Goal: Task Accomplishment & Management: Manage account settings

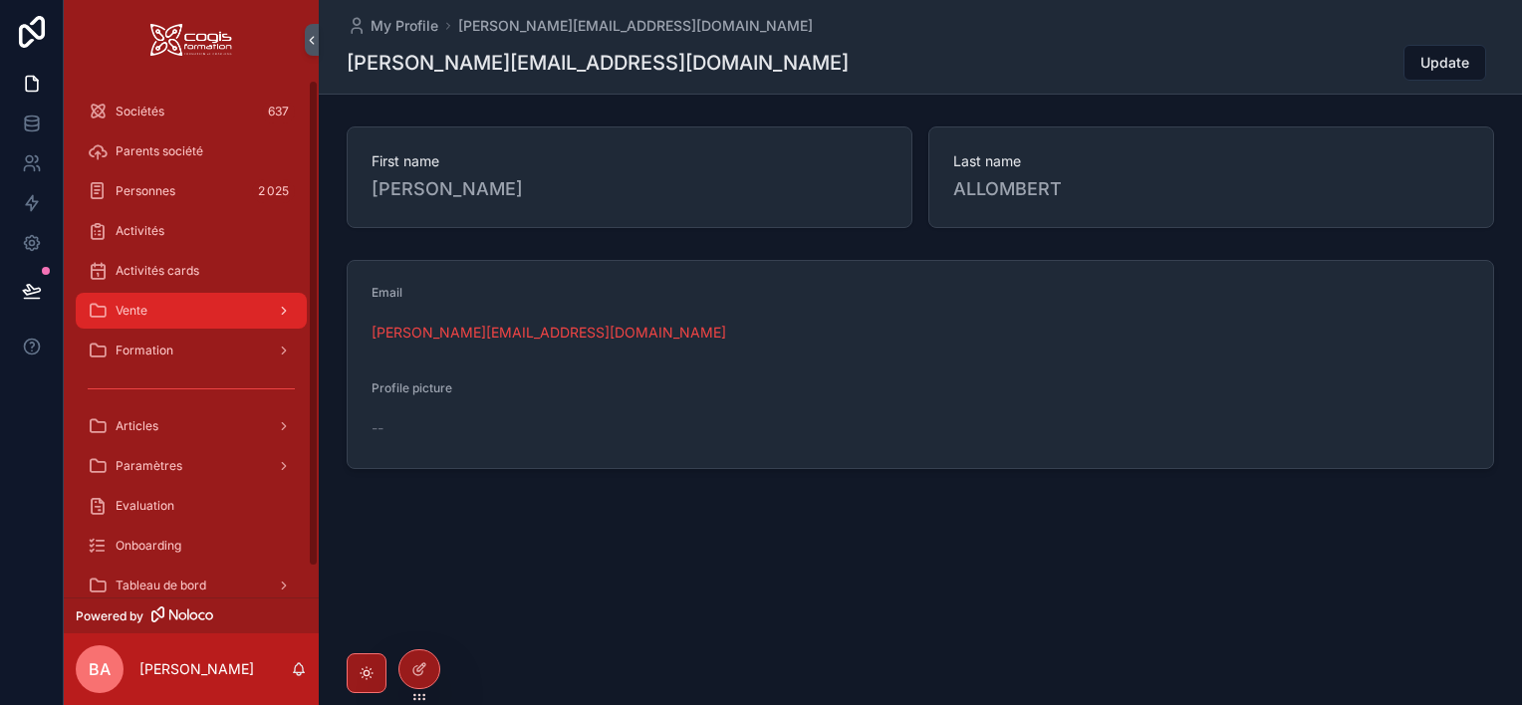
click at [165, 313] on div "Vente" at bounding box center [191, 311] width 207 height 32
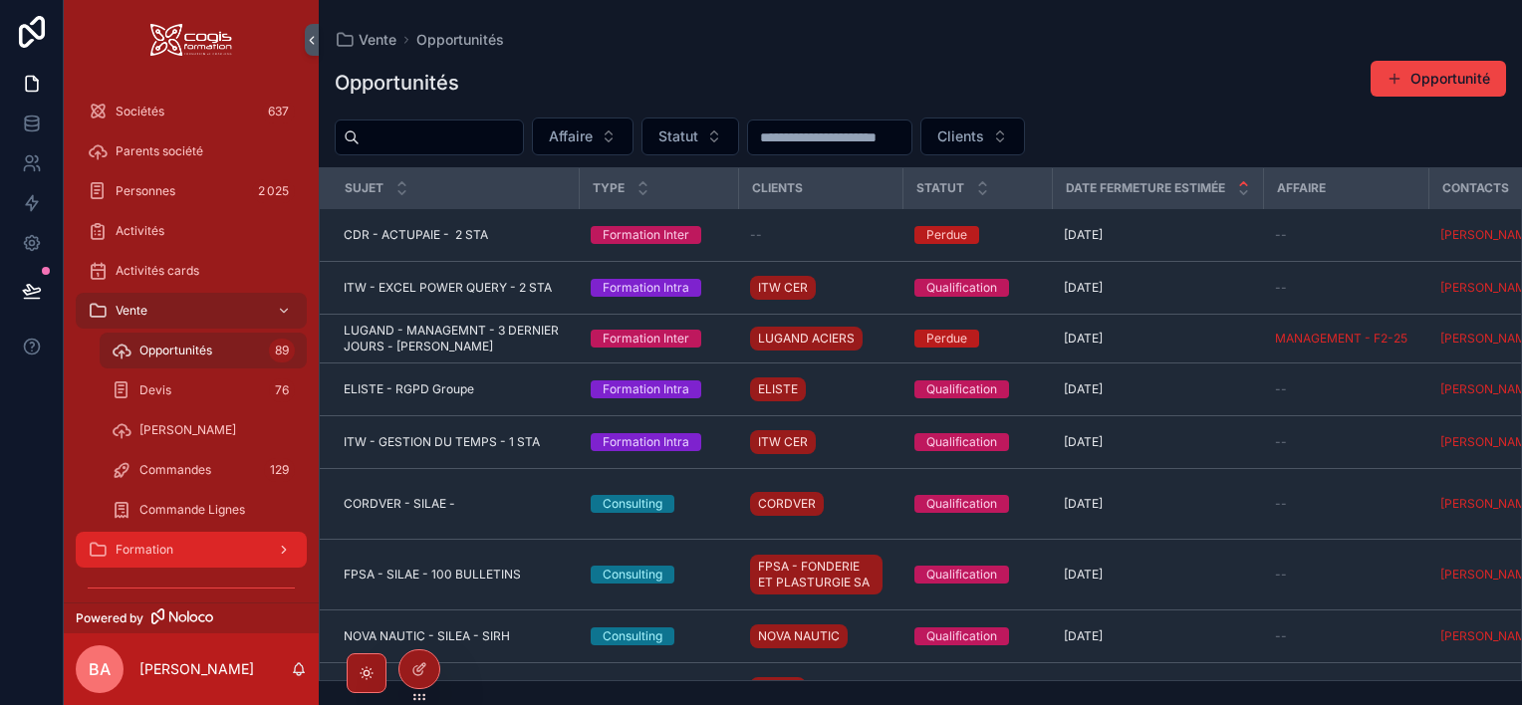
click at [127, 551] on span "Formation" at bounding box center [145, 550] width 58 height 16
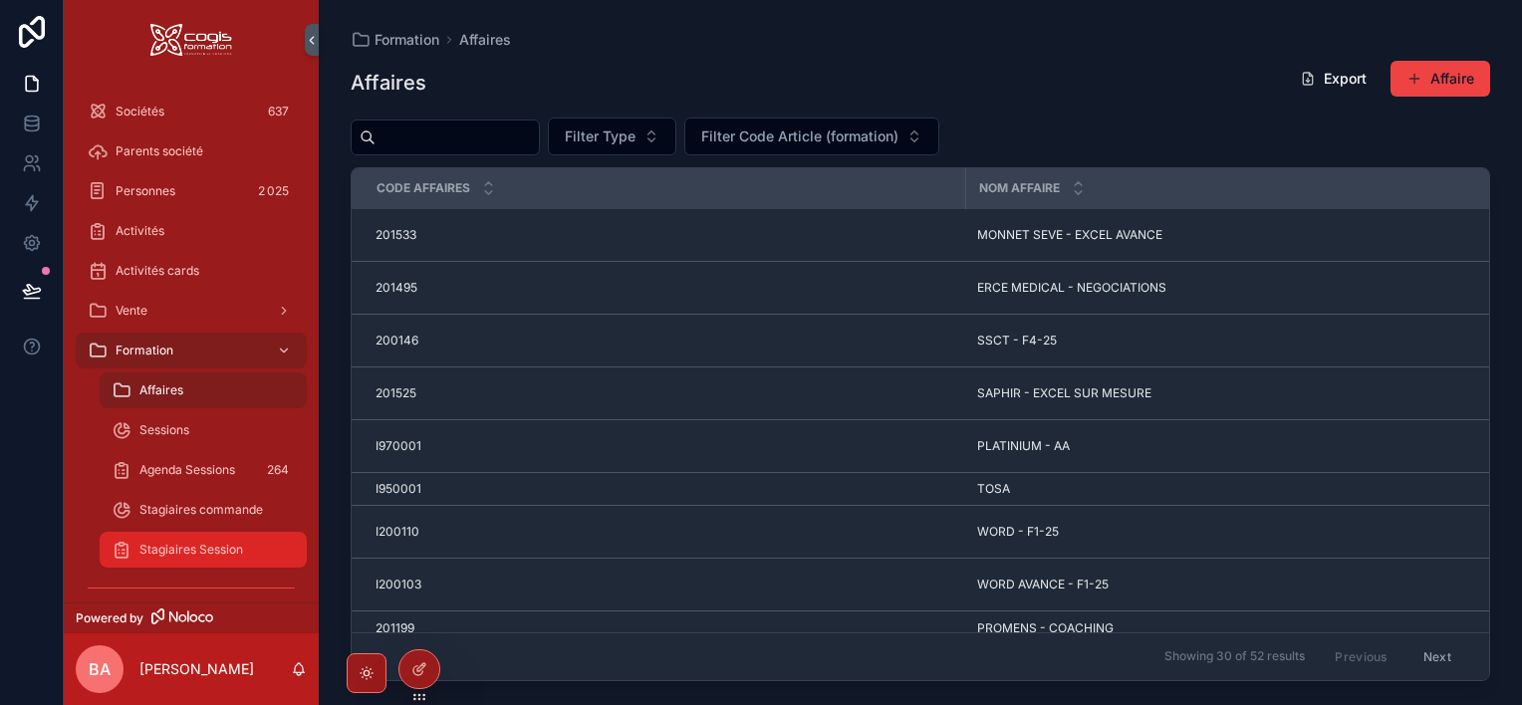
click at [204, 555] on span "Stagiaires Session" at bounding box center [191, 550] width 104 height 16
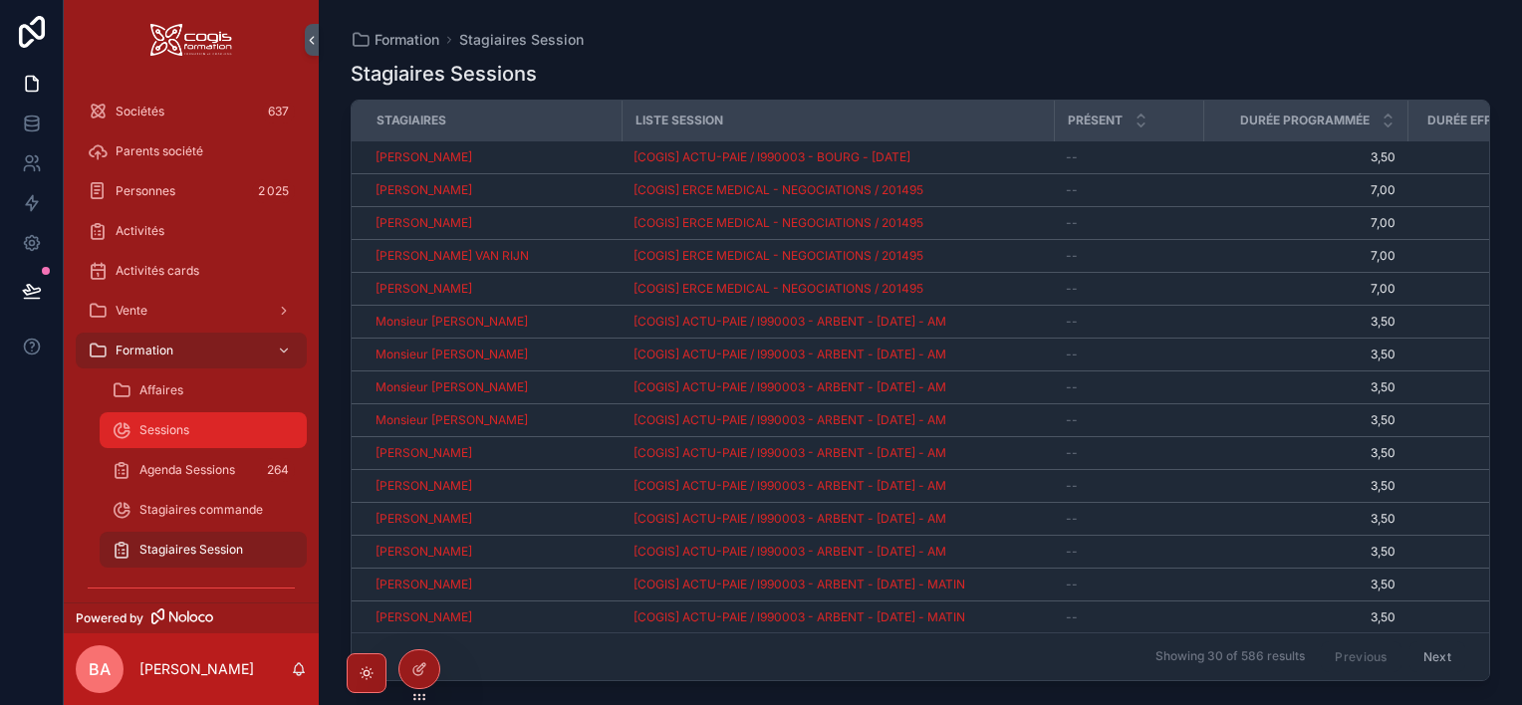
click at [198, 435] on div "Sessions" at bounding box center [203, 430] width 183 height 32
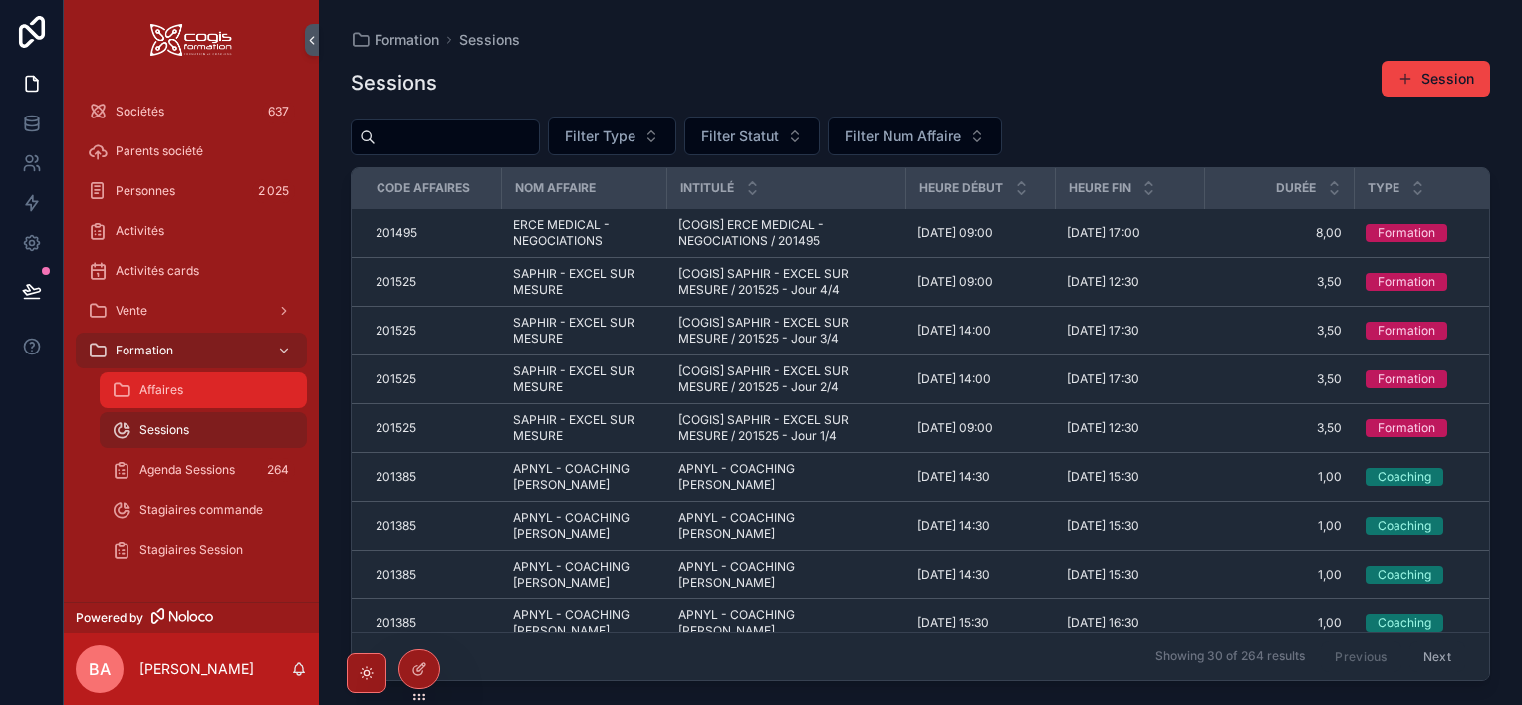
click at [194, 381] on div "Affaires" at bounding box center [203, 390] width 183 height 32
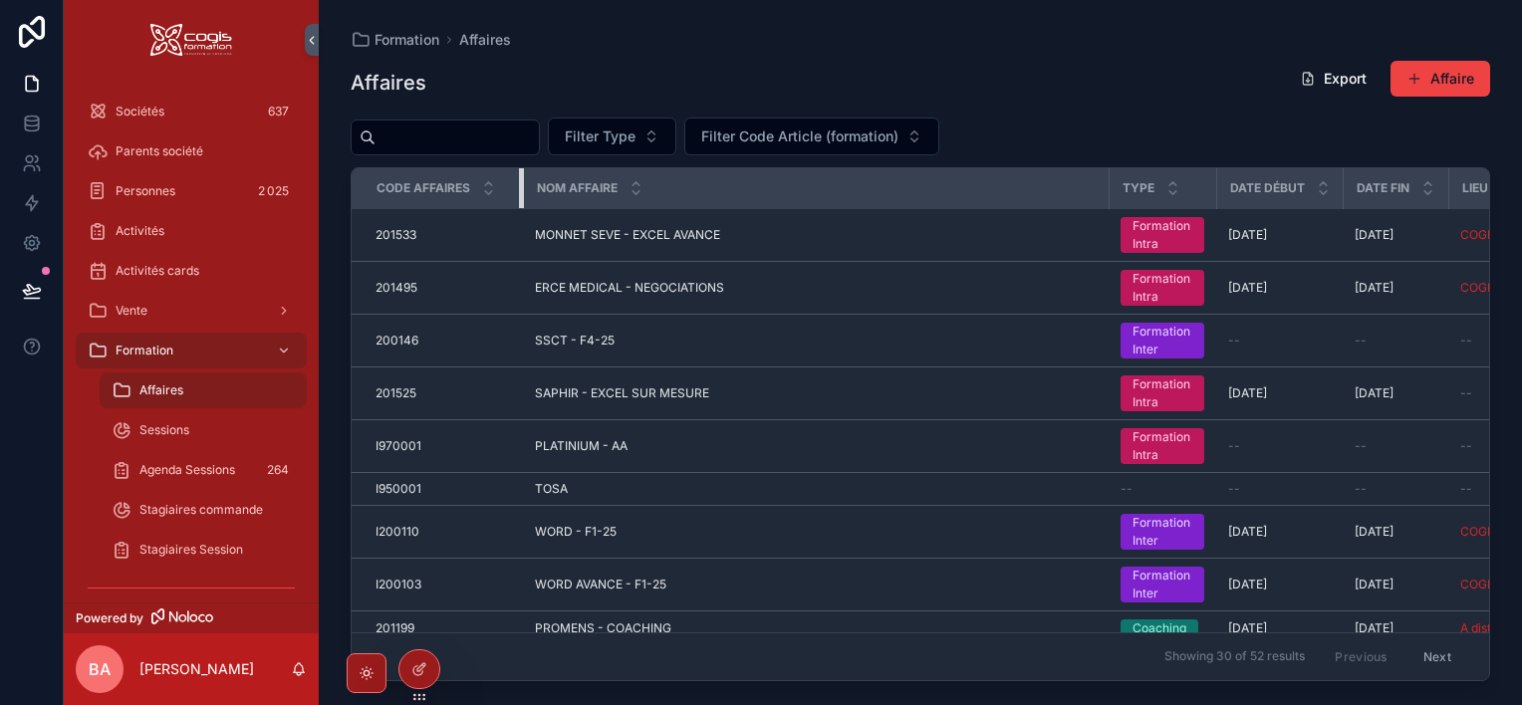
drag, startPoint x: 960, startPoint y: 188, endPoint x: 518, endPoint y: 187, distance: 442.2
click at [519, 187] on div "scrollable content" at bounding box center [523, 188] width 8 height 40
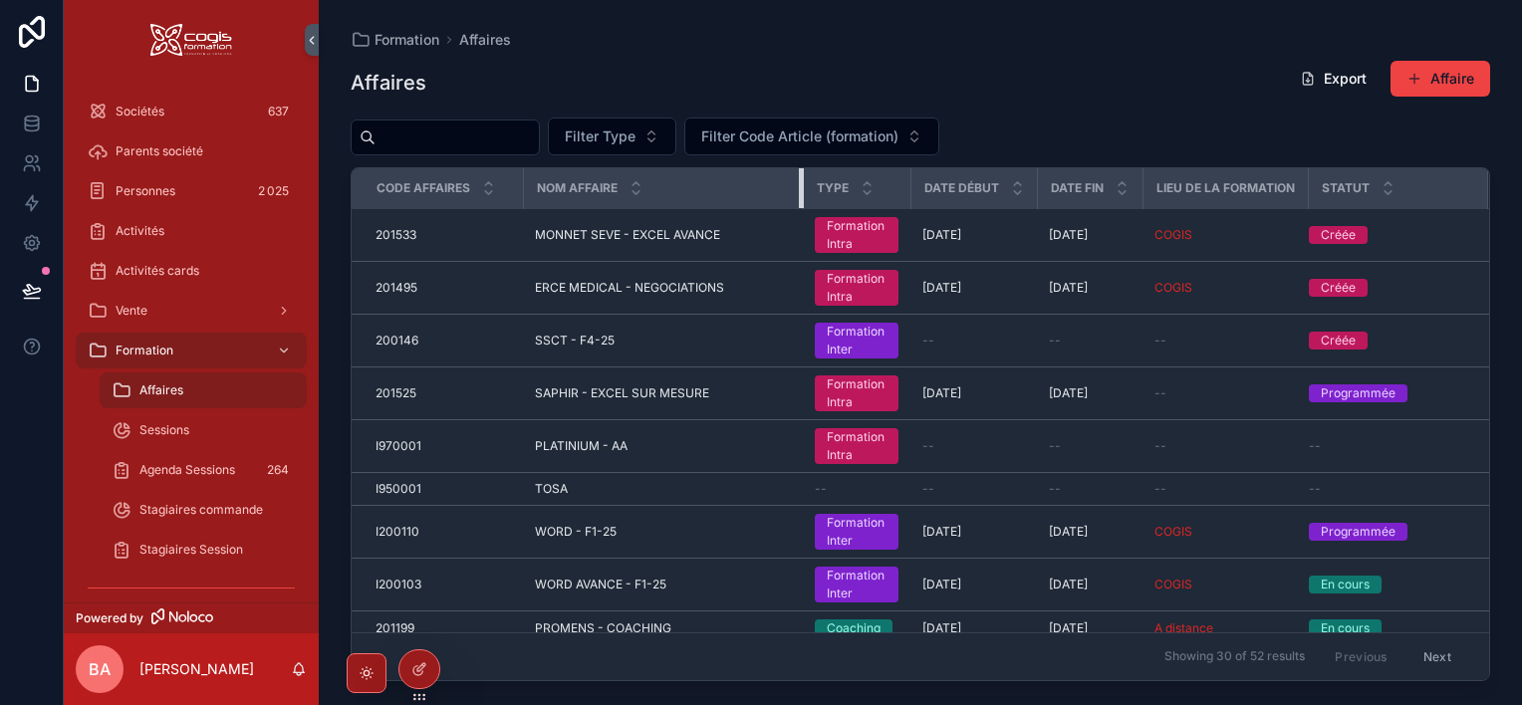
drag, startPoint x: 1105, startPoint y: 183, endPoint x: 784, endPoint y: 191, distance: 321.8
click at [784, 191] on th "Nom Affaire" at bounding box center [663, 188] width 280 height 41
click at [311, 37] on icon "scrollable content" at bounding box center [312, 40] width 14 height 15
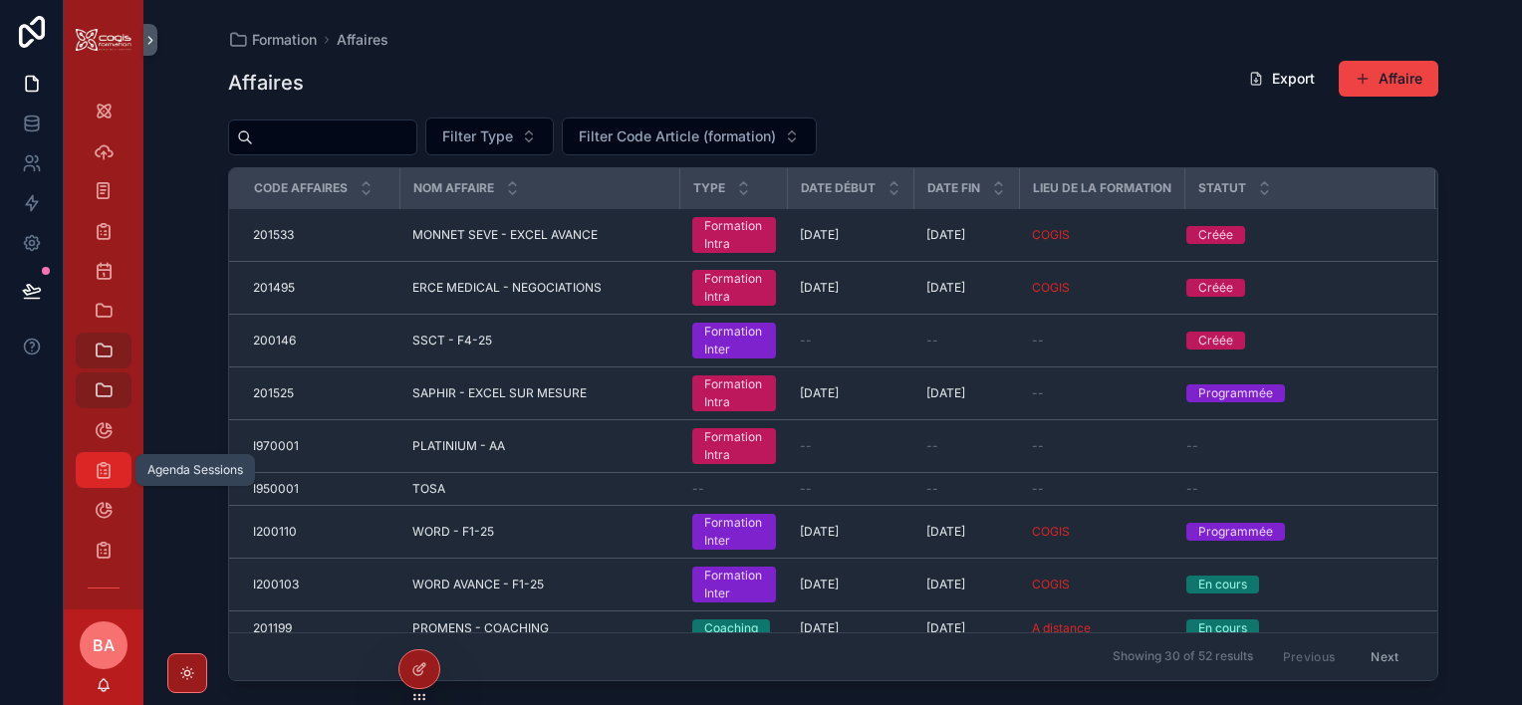
click at [105, 460] on icon "scrollable content" at bounding box center [104, 470] width 20 height 20
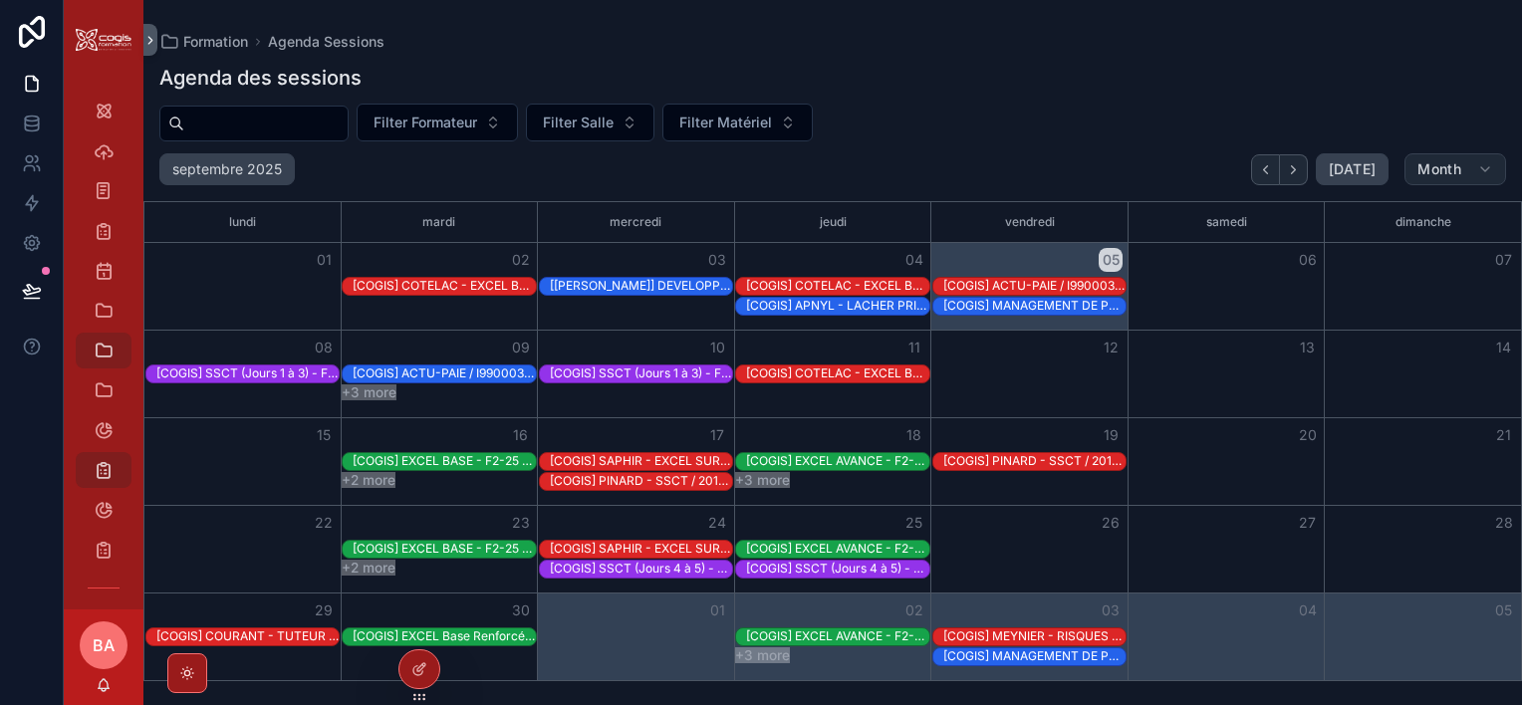
click at [1462, 160] on button "Month" at bounding box center [1455, 169] width 102 height 32
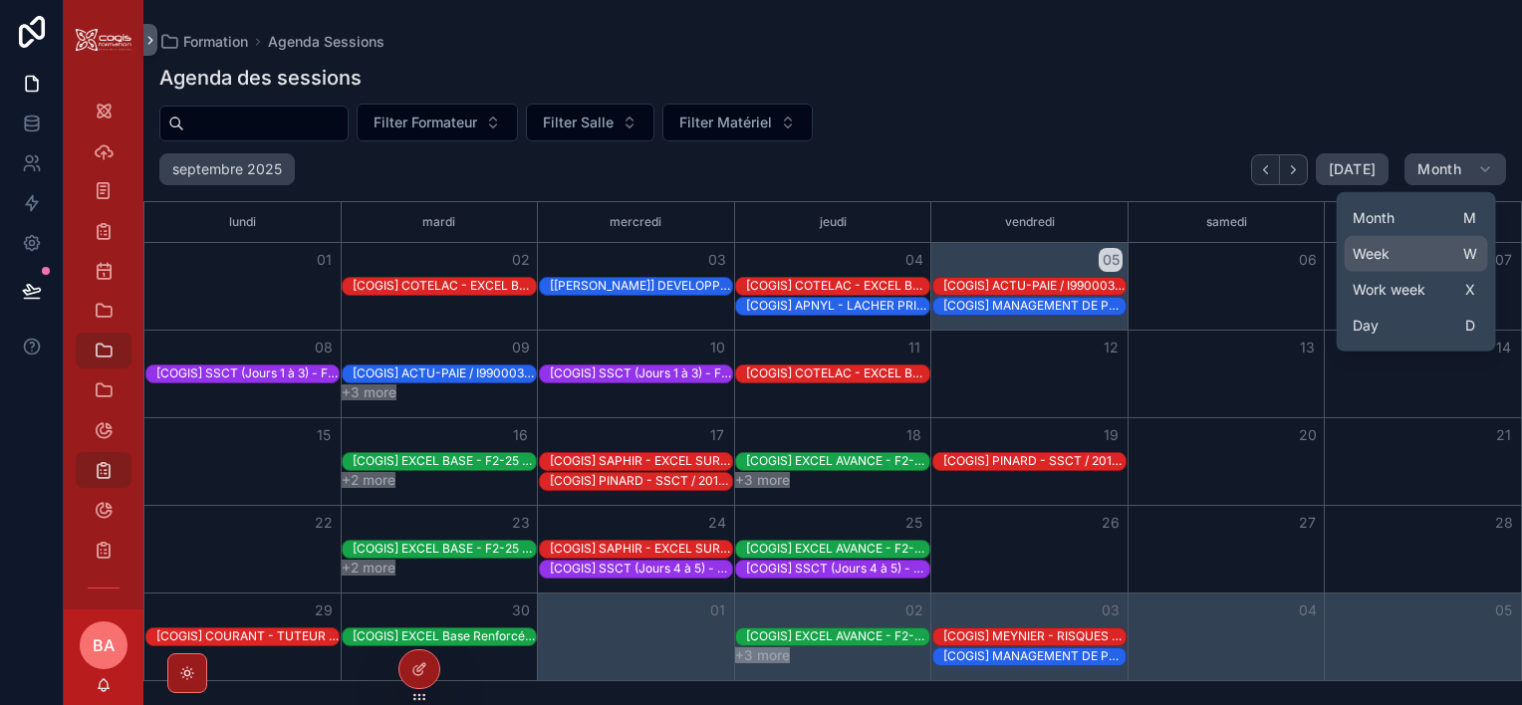
click at [1406, 251] on button "Week W" at bounding box center [1415, 254] width 143 height 36
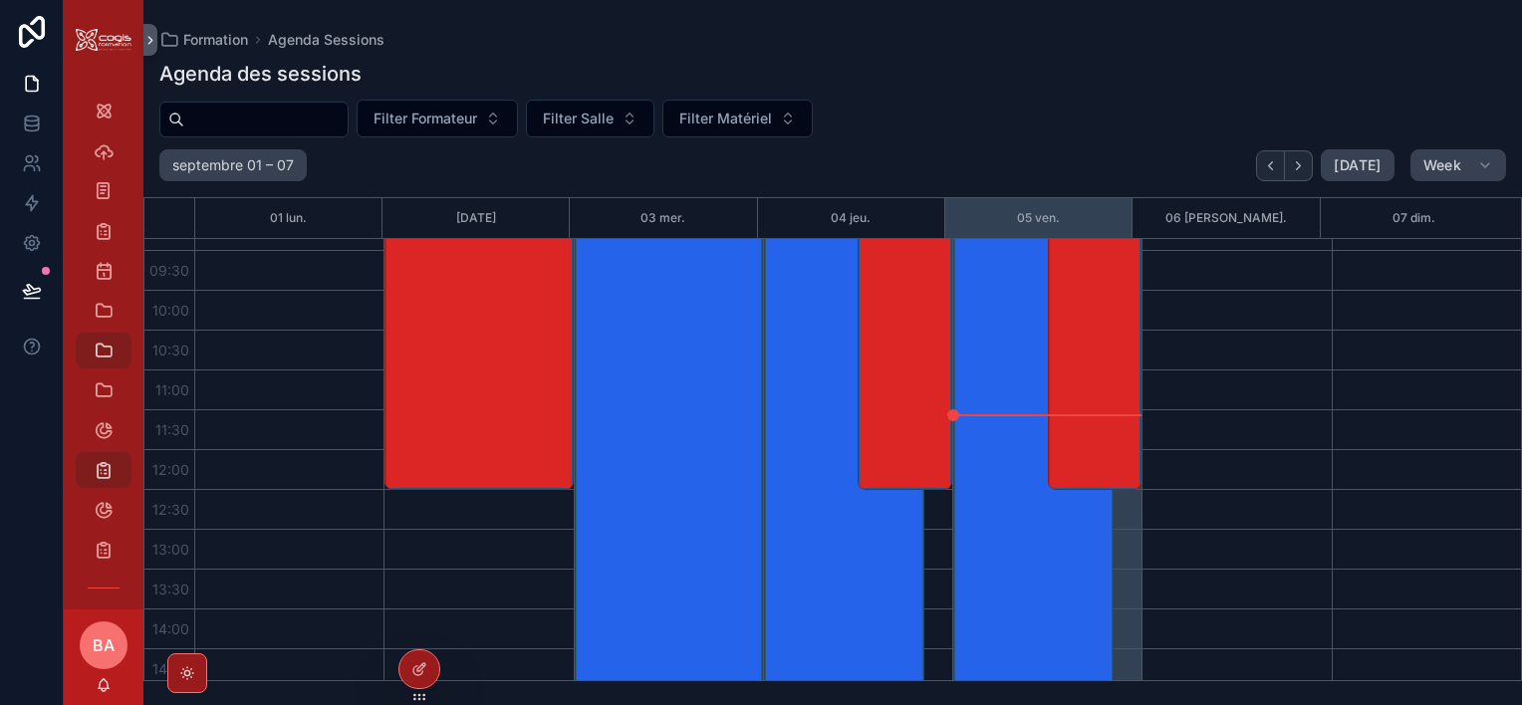
scroll to position [697, 0]
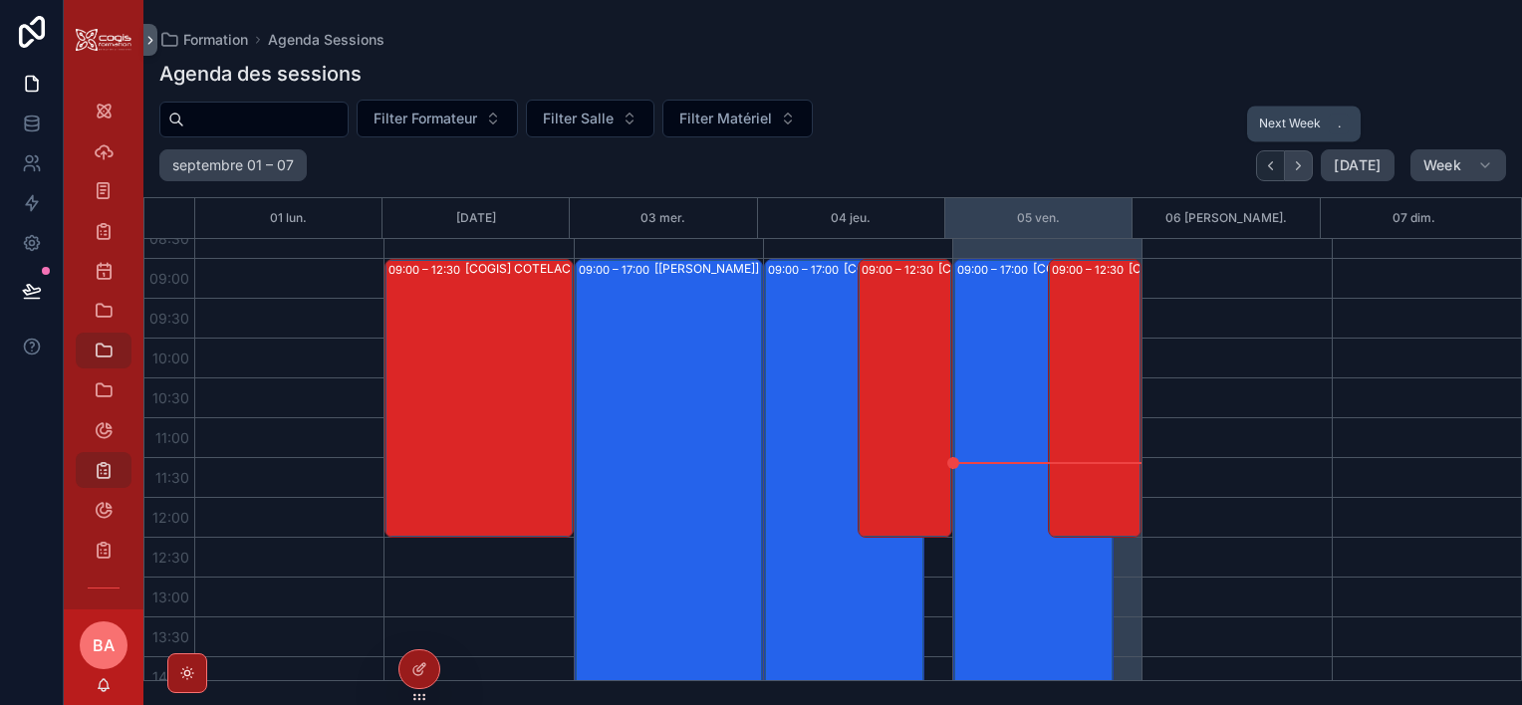
click at [1306, 159] on icon "Next" at bounding box center [1298, 165] width 15 height 15
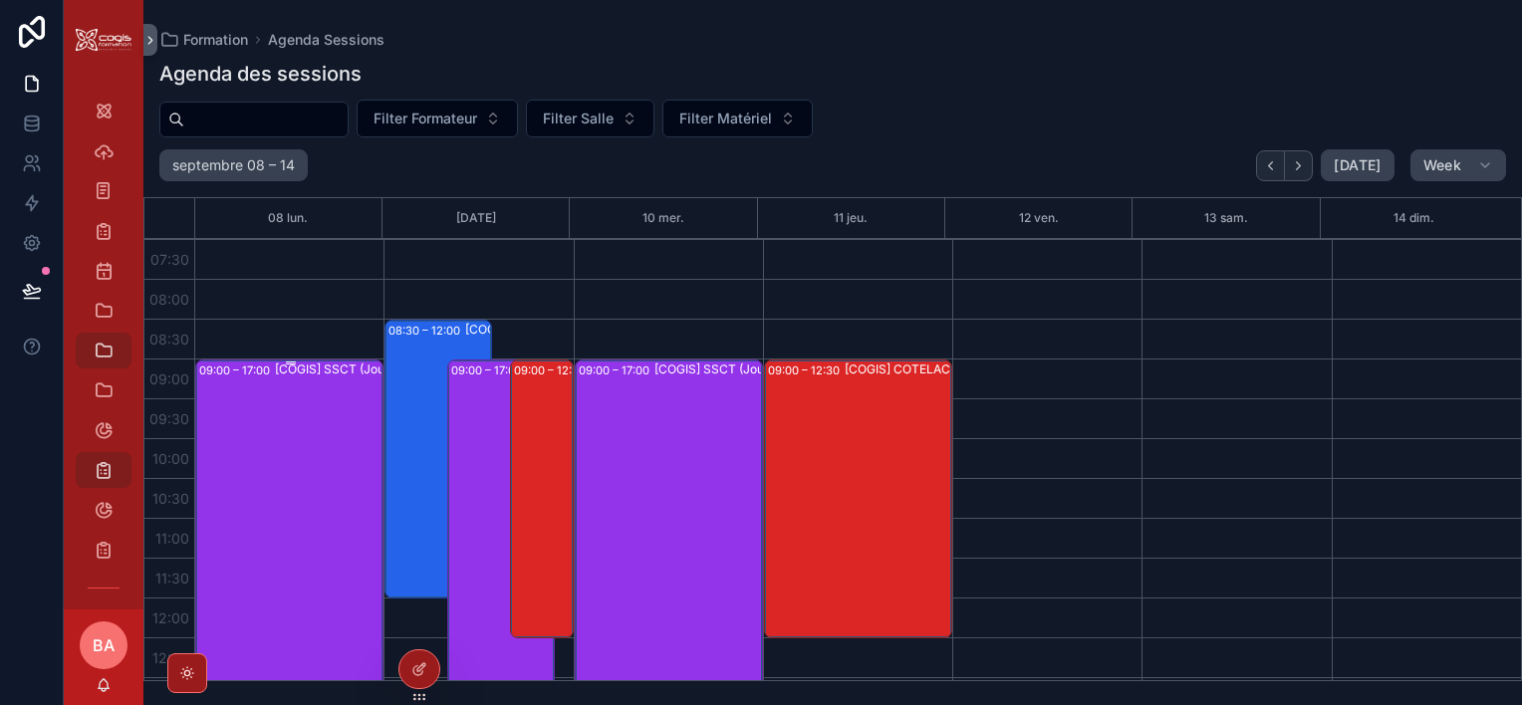
scroll to position [598, 0]
click at [606, 386] on div "09:00 – 17:00 [COGIS] SSCT (Jours 1 à 3) - F3-25 / I200137 - Jour 3" at bounding box center [670, 677] width 182 height 633
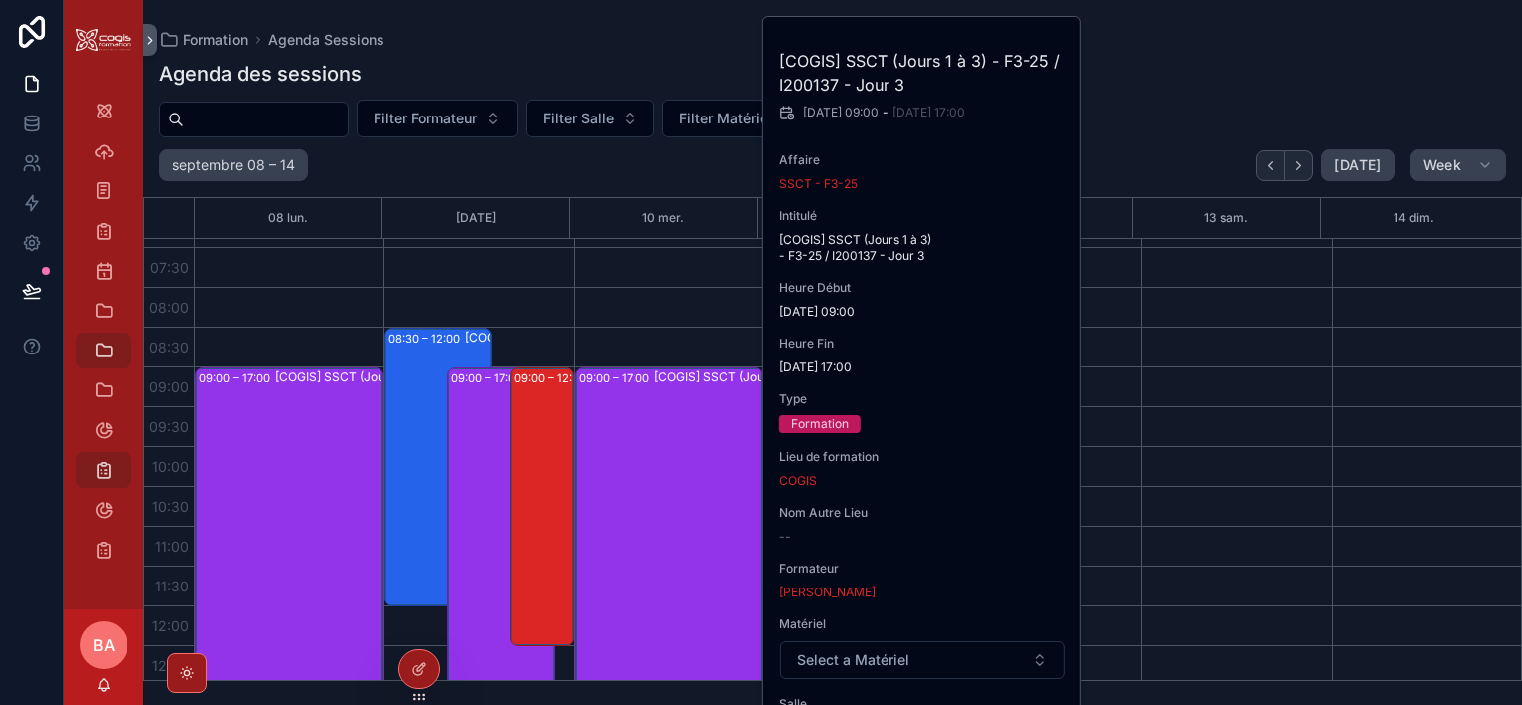
scroll to position [673, 0]
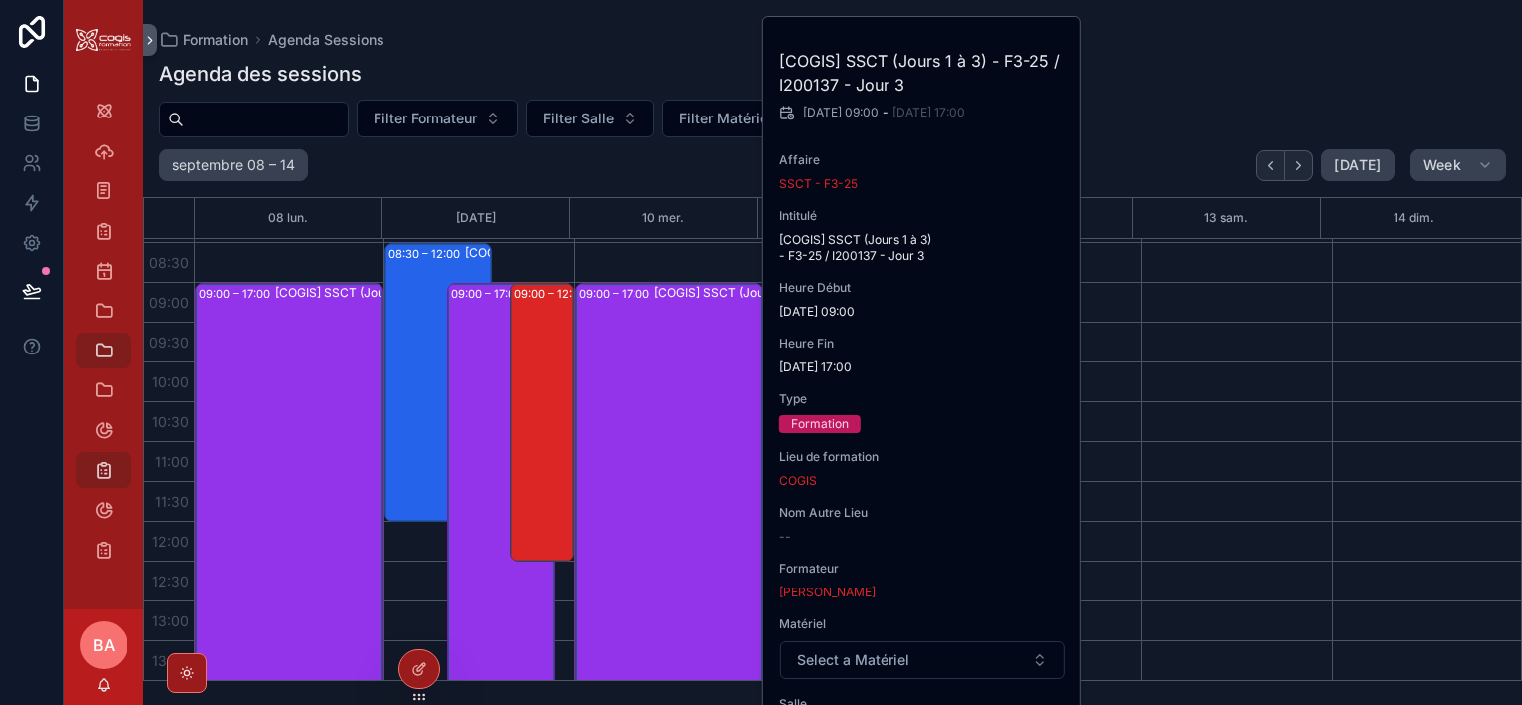
click at [1199, 105] on div "Filter Formateur Filter Salle Filter Matériel" at bounding box center [832, 119] width 1378 height 38
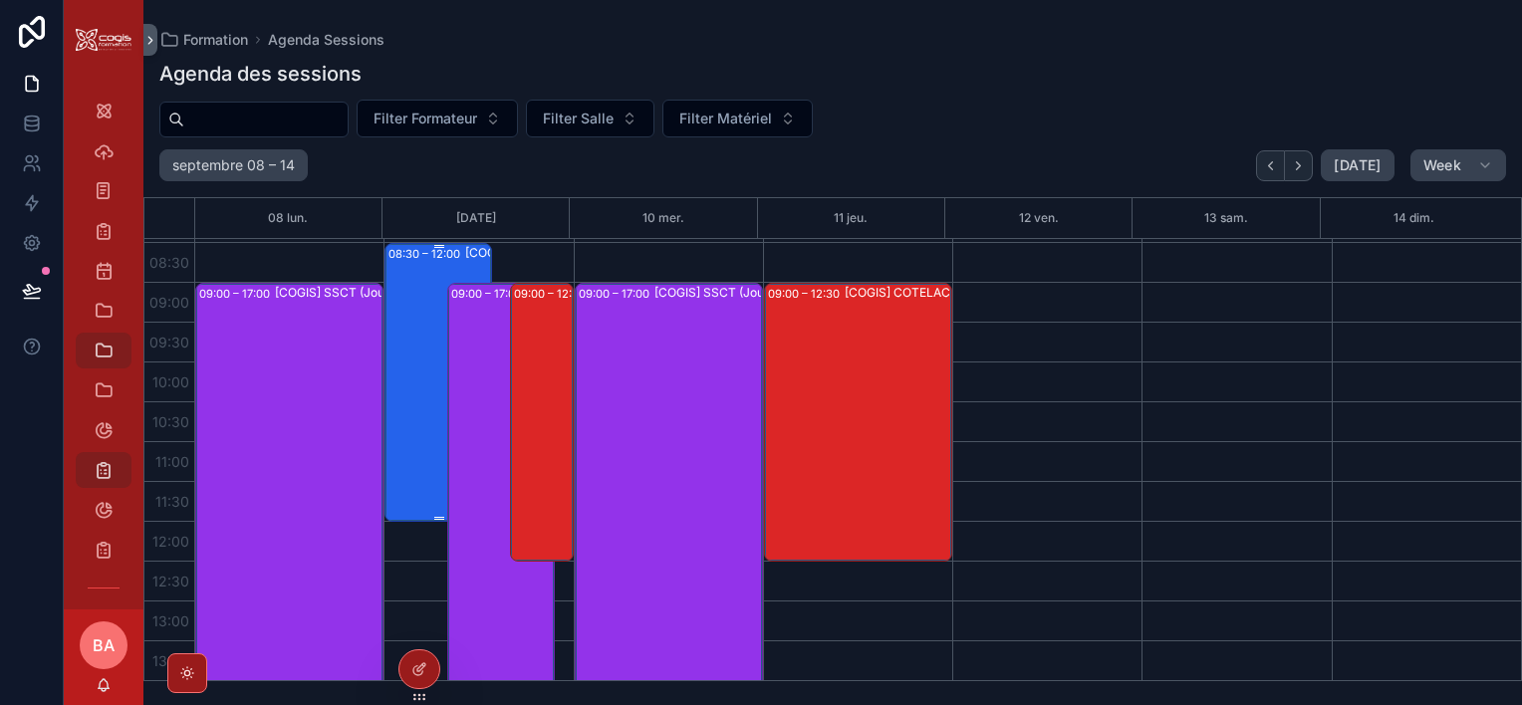
click at [413, 347] on div "08:30 – 12:00 [COGIS] ACTU-PAIE / I990003 - ARBENT - [DATE] - MATIN" at bounding box center [438, 382] width 101 height 275
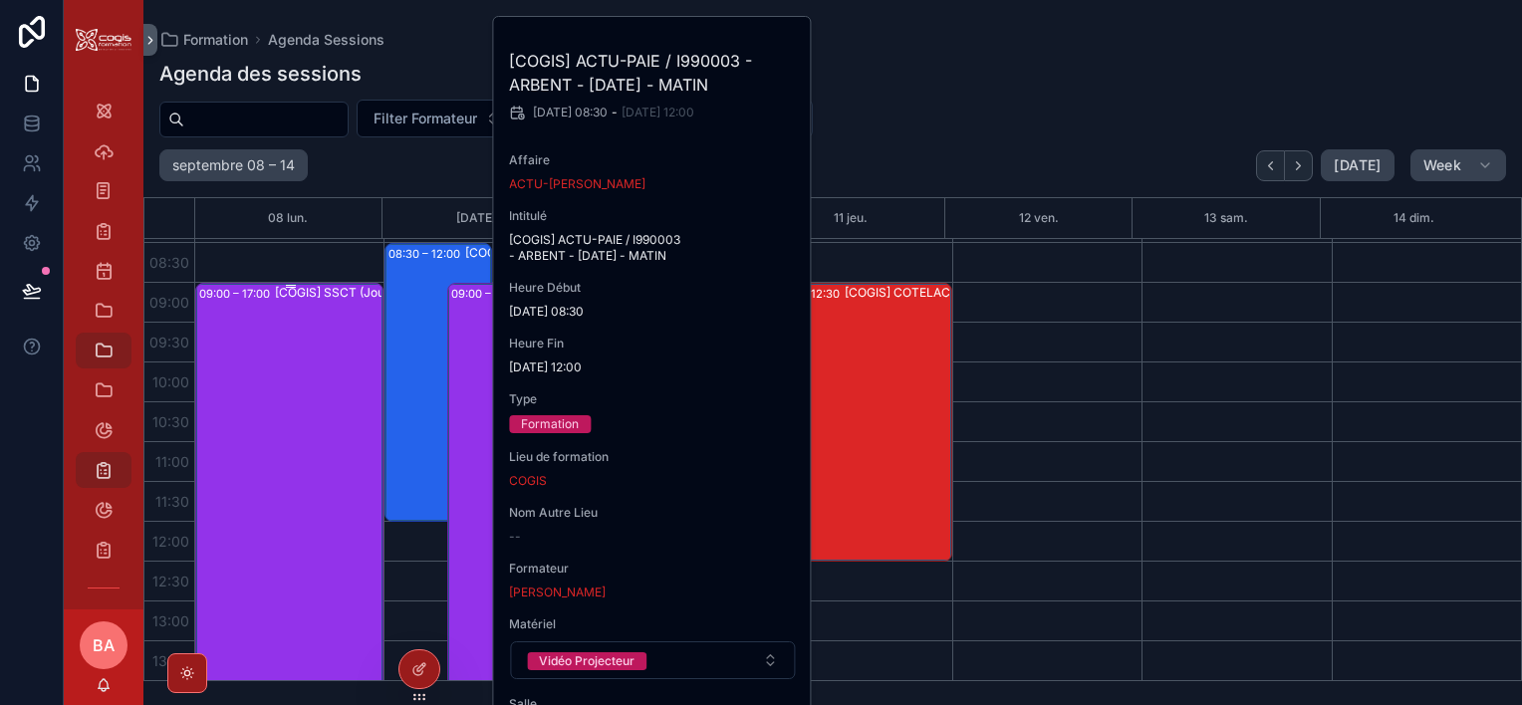
click at [315, 342] on div "[COGIS] SSCT (Jours 1 à 3) - F3-25 / I200137 - Jour 1" at bounding box center [366, 600] width 182 height 633
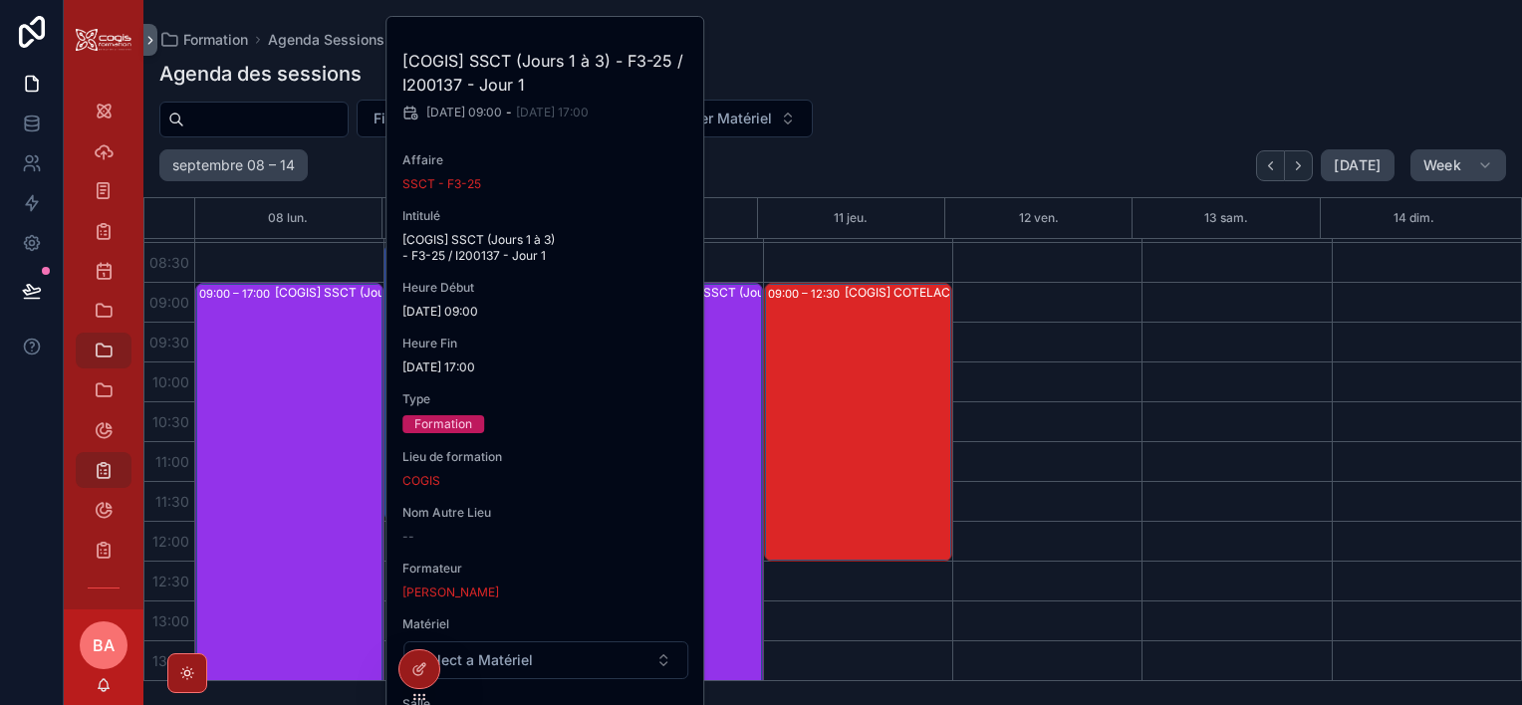
click at [692, 606] on div "[COGIS] SSCT (Jours 1 à 3) - F3-25 / I200137 - Jour 1 [DATE] 09:00 - [DATE] 17:…" at bounding box center [545, 396] width 319 height 759
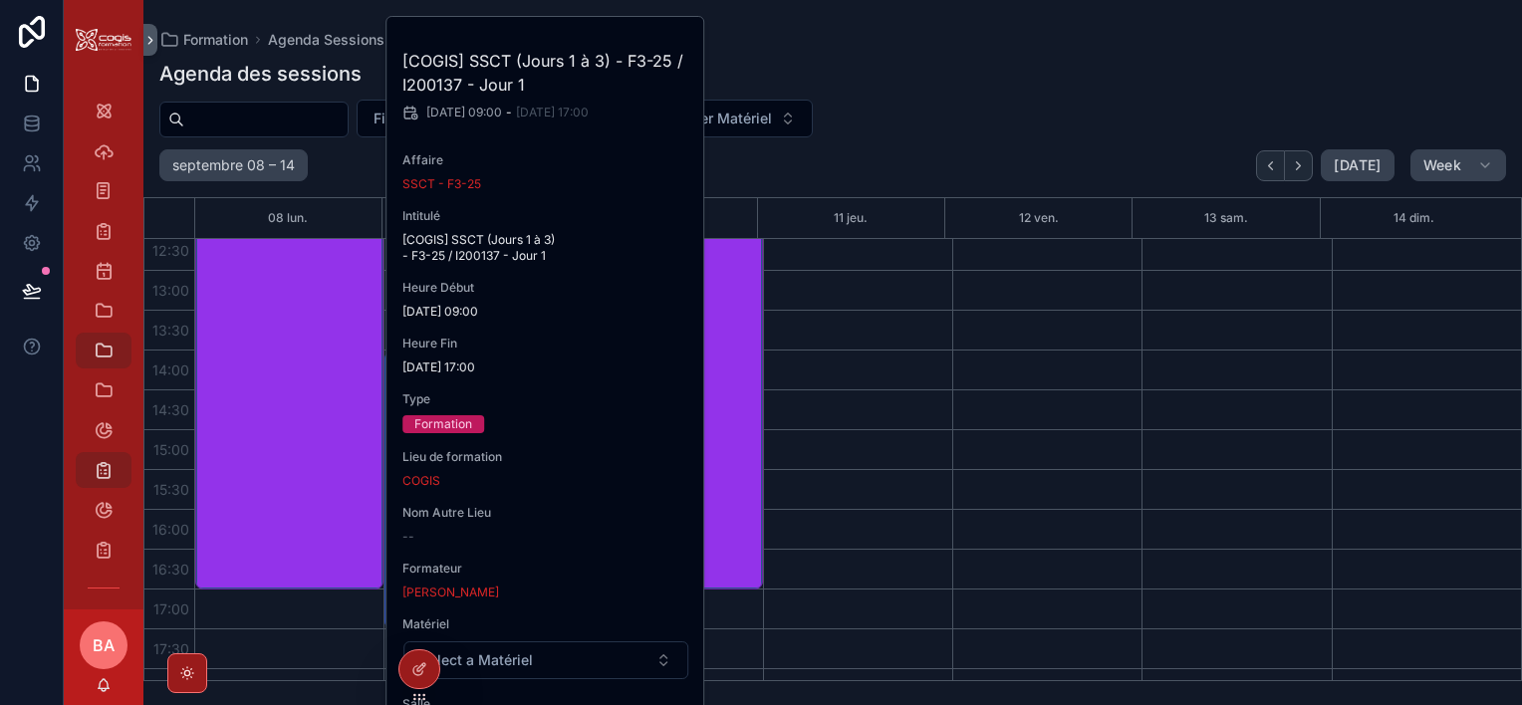
scroll to position [872, 0]
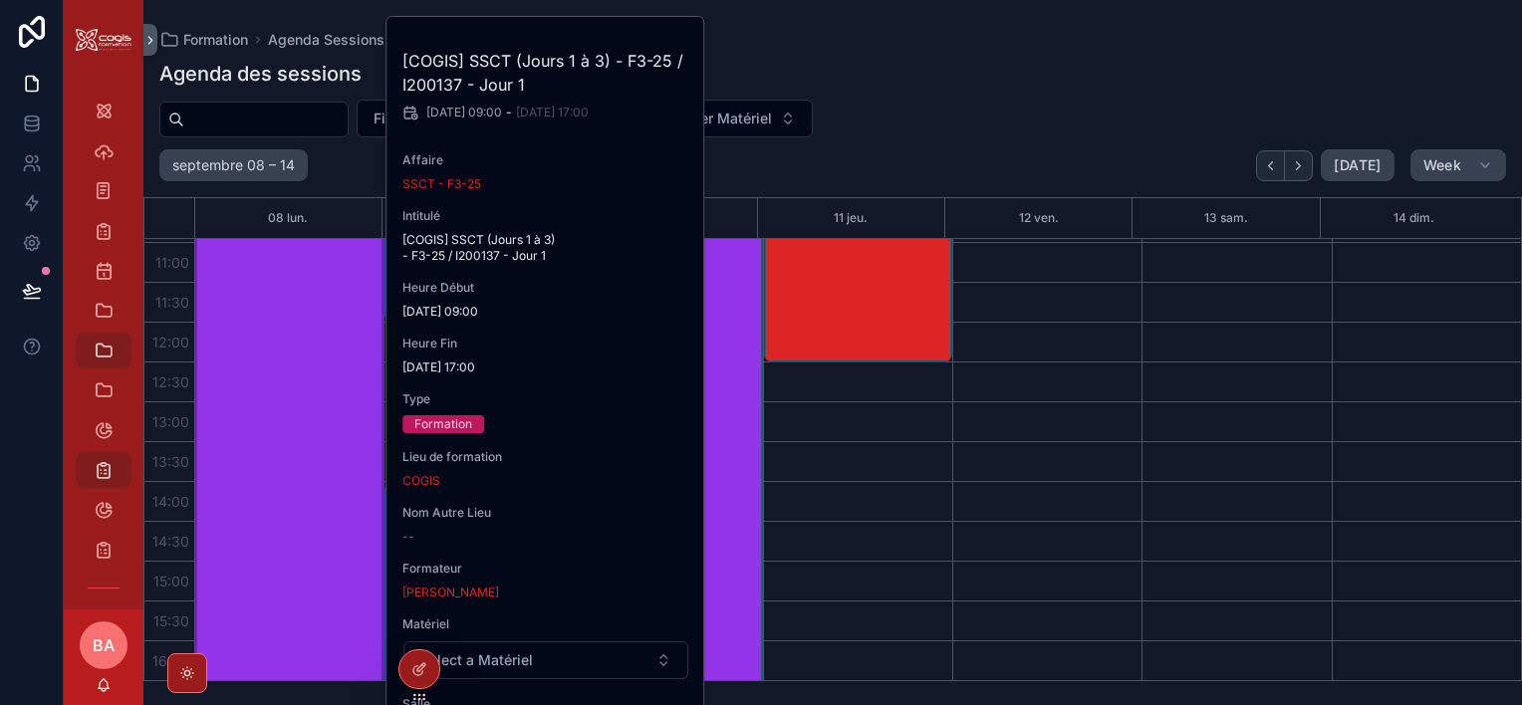
click at [898, 60] on div "Agenda des sessions" at bounding box center [832, 74] width 1346 height 28
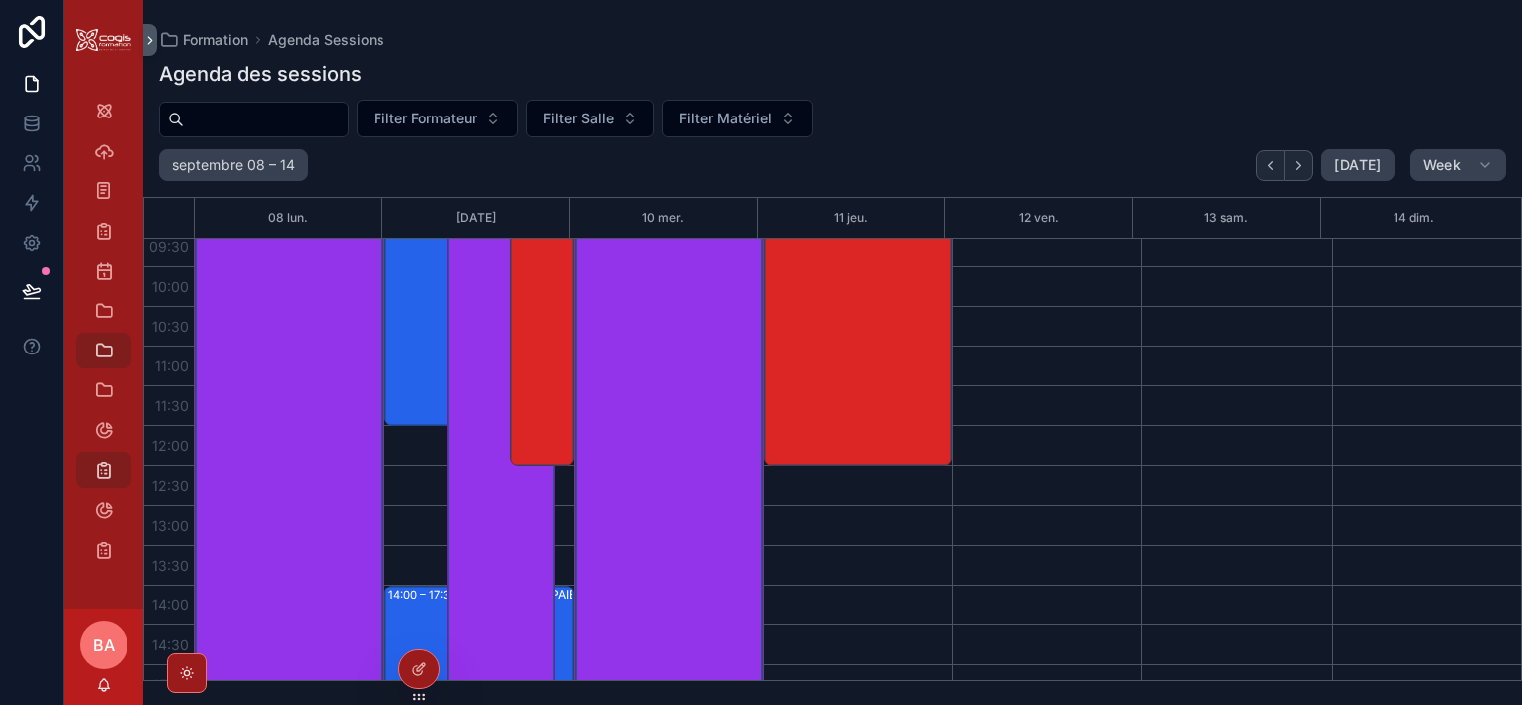
scroll to position [773, 0]
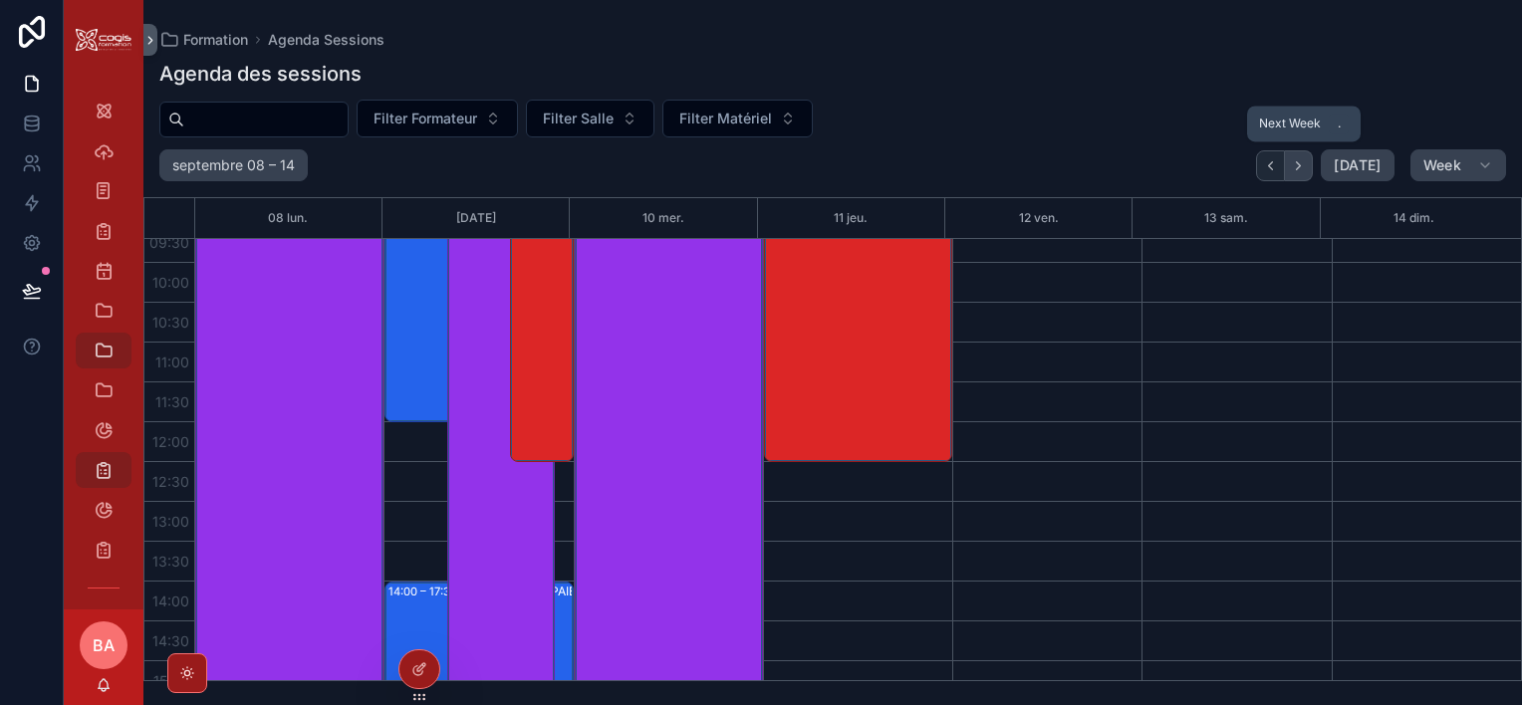
click at [1306, 161] on icon "Next" at bounding box center [1298, 165] width 15 height 15
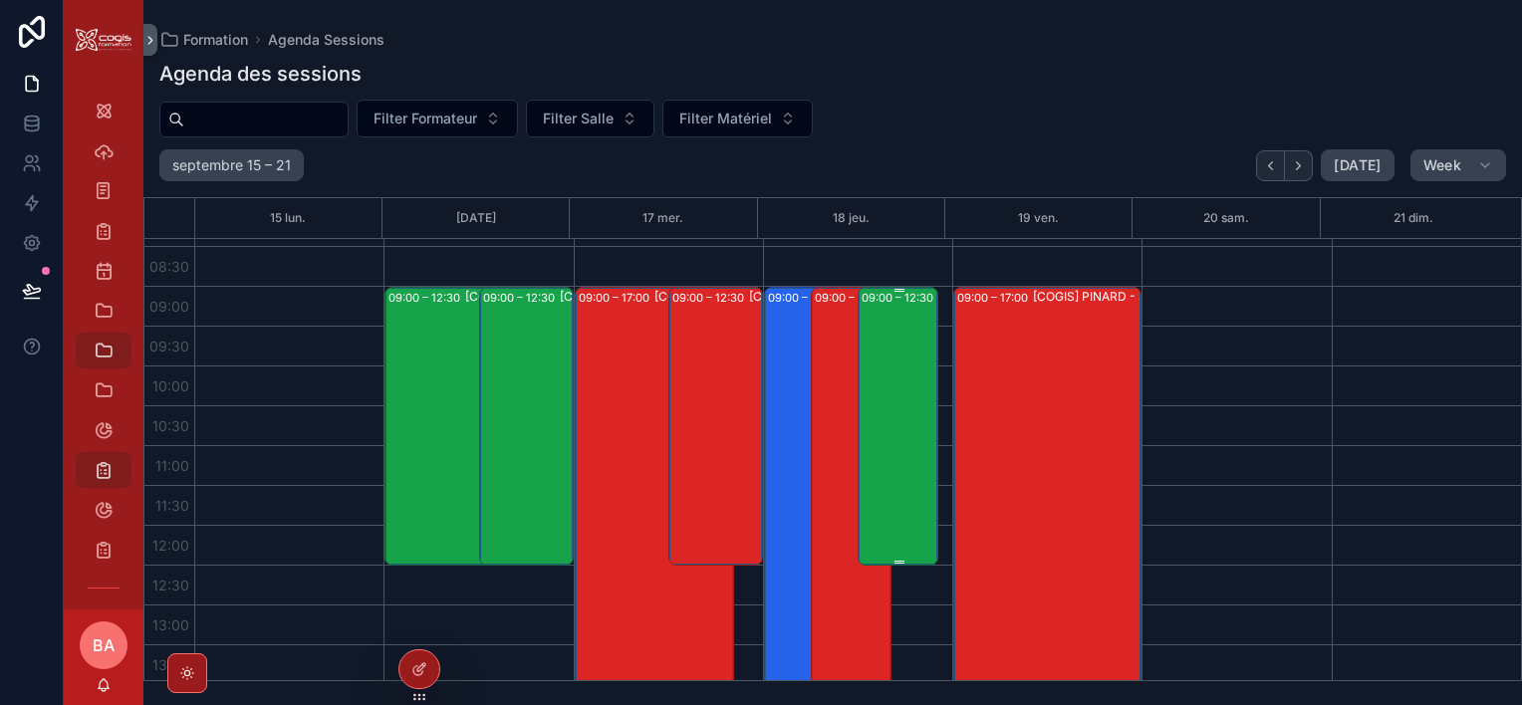
scroll to position [574, 0]
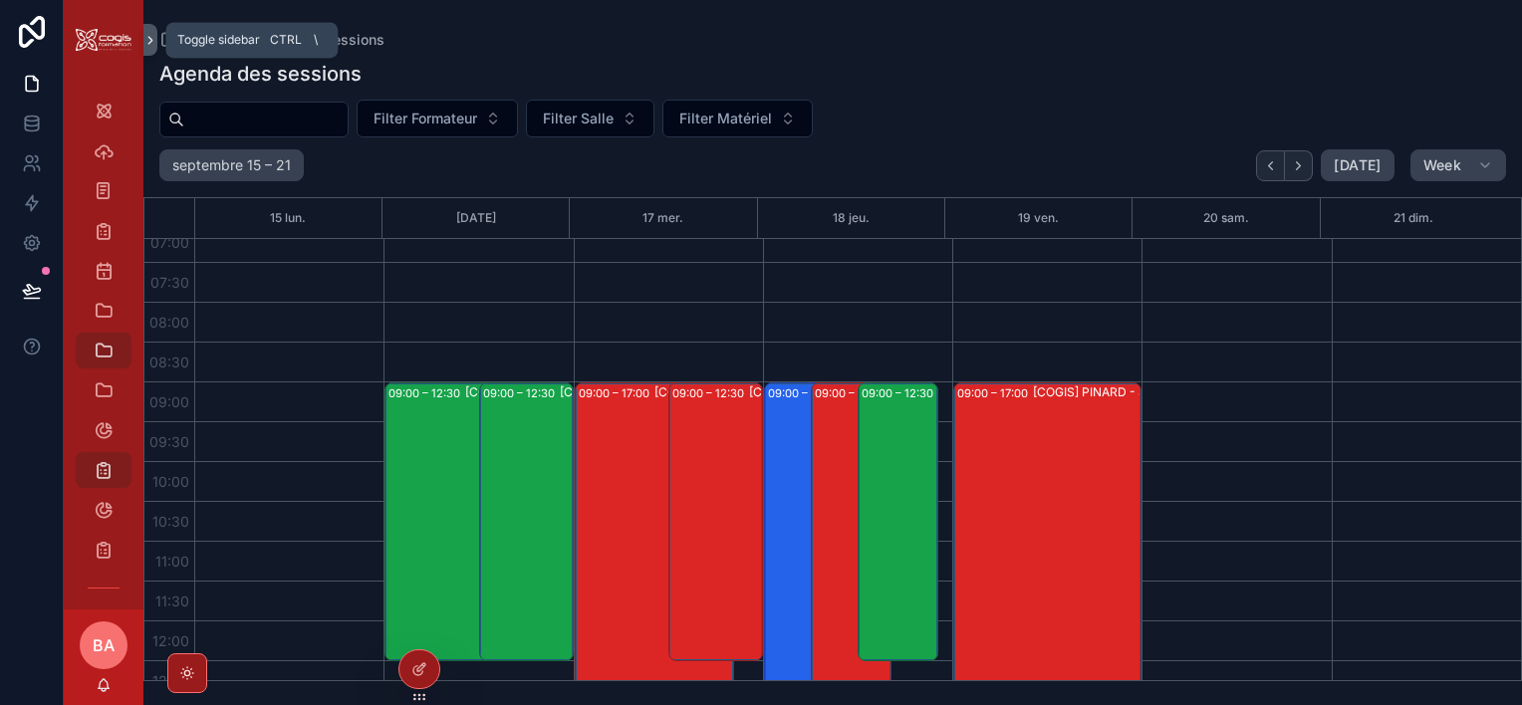
click at [150, 31] on button "scrollable content" at bounding box center [150, 40] width 14 height 32
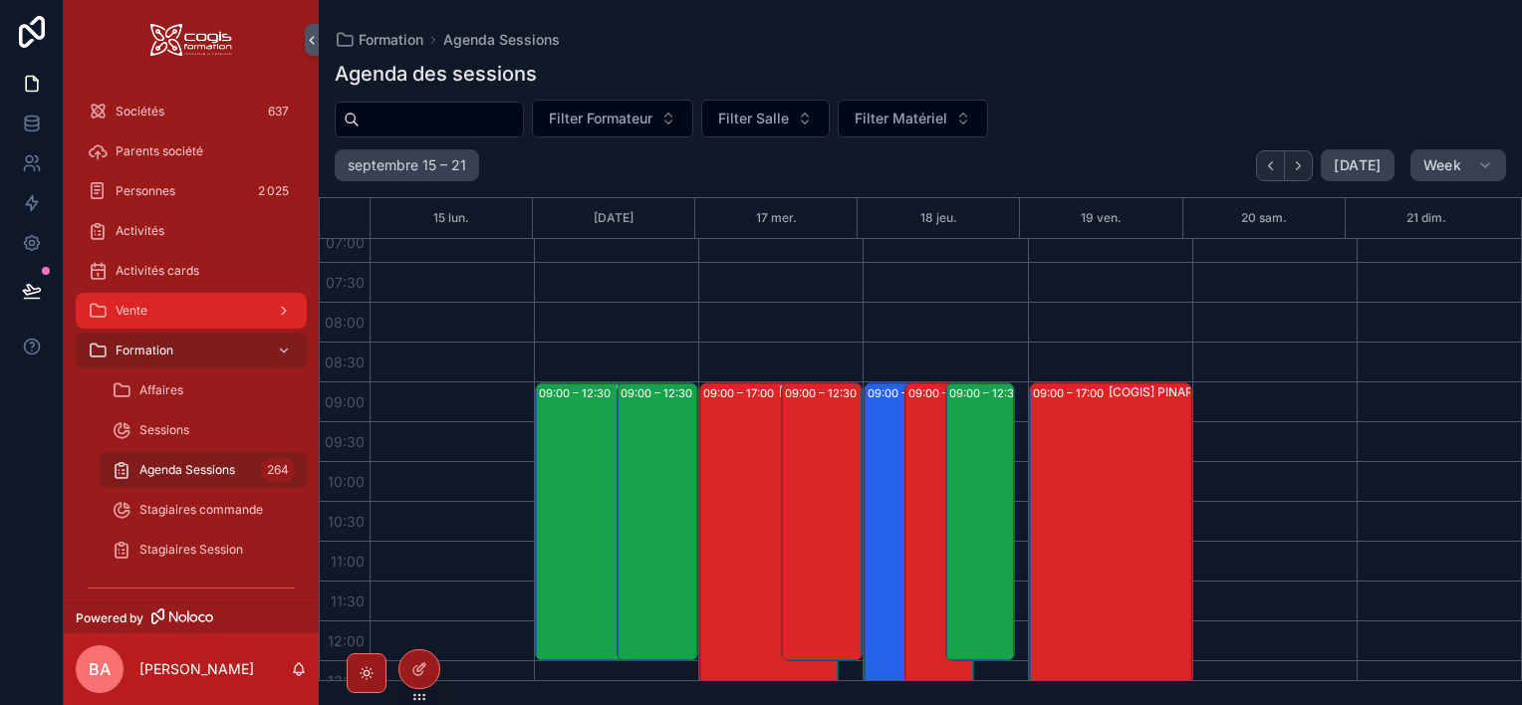
click at [232, 314] on div "Vente" at bounding box center [191, 311] width 207 height 32
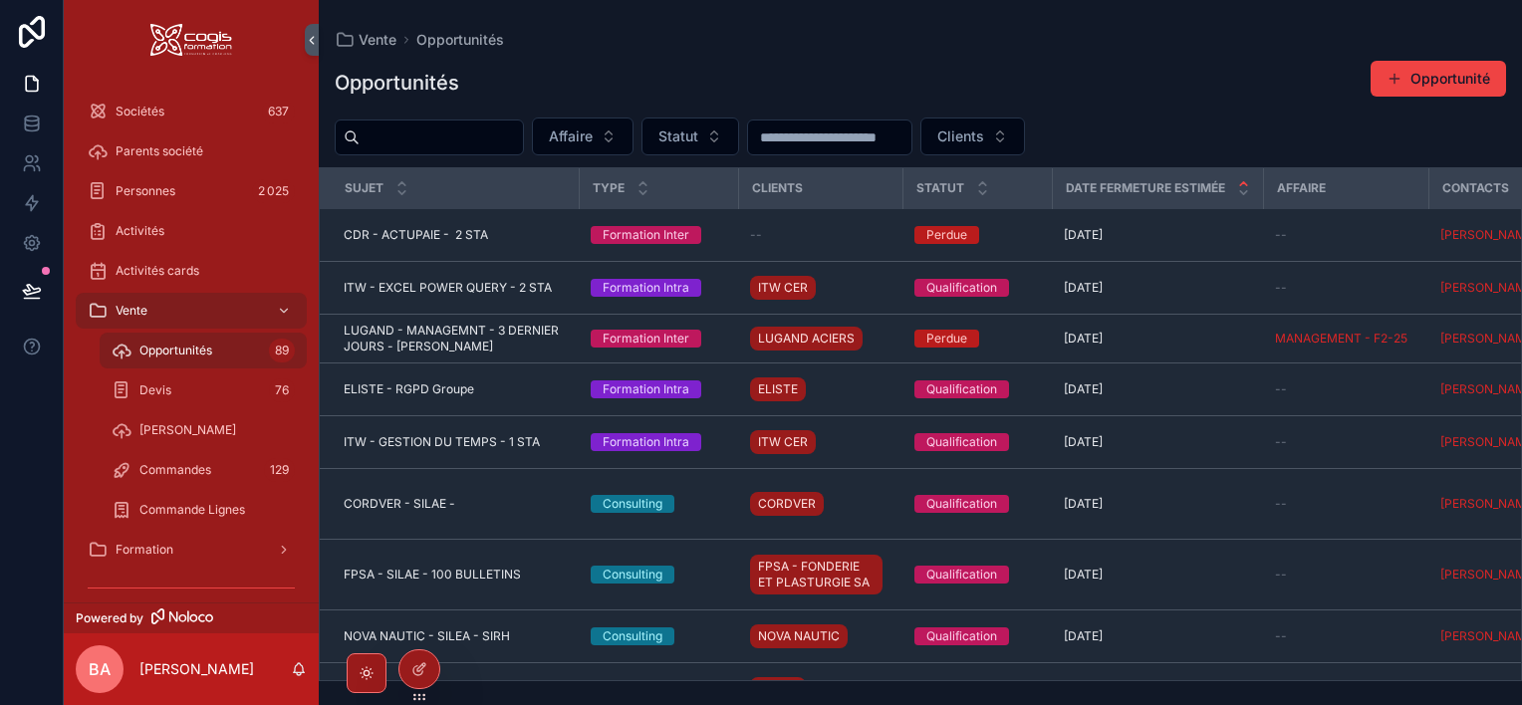
click at [438, 147] on input "scrollable content" at bounding box center [441, 137] width 163 height 28
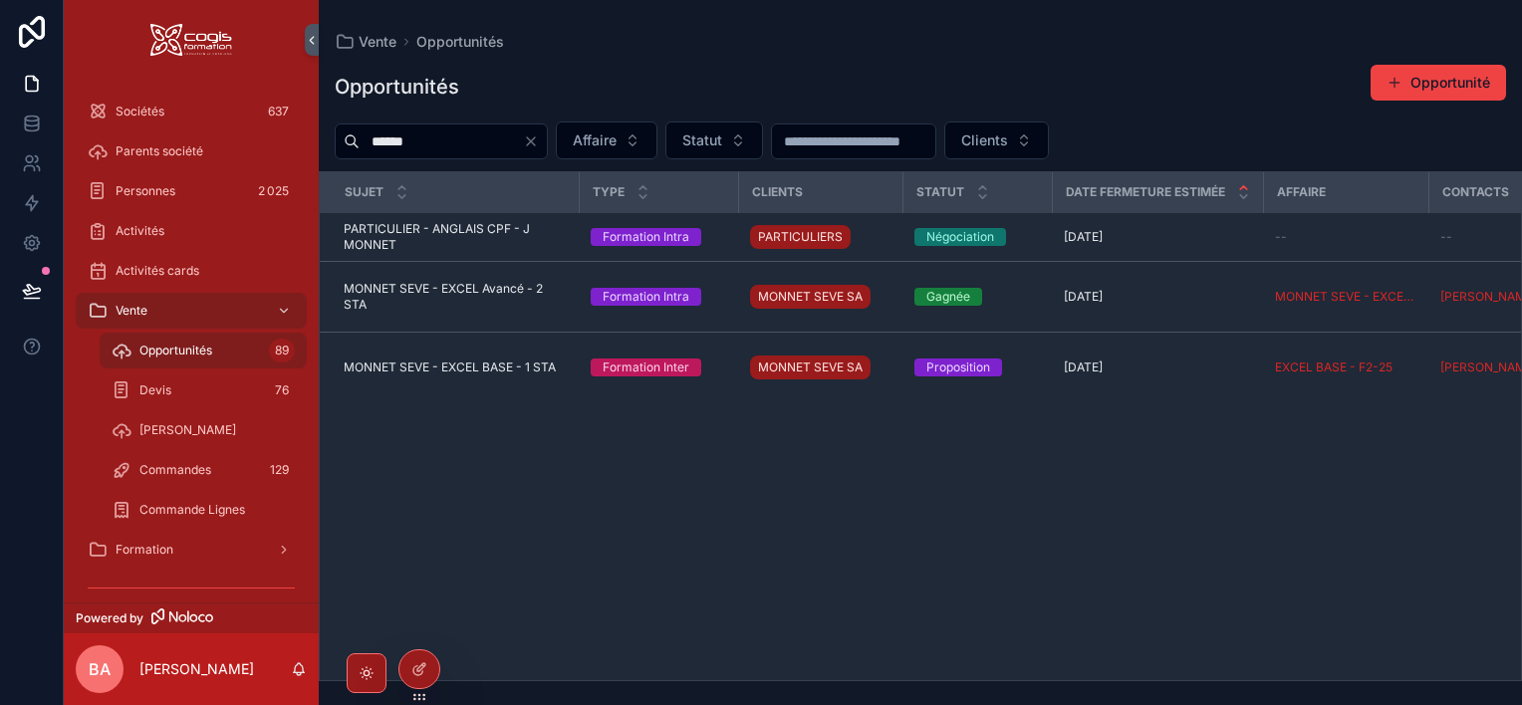
type input "******"
click at [539, 138] on icon "Clear" at bounding box center [531, 141] width 16 height 16
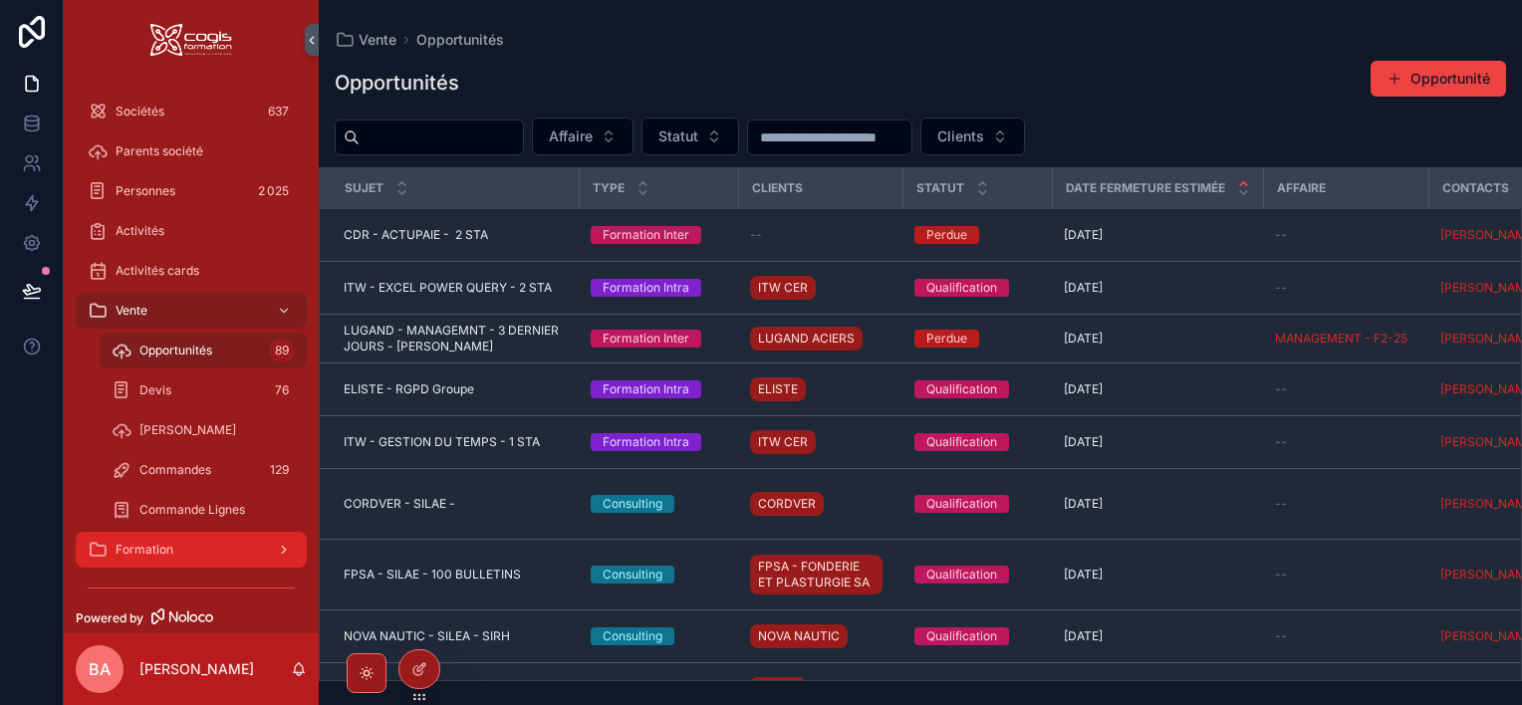
click at [155, 550] on span "Formation" at bounding box center [145, 550] width 58 height 16
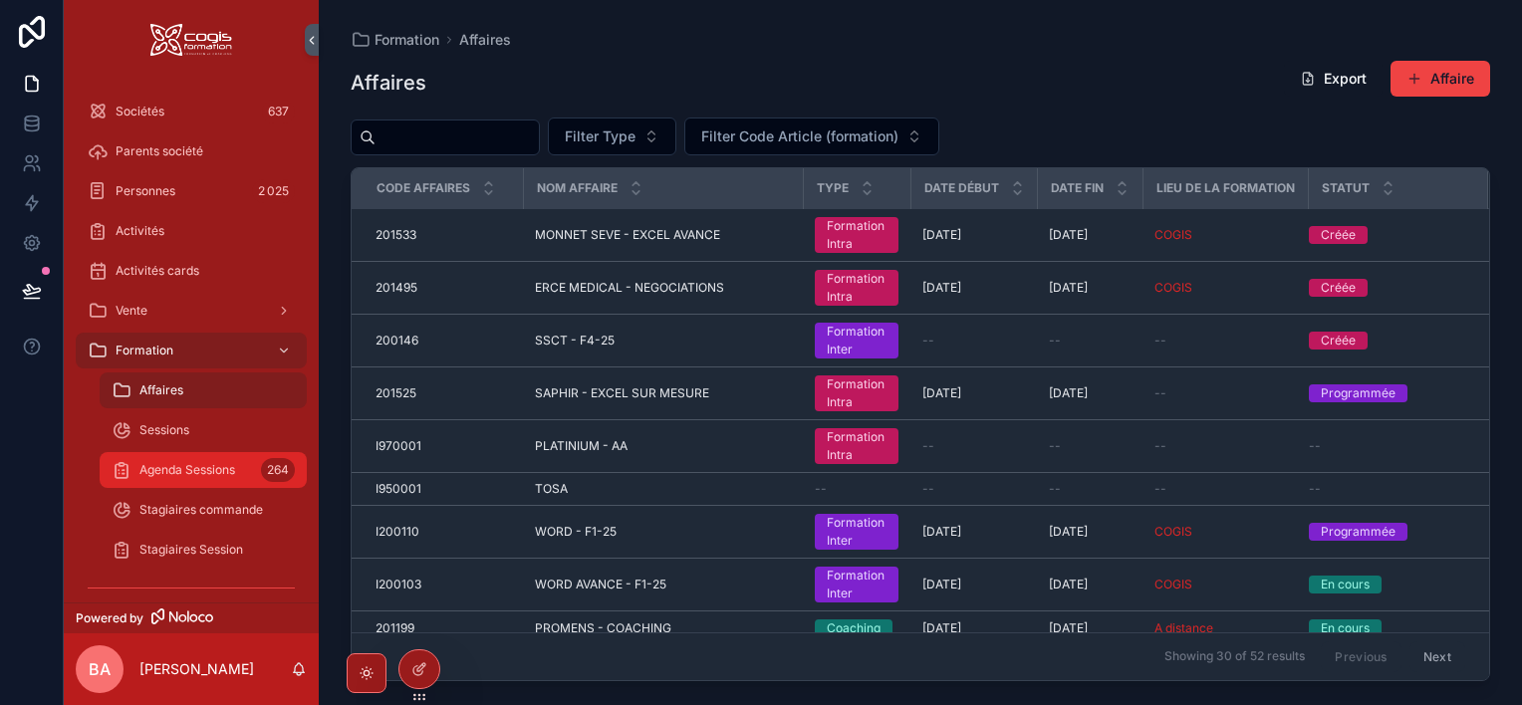
click at [217, 478] on div "Agenda Sessions 264" at bounding box center [203, 470] width 183 height 32
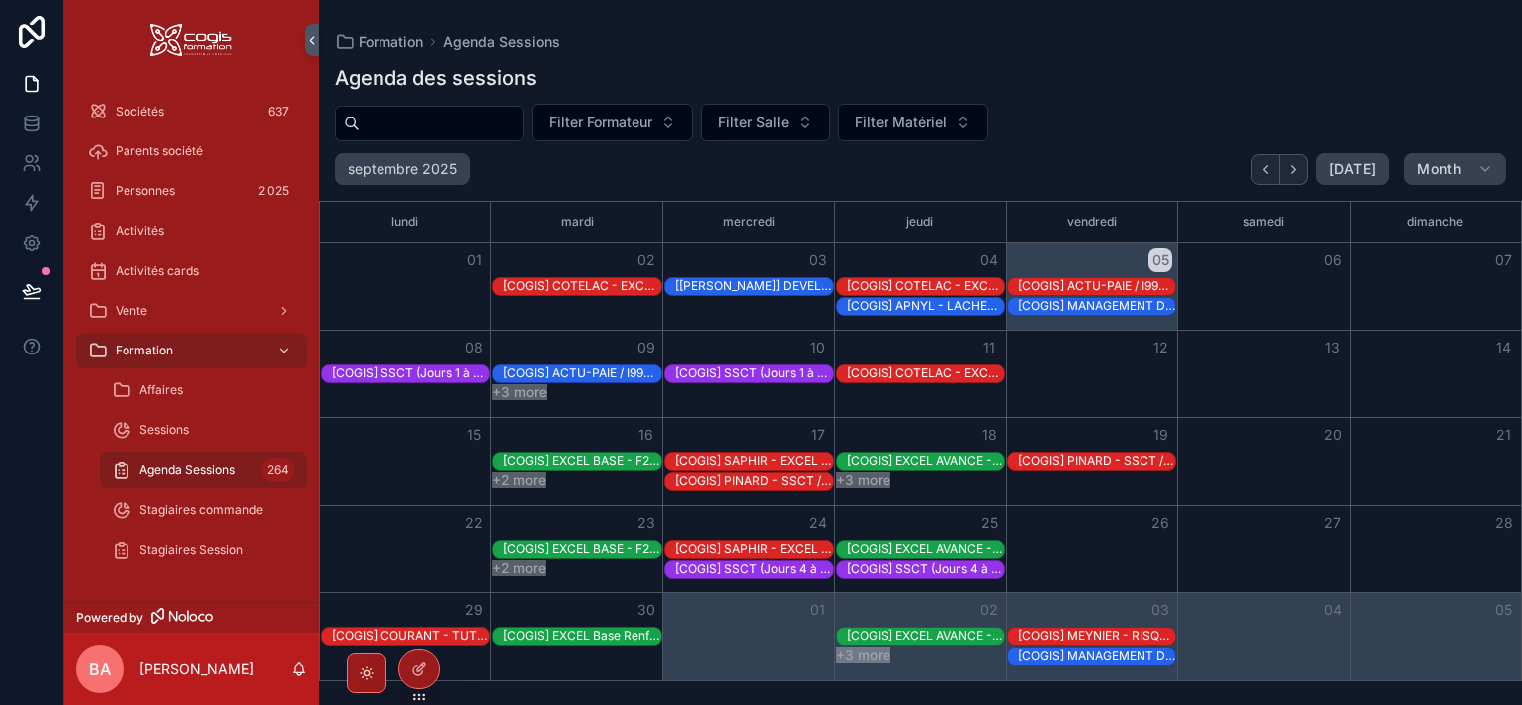
click at [1292, 351] on div "13" at bounding box center [1262, 348] width 171 height 34
click at [511, 570] on button "+2 more" at bounding box center [519, 568] width 54 height 16
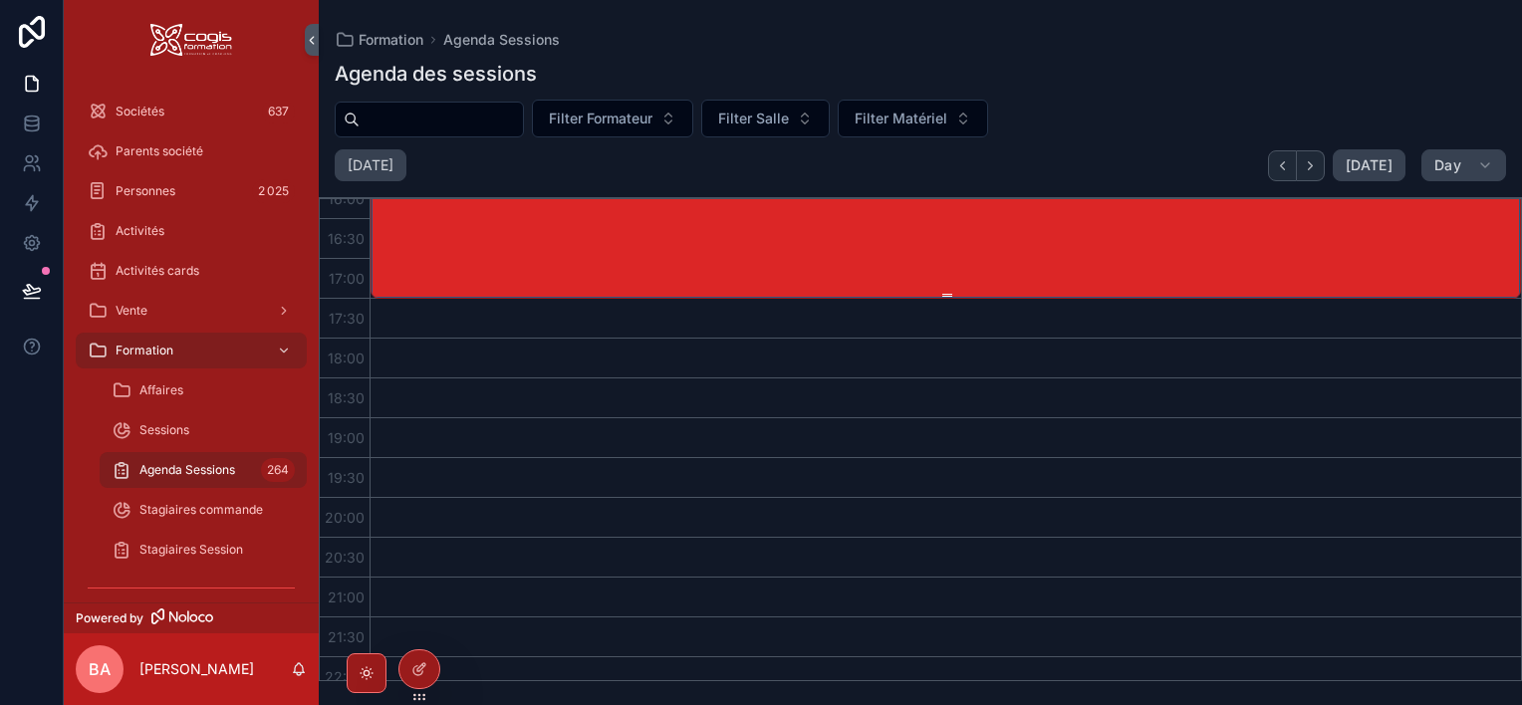
scroll to position [797, 0]
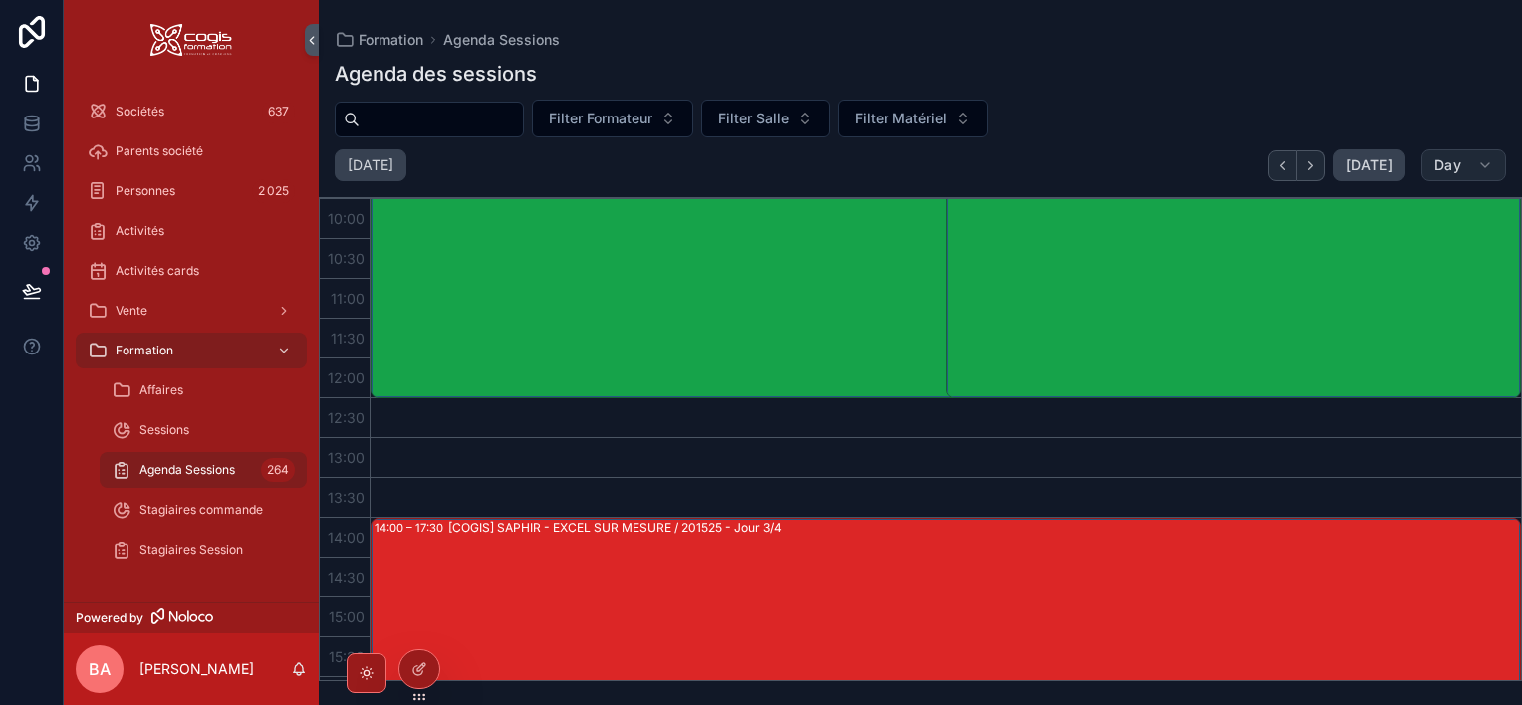
click at [1448, 165] on span "Day" at bounding box center [1447, 165] width 27 height 18
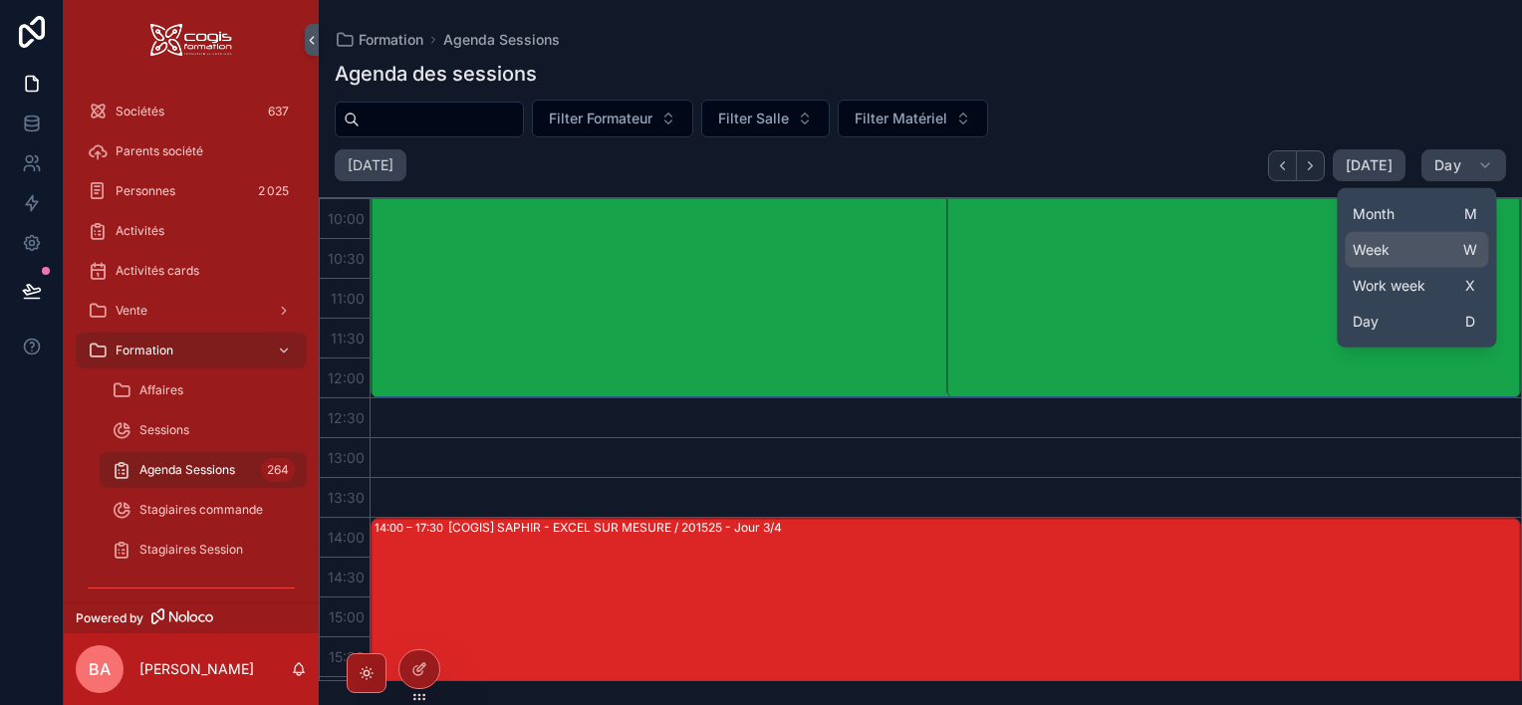
click at [1394, 252] on button "Week W" at bounding box center [1415, 250] width 143 height 36
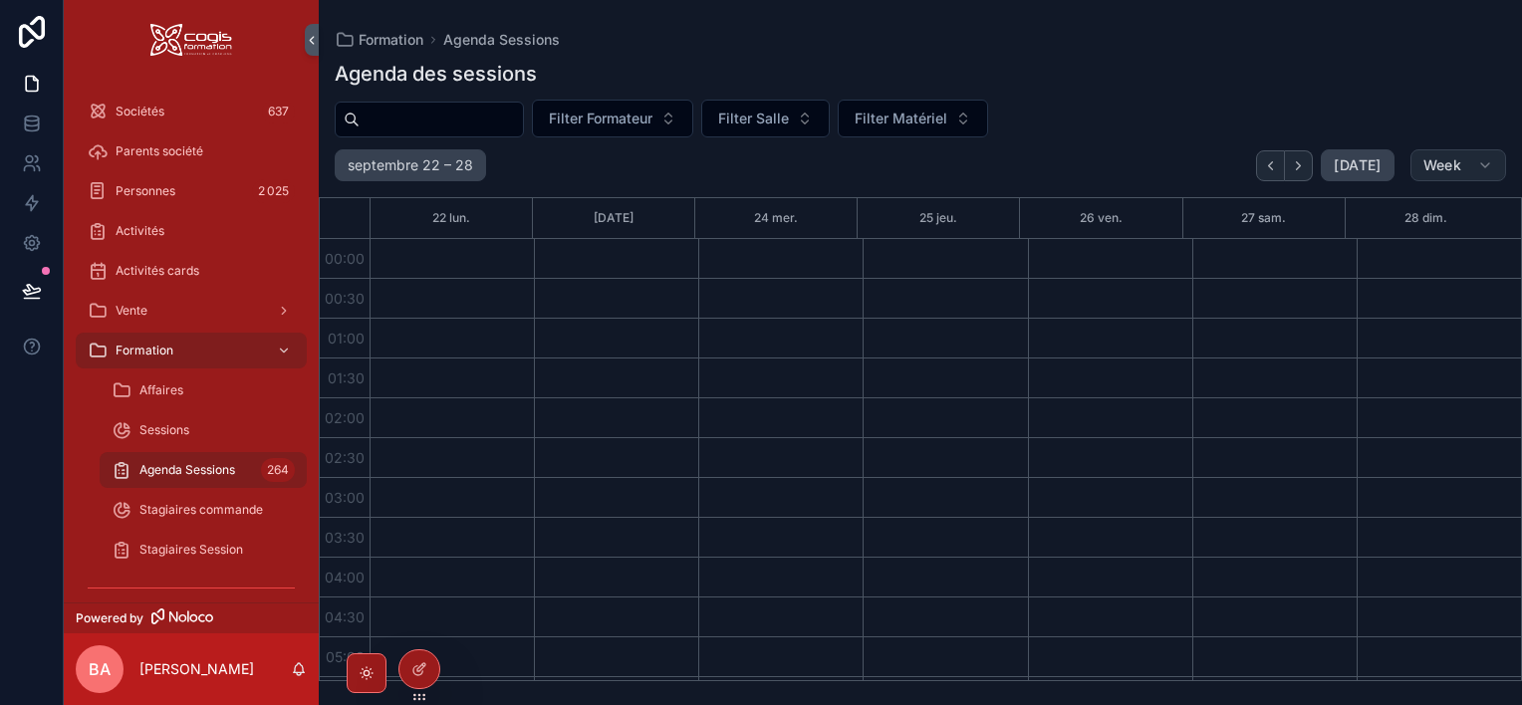
click at [1438, 167] on span "Week" at bounding box center [1442, 165] width 38 height 18
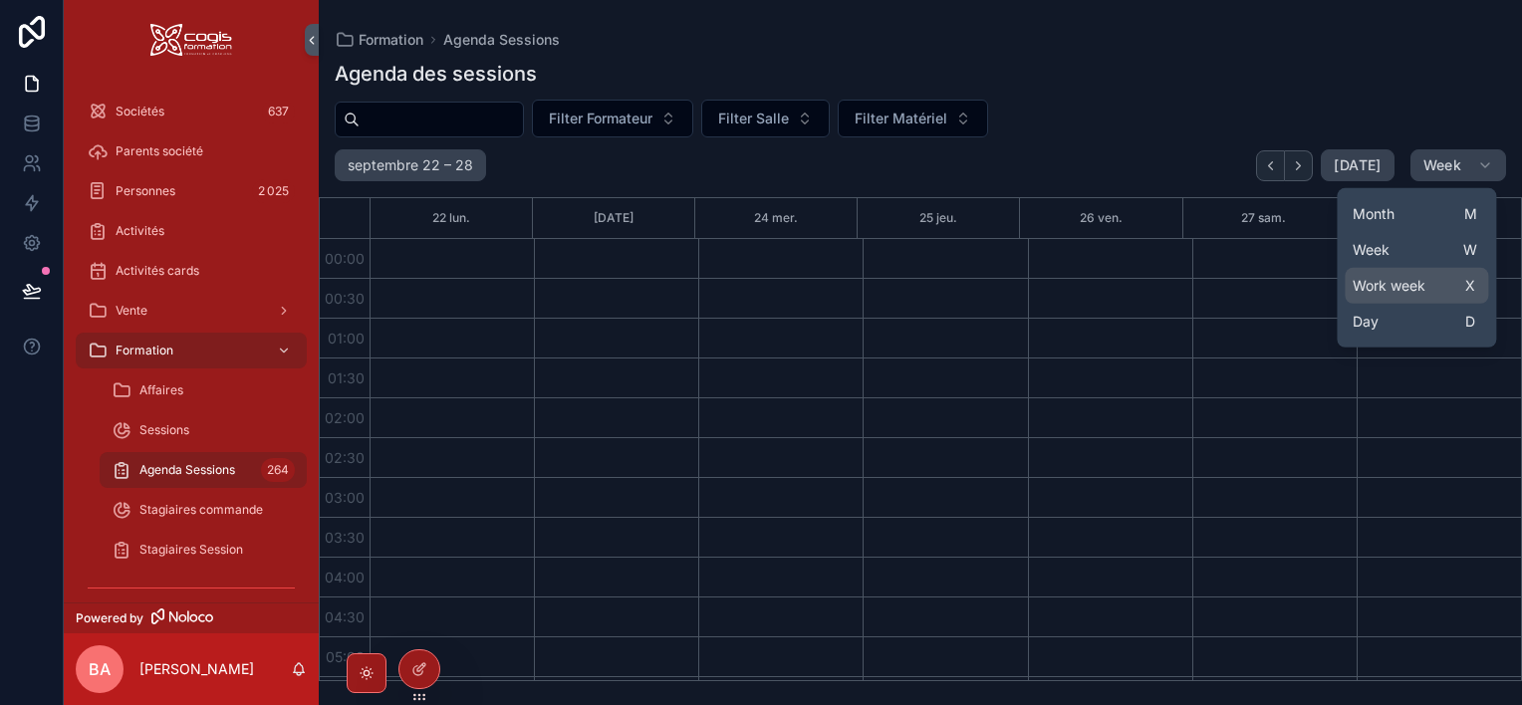
click at [1394, 281] on span "Work week" at bounding box center [1388, 286] width 73 height 20
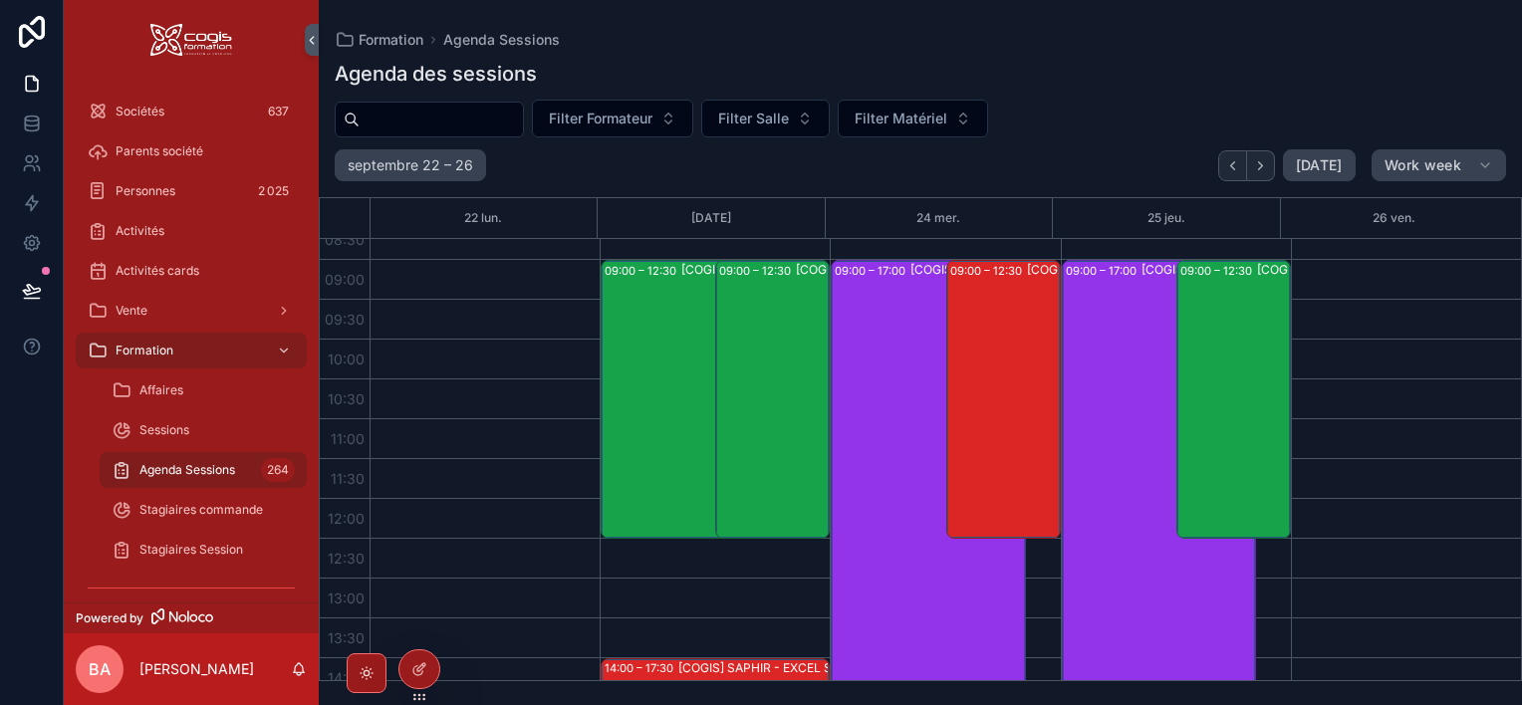
scroll to position [697, 0]
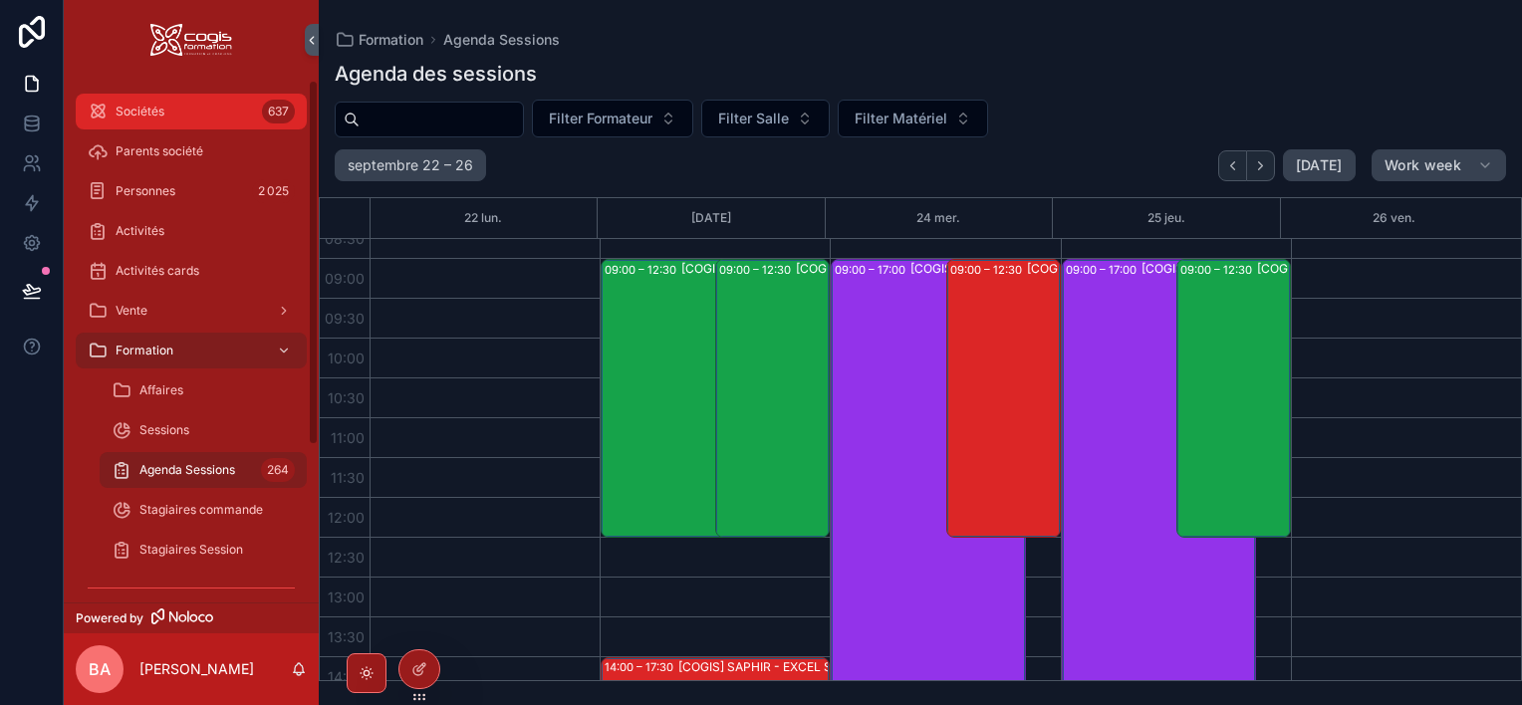
click at [155, 111] on span "Sociétés" at bounding box center [140, 112] width 49 height 16
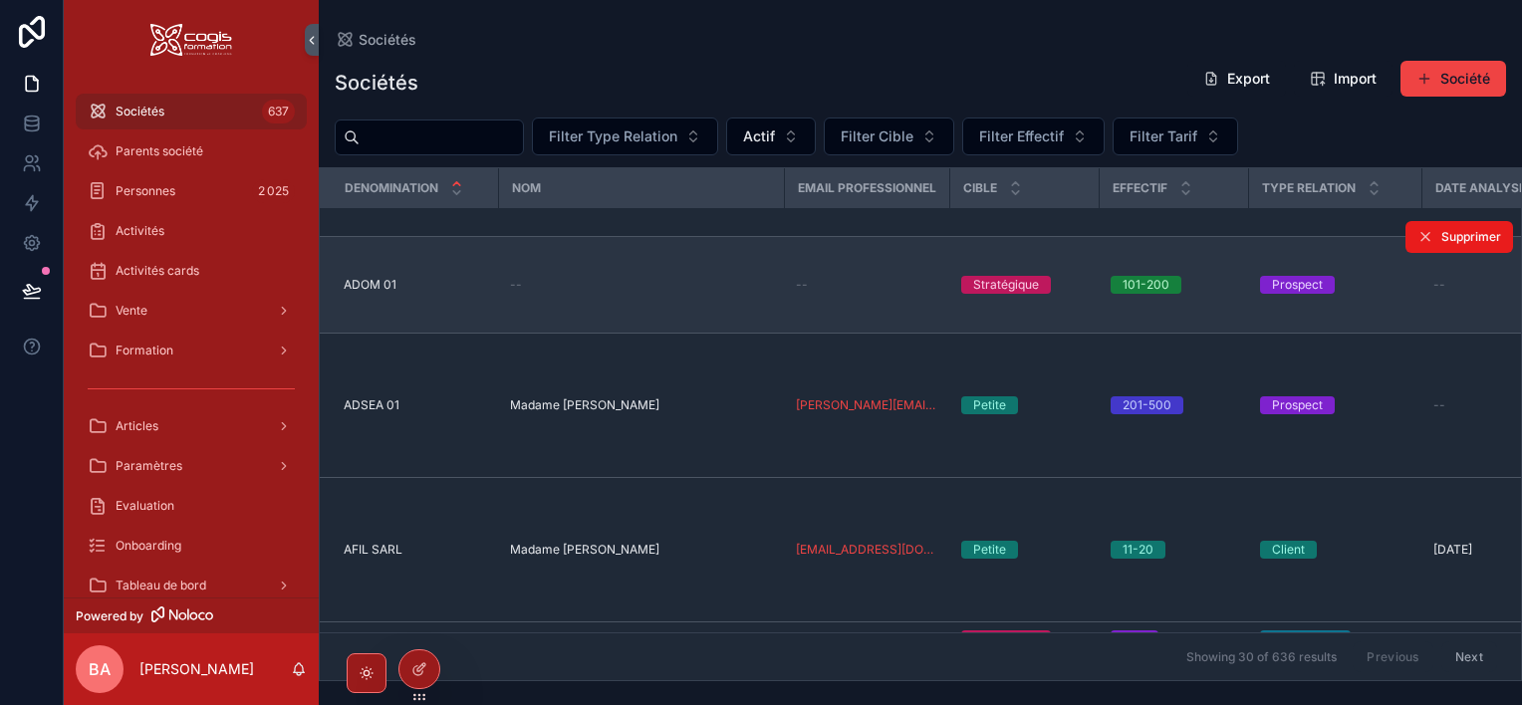
scroll to position [1694, 0]
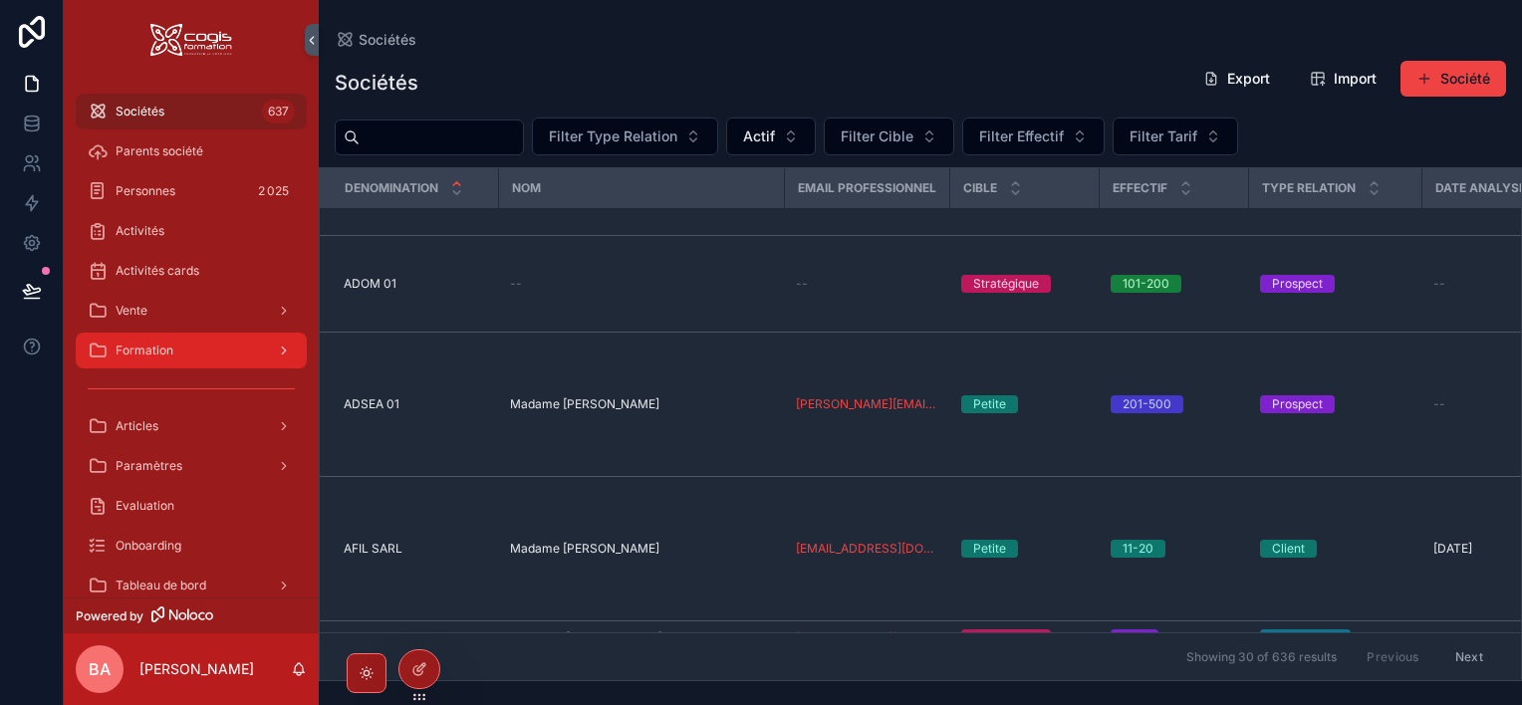
click at [243, 351] on div "Formation" at bounding box center [191, 351] width 207 height 32
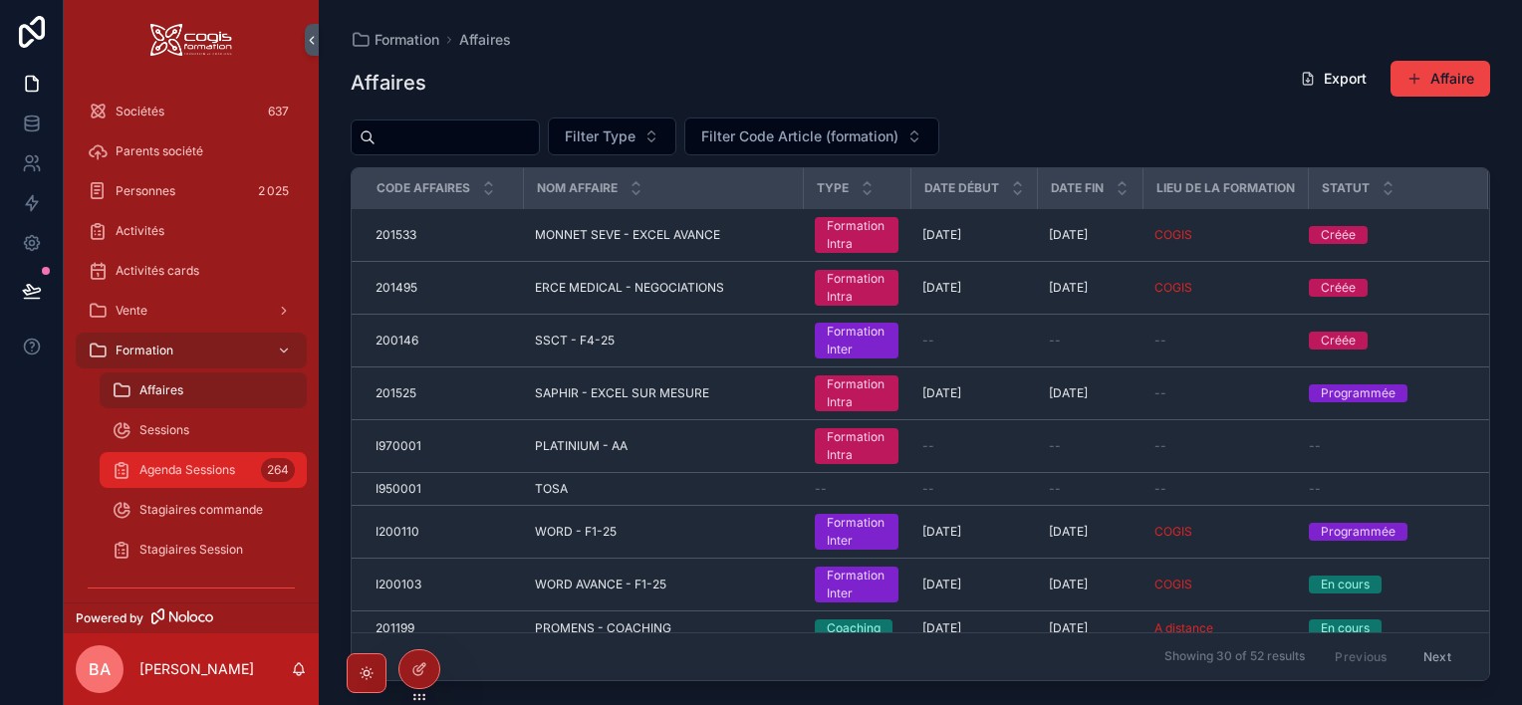
click at [182, 474] on span "Agenda Sessions" at bounding box center [187, 470] width 96 height 16
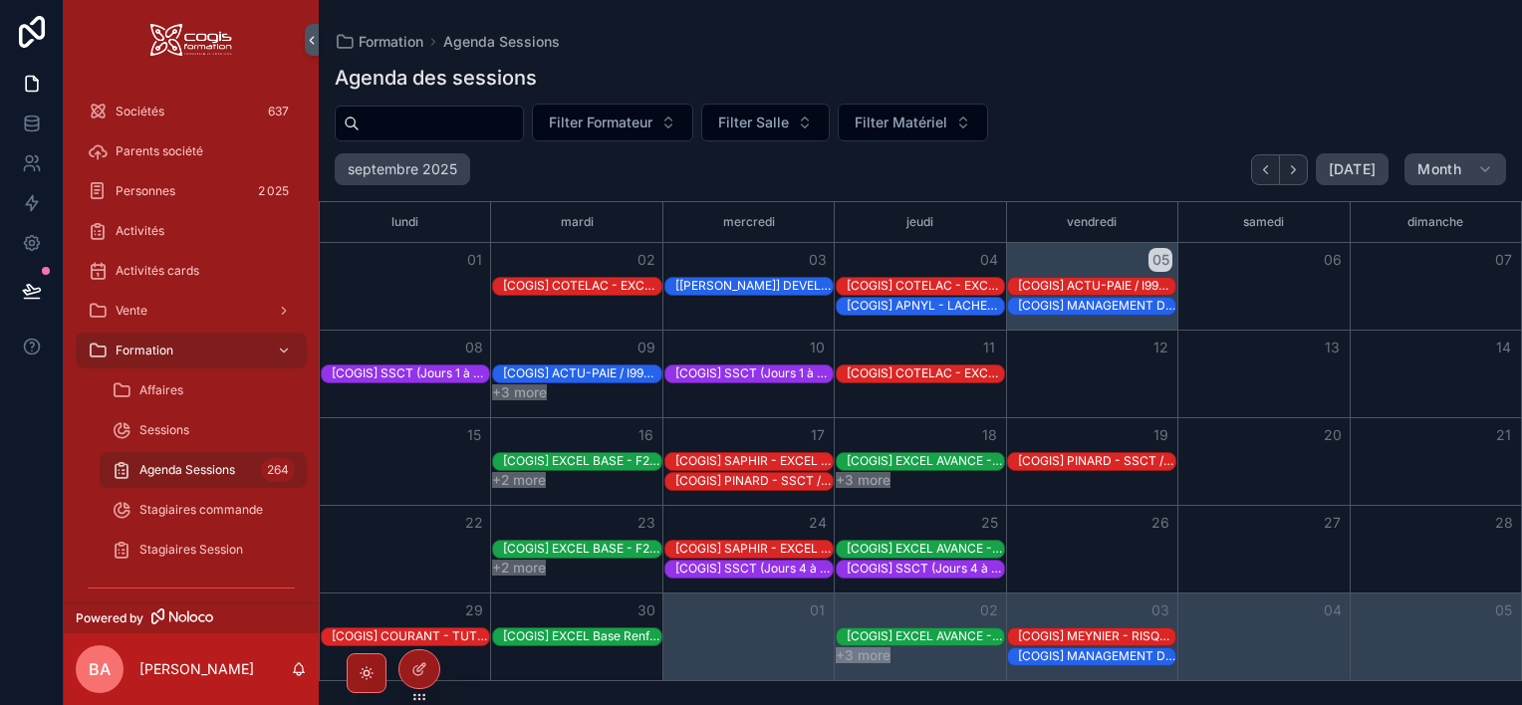
click at [517, 570] on button "+2 more" at bounding box center [519, 568] width 54 height 16
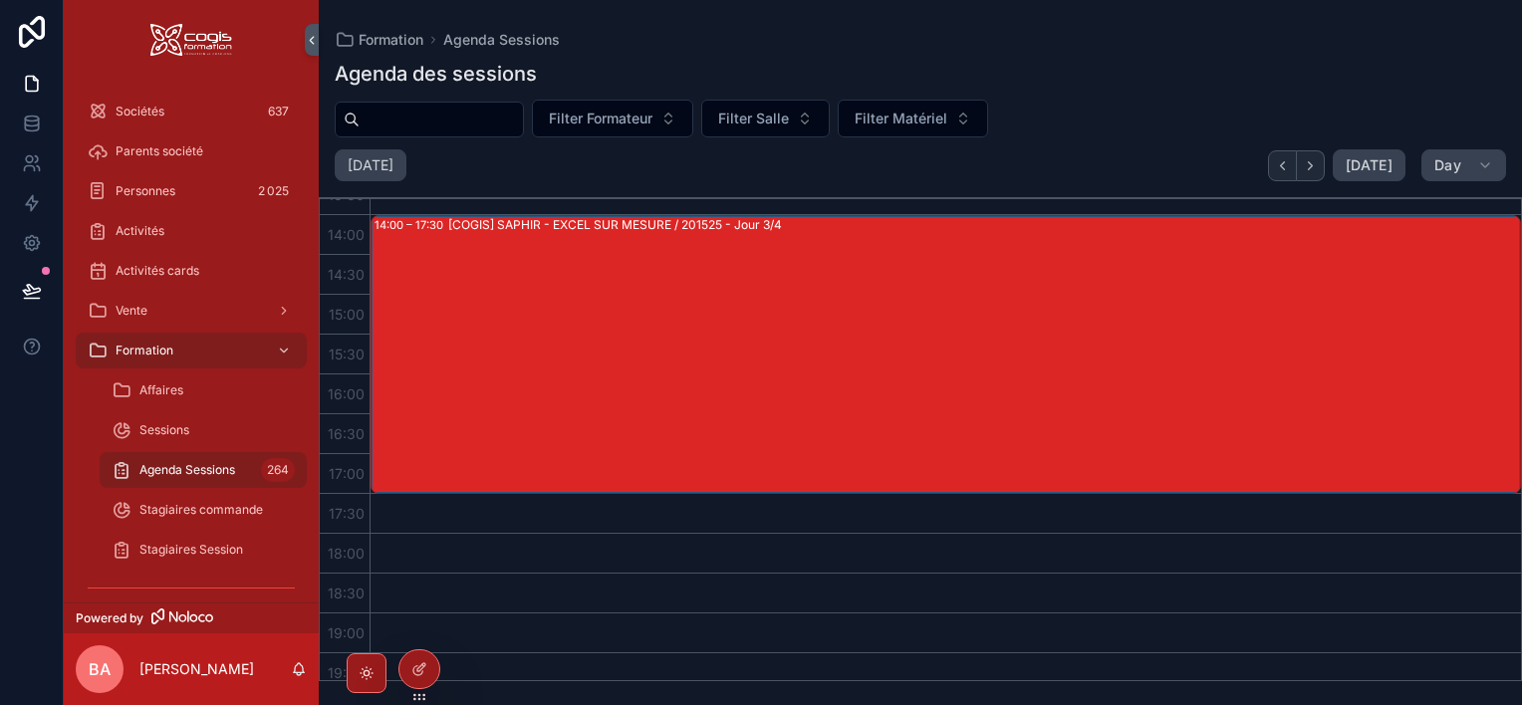
scroll to position [896, 0]
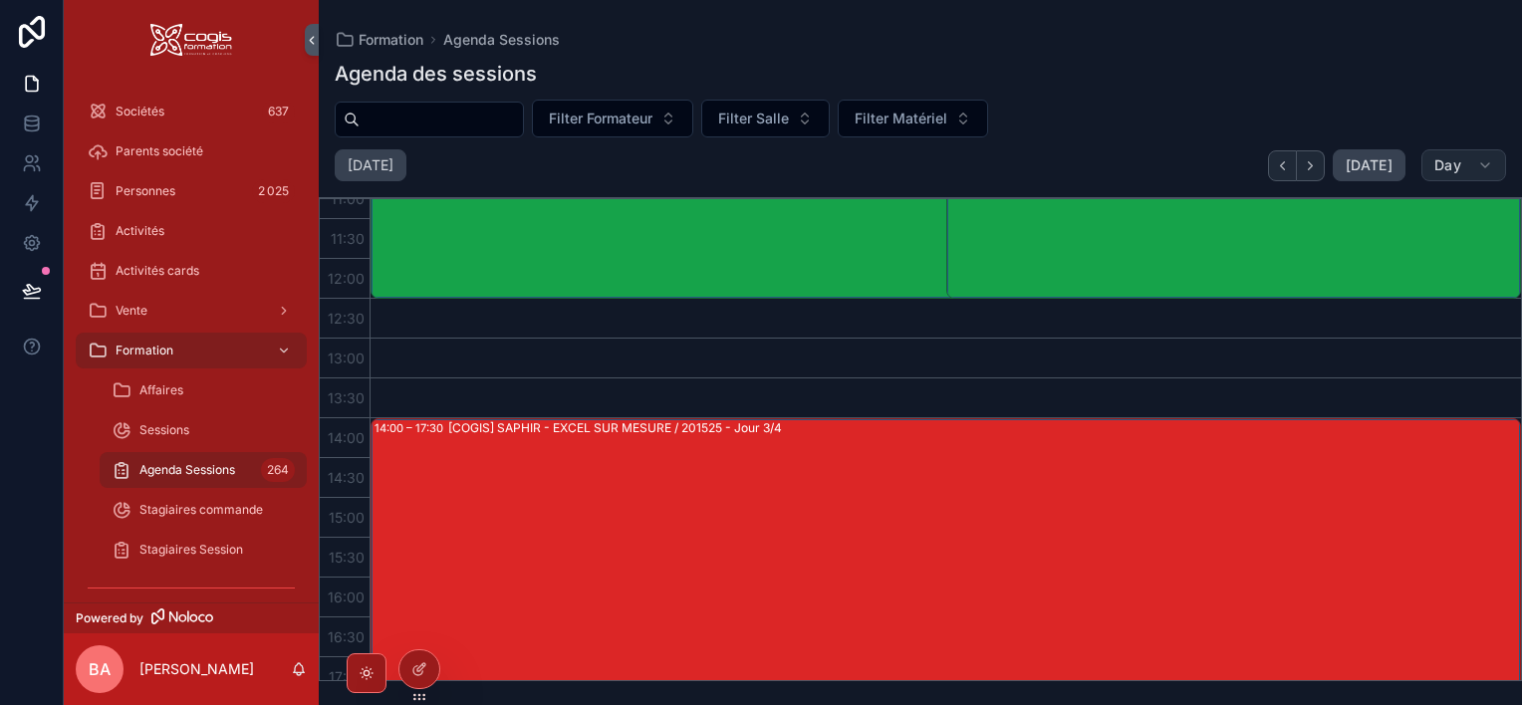
click at [1478, 166] on icon "scrollable content" at bounding box center [1485, 165] width 16 height 16
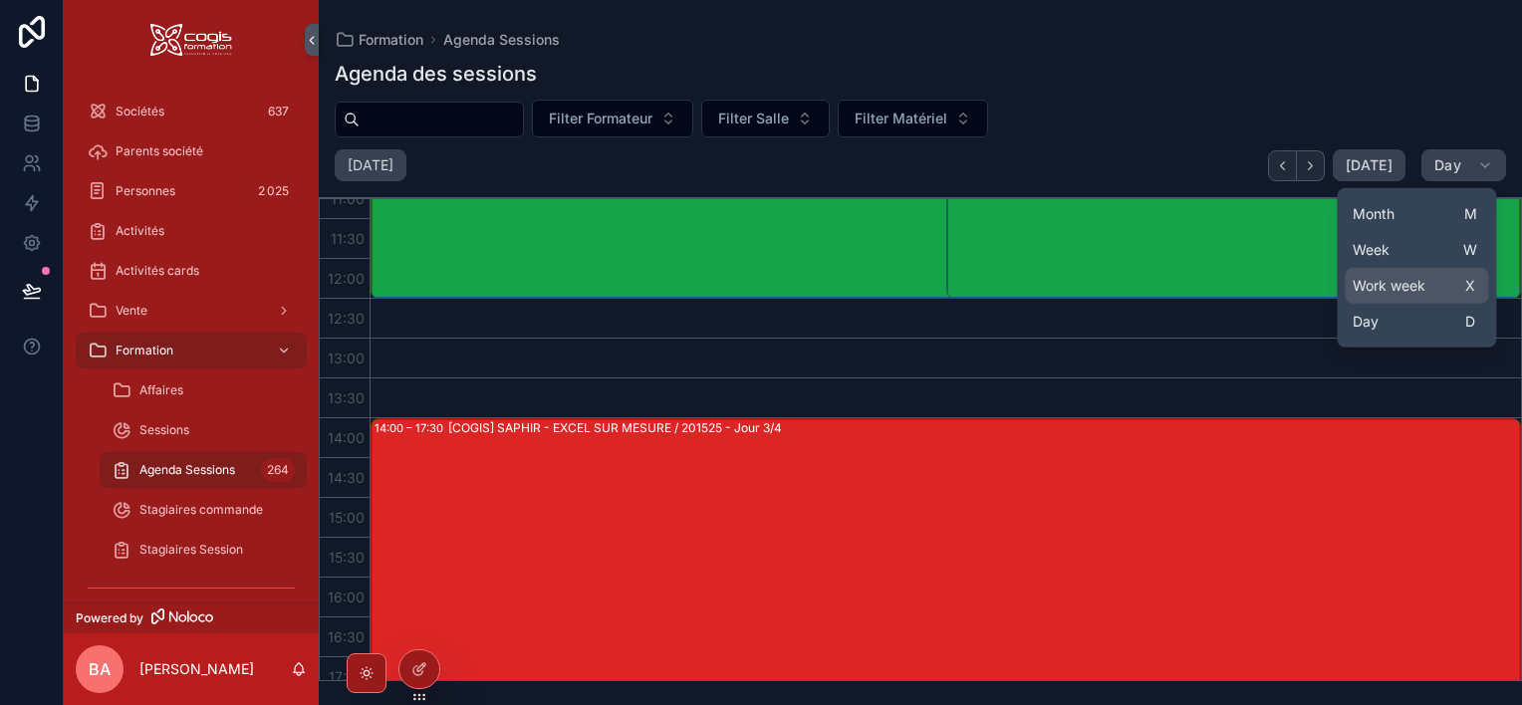
click at [1447, 281] on button "Work week X" at bounding box center [1415, 286] width 143 height 36
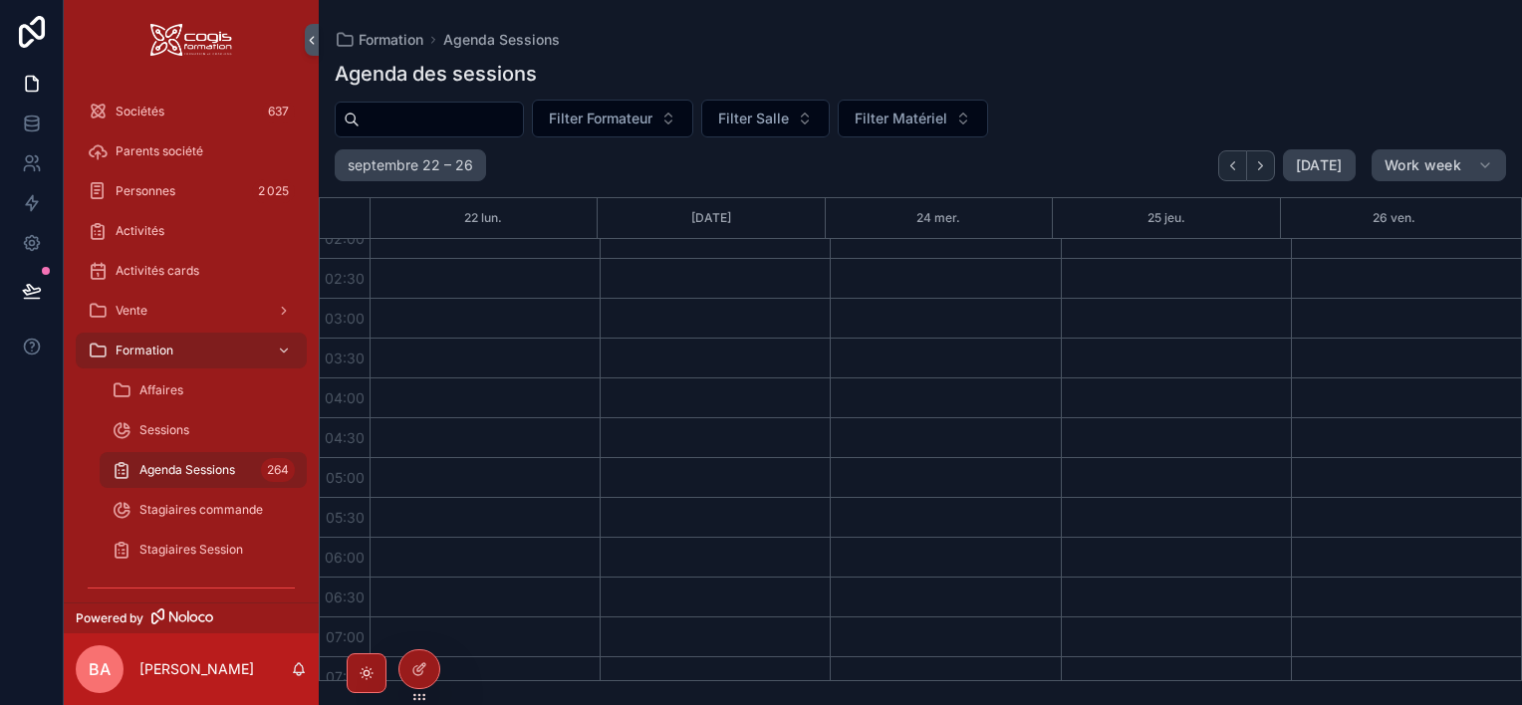
scroll to position [498, 0]
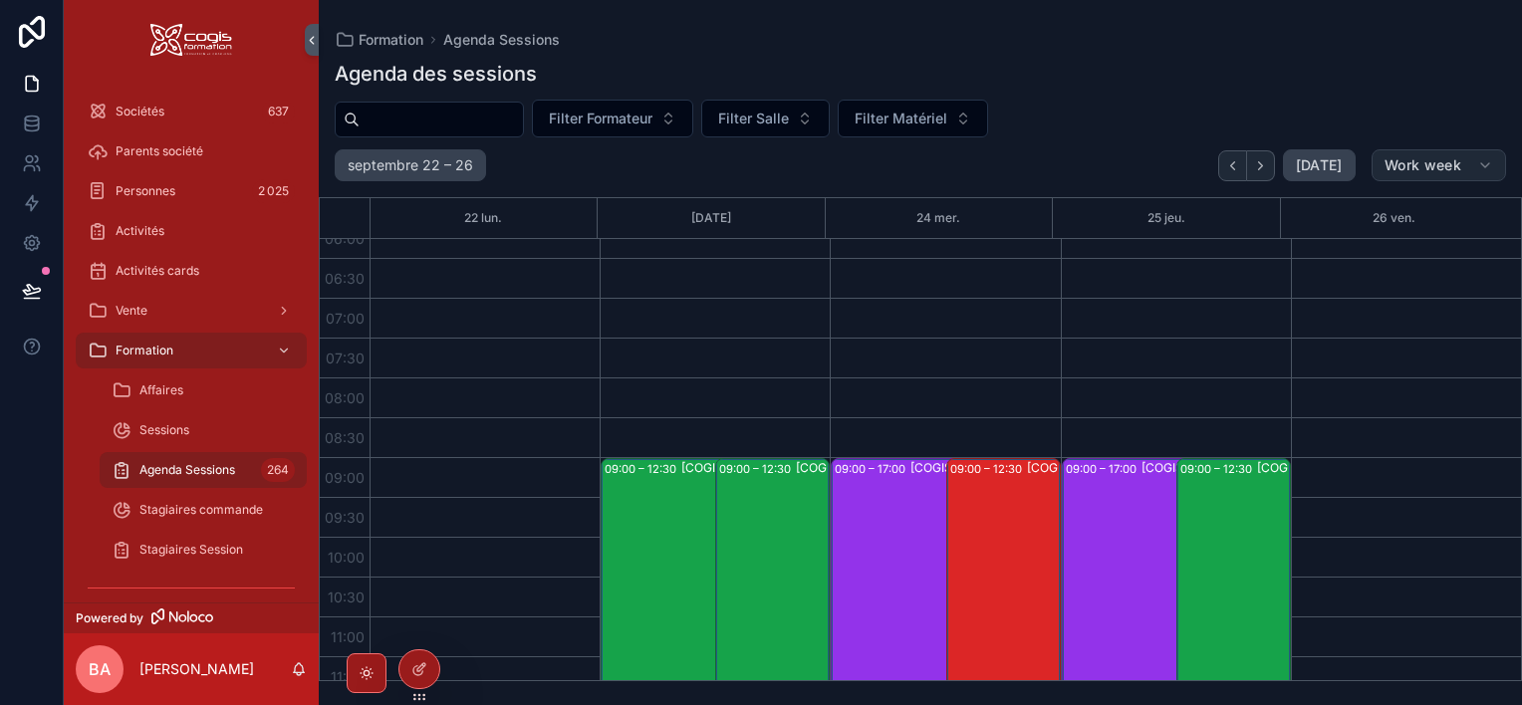
click at [1457, 165] on span "Work week" at bounding box center [1422, 165] width 77 height 18
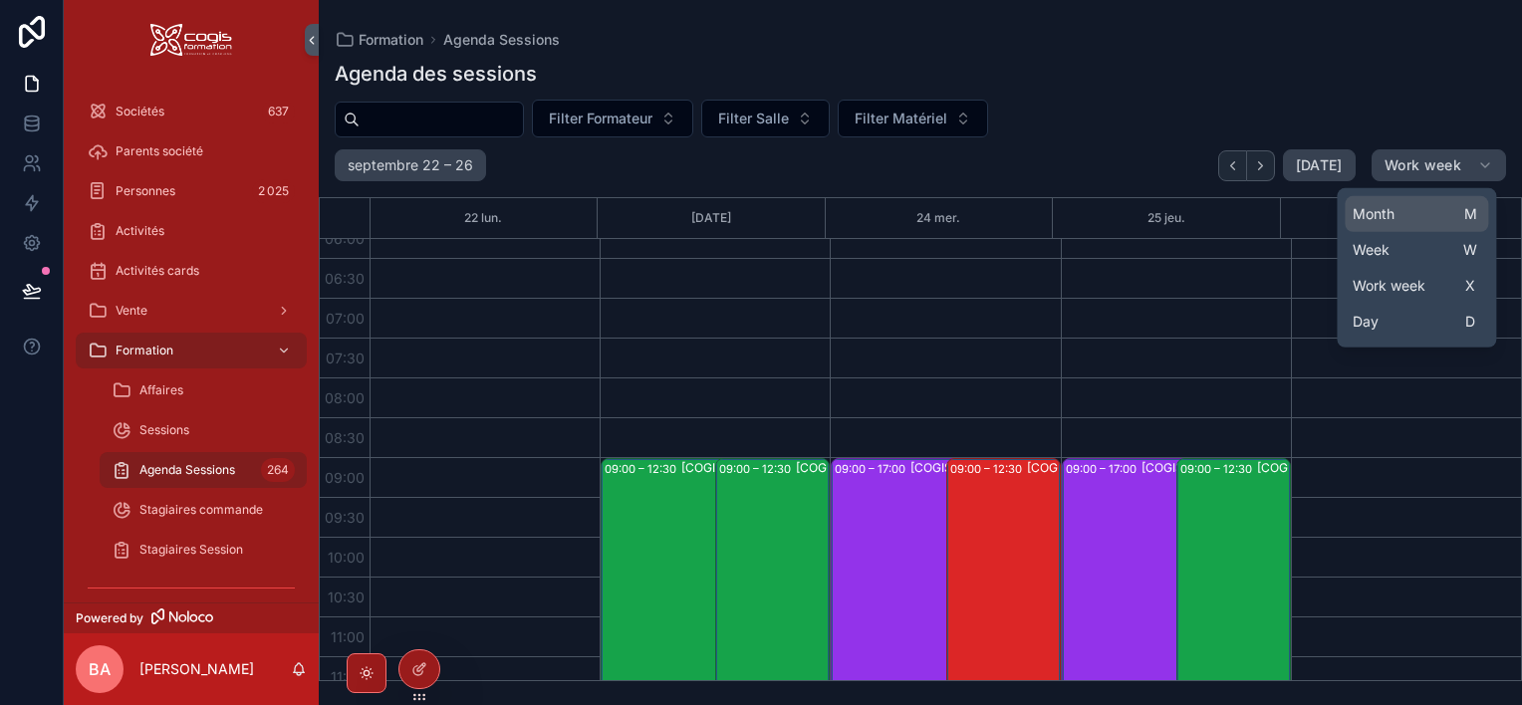
click at [1378, 217] on span "Month" at bounding box center [1373, 214] width 42 height 20
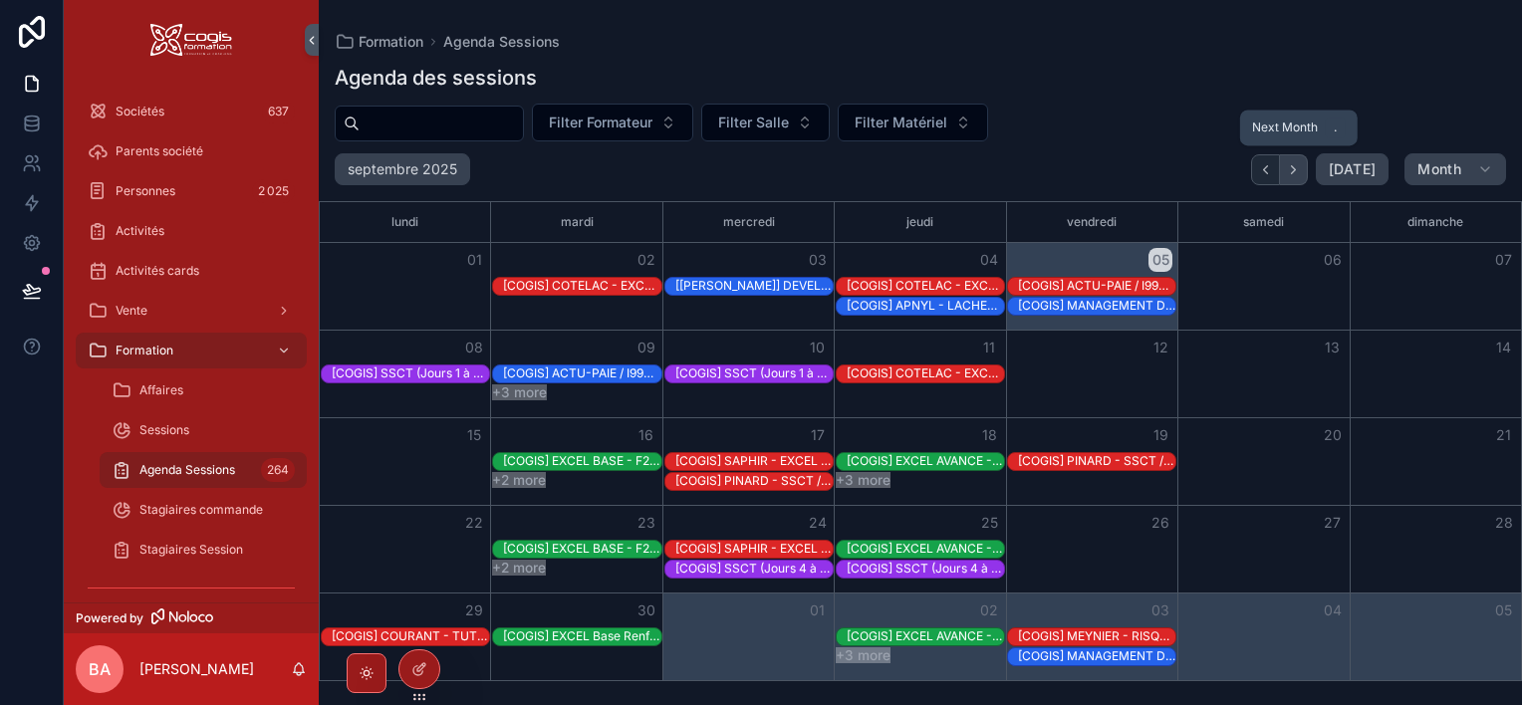
click at [1301, 171] on icon "Next" at bounding box center [1293, 169] width 15 height 15
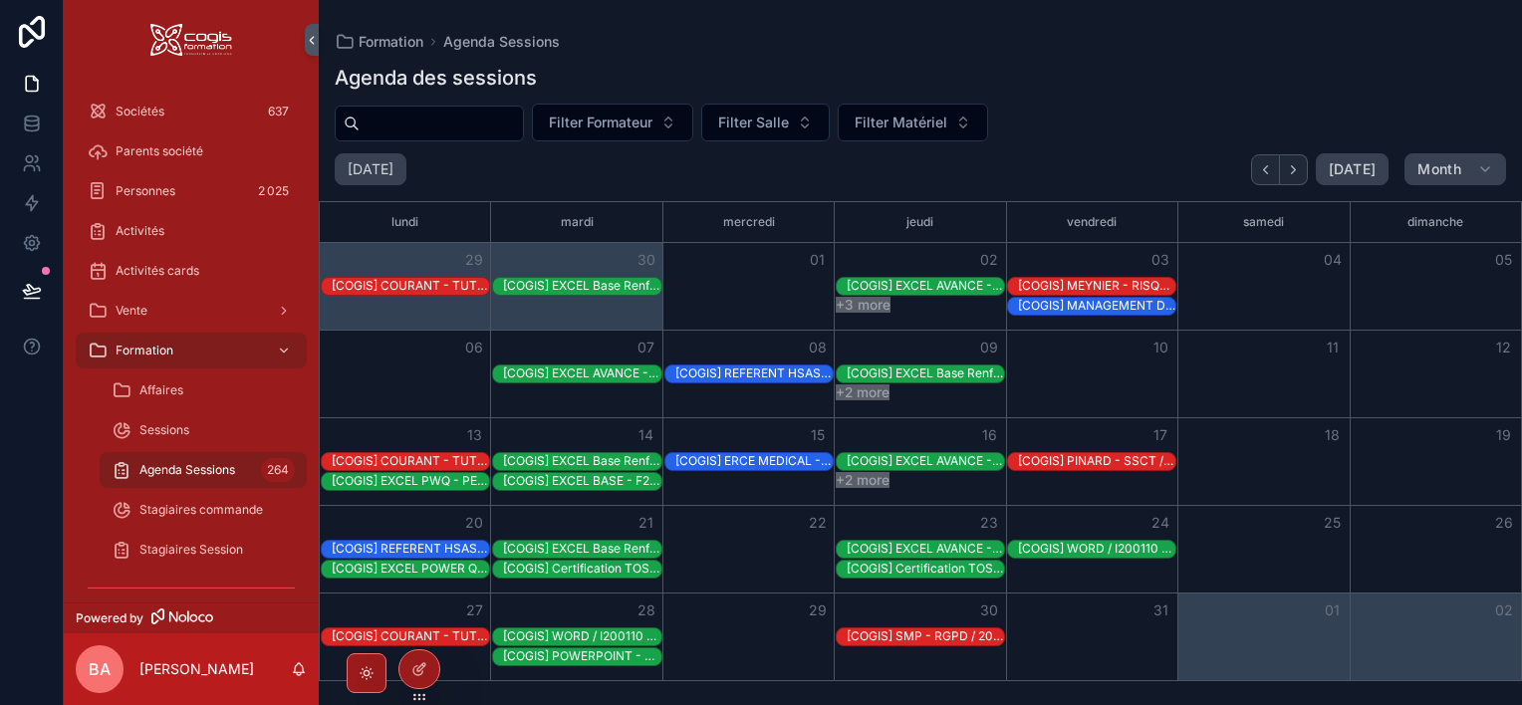
click at [879, 303] on button "+3 more" at bounding box center [863, 305] width 55 height 16
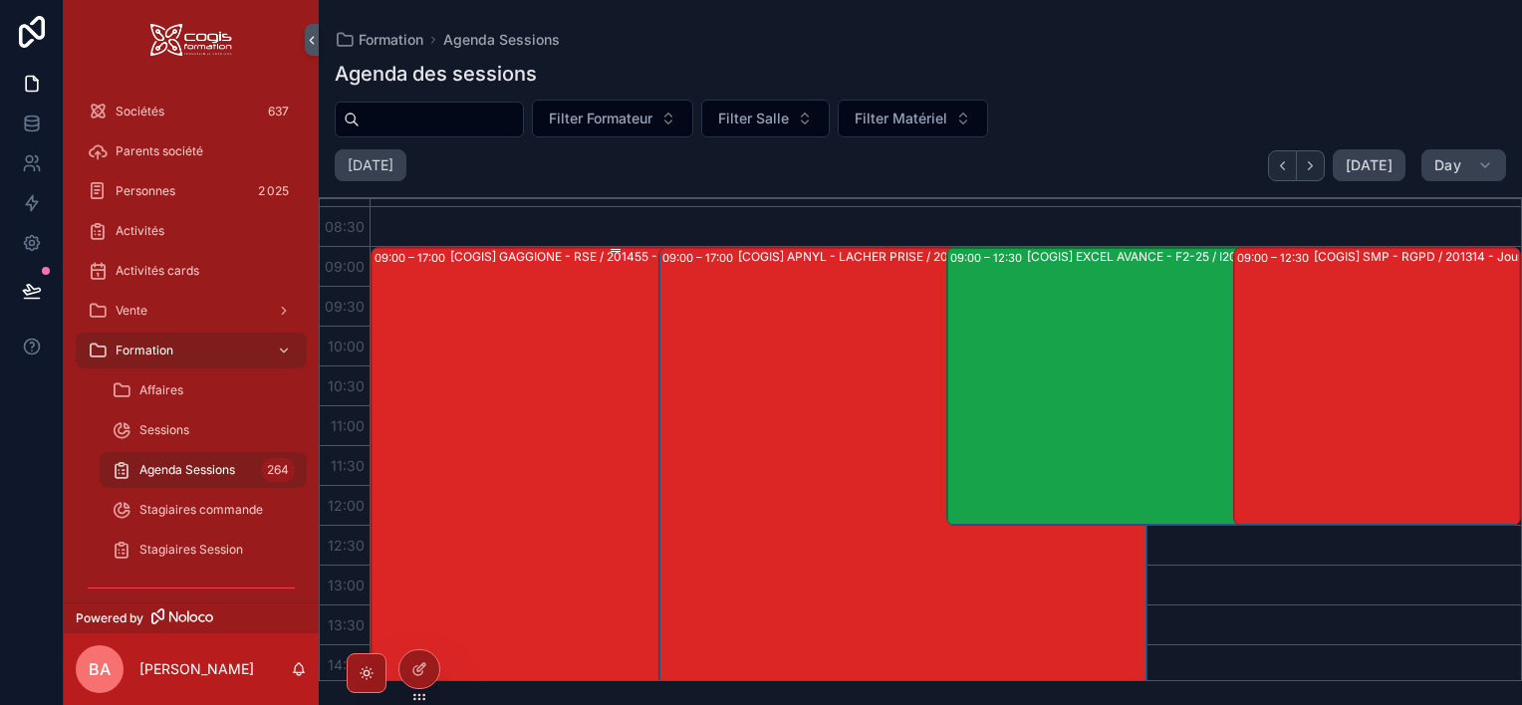
scroll to position [598, 0]
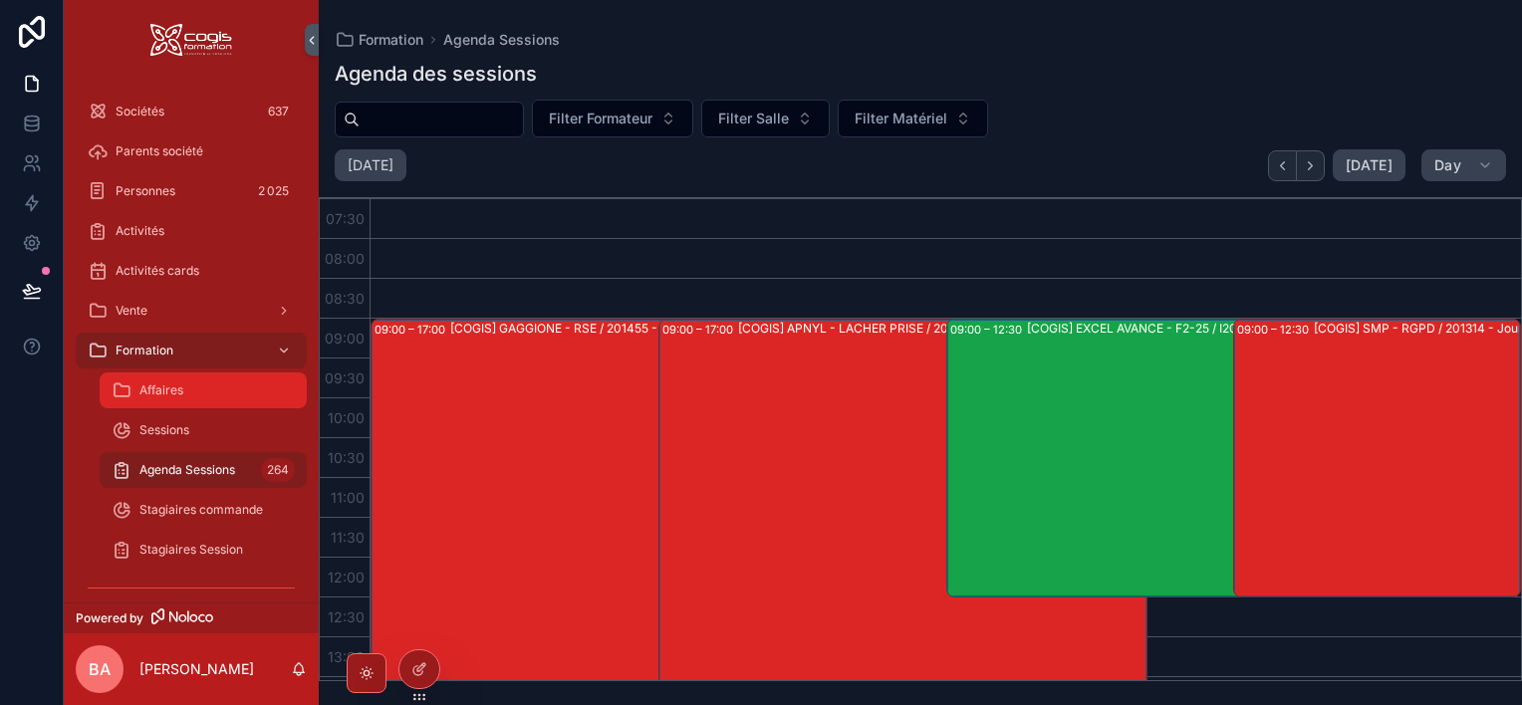
click at [172, 386] on span "Affaires" at bounding box center [161, 390] width 44 height 16
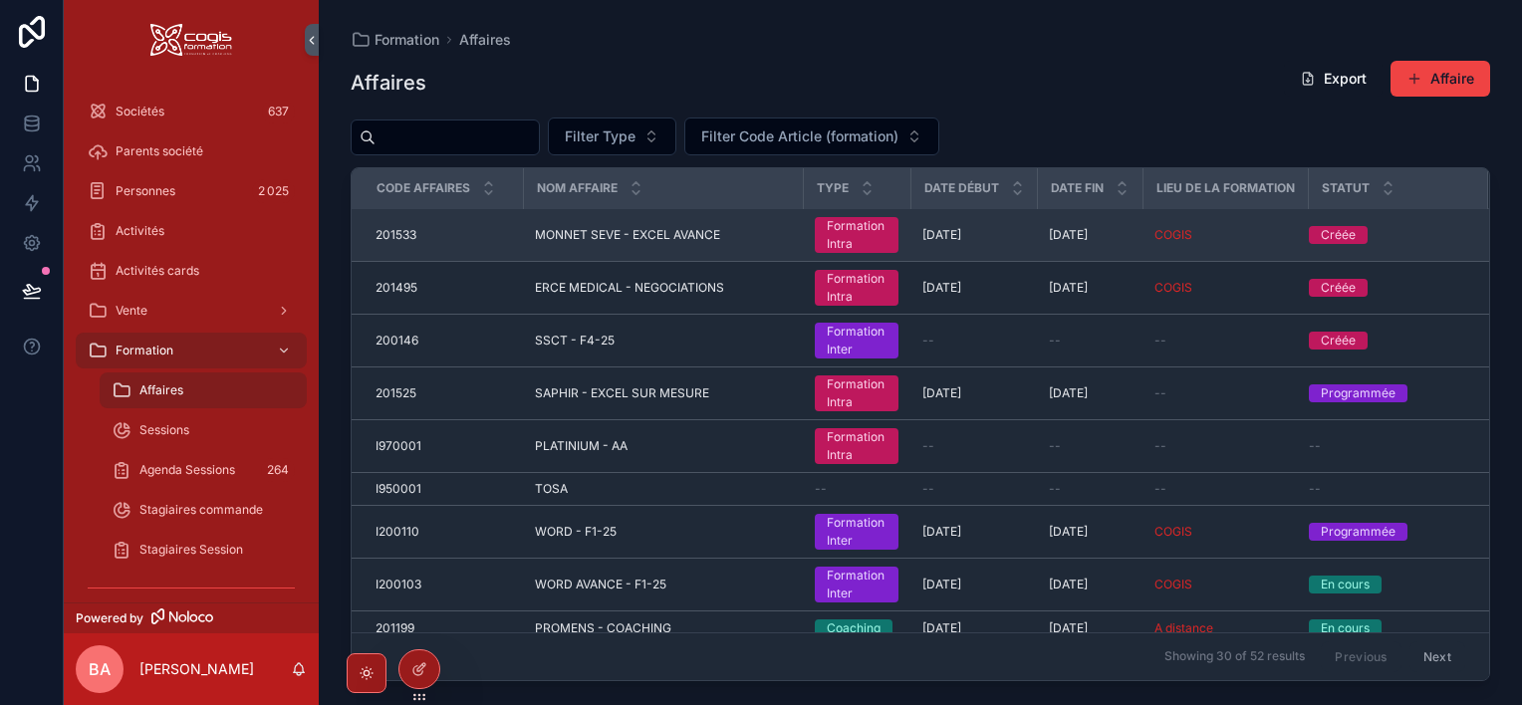
click at [685, 234] on span "MONNET SEVE - EXCEL AVANCE" at bounding box center [627, 235] width 185 height 16
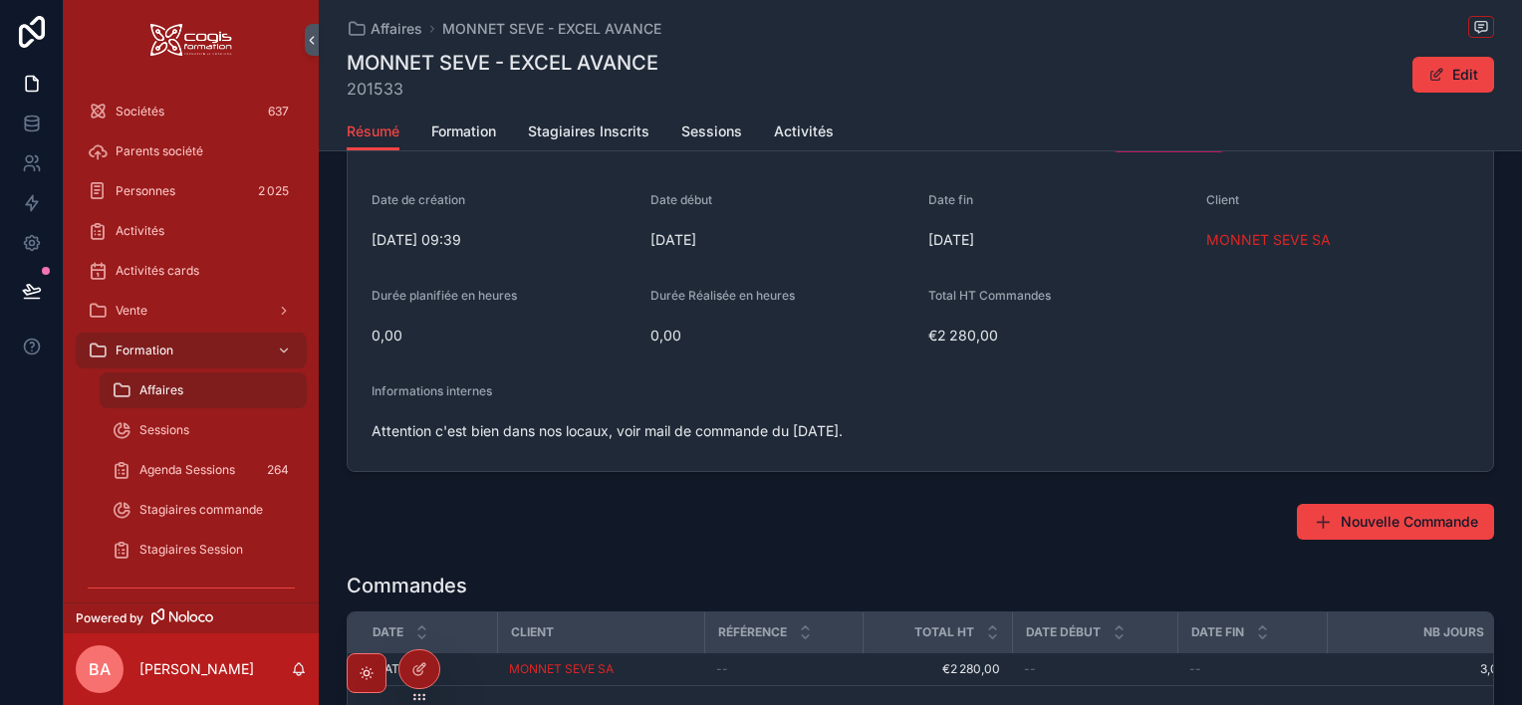
scroll to position [299, 0]
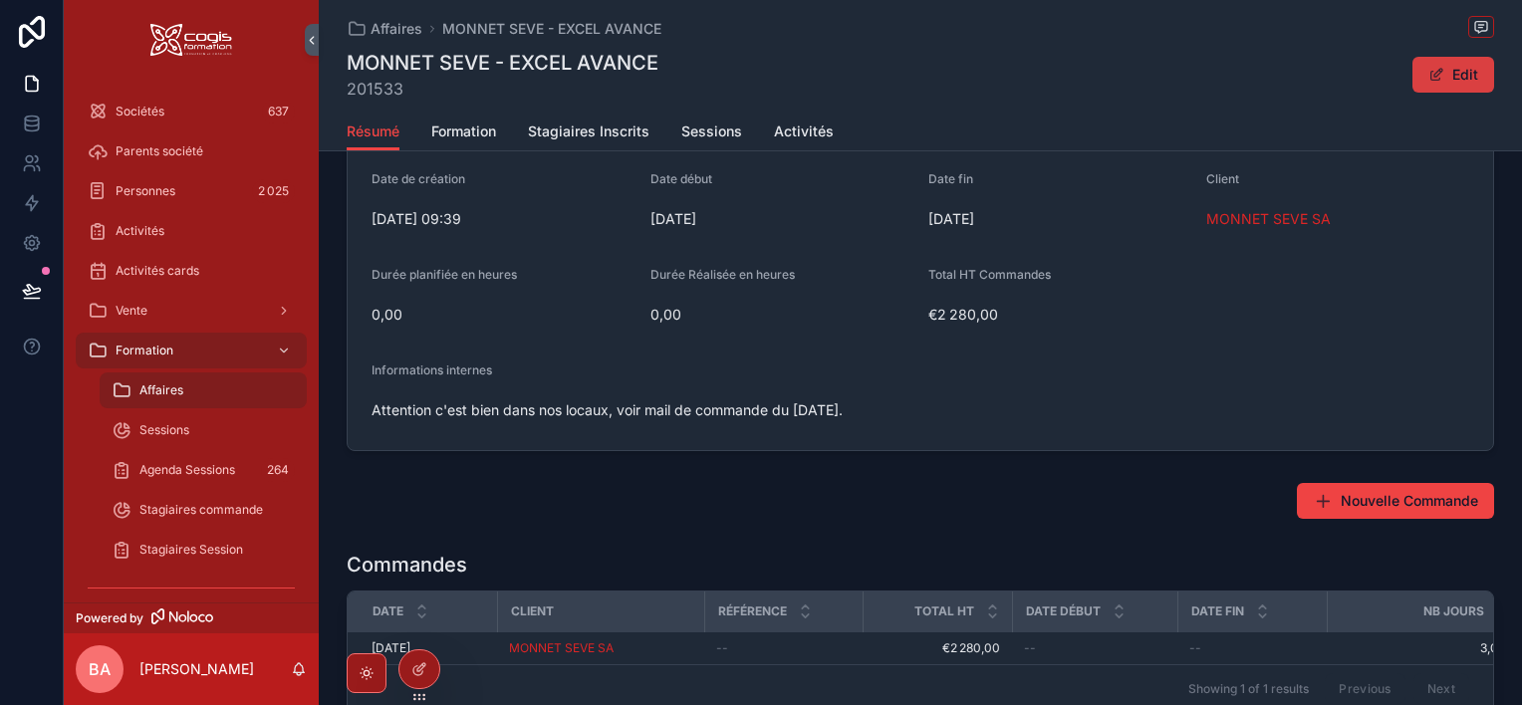
click at [1452, 68] on button "Edit" at bounding box center [1453, 75] width 82 height 36
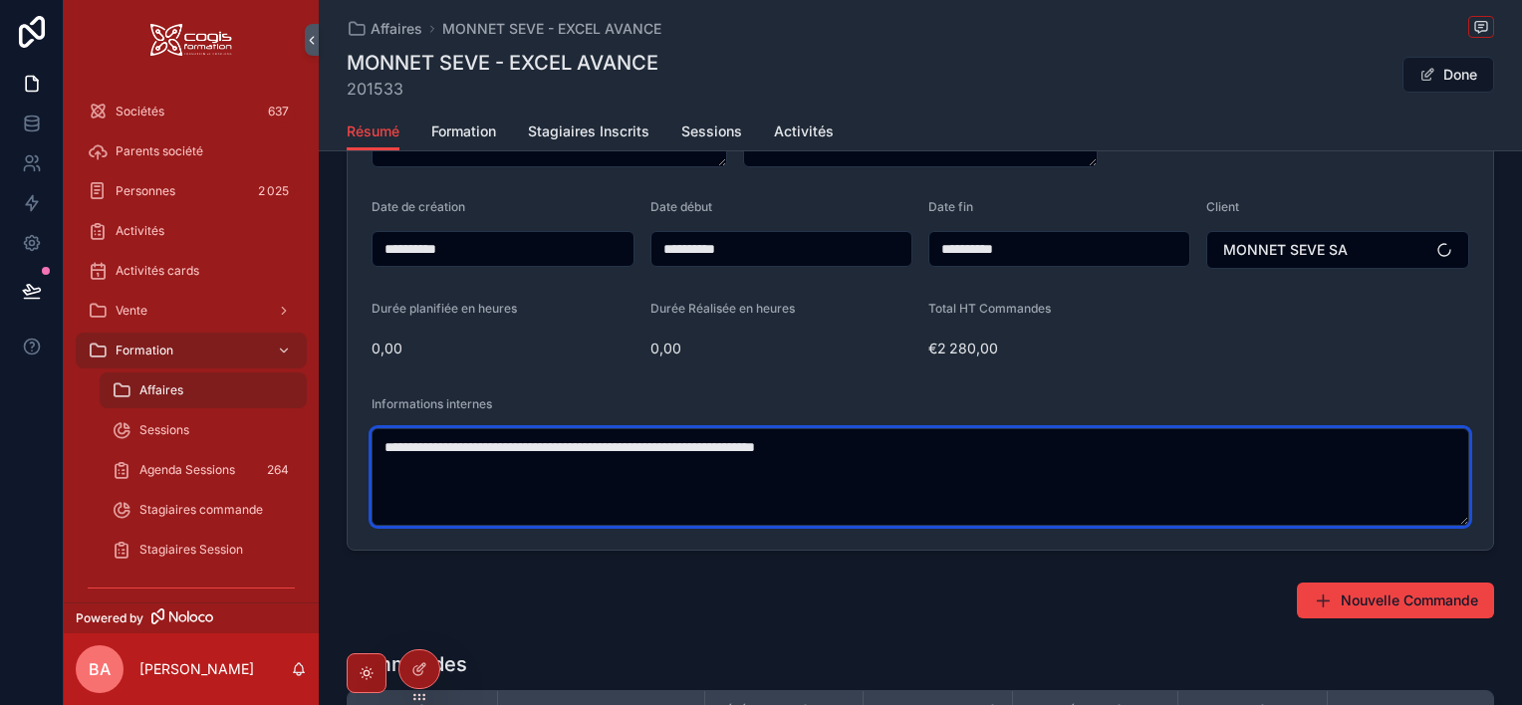
click at [907, 446] on textarea "**********" at bounding box center [920, 477] width 1098 height 98
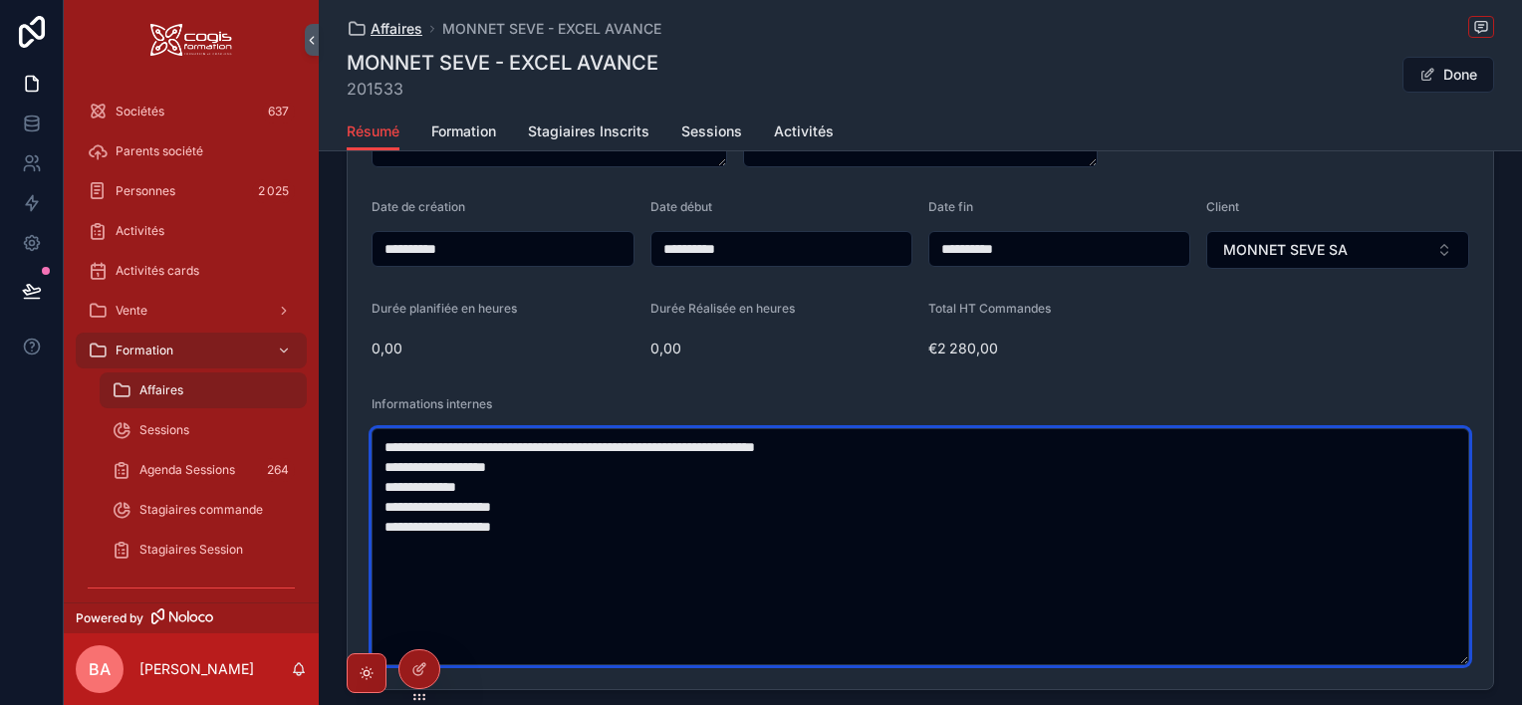
type textarea "**********"
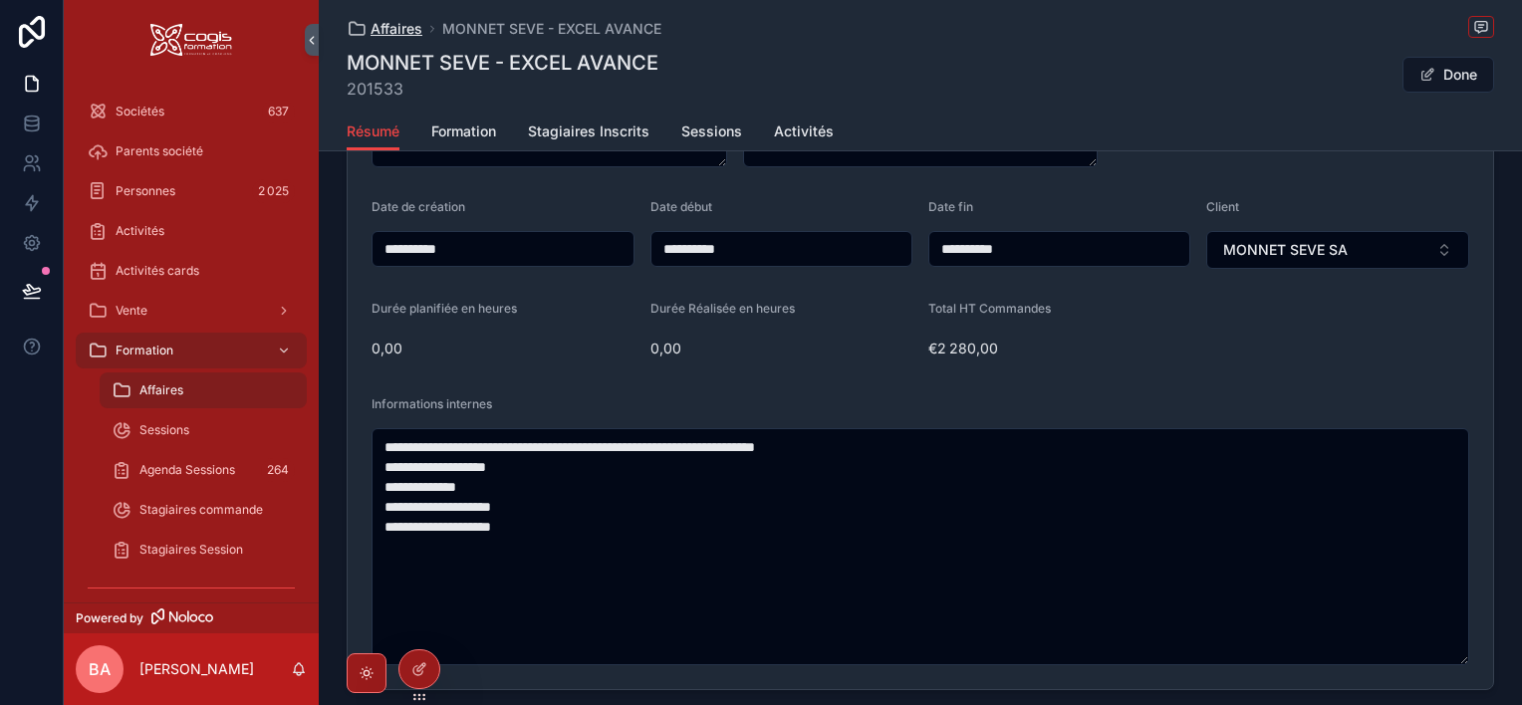
click at [382, 32] on span "Affaires" at bounding box center [396, 29] width 52 height 20
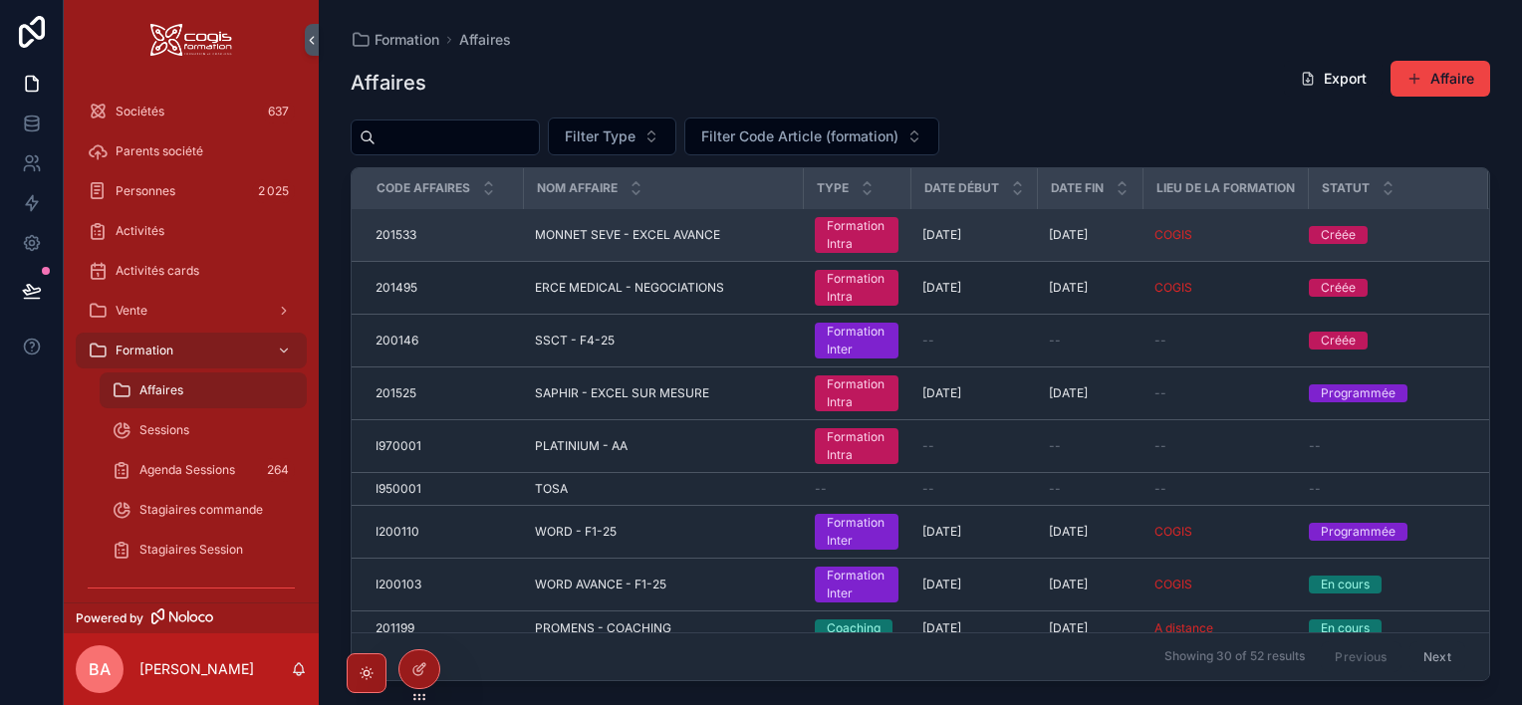
click at [420, 230] on div "201533 201533" at bounding box center [442, 235] width 135 height 16
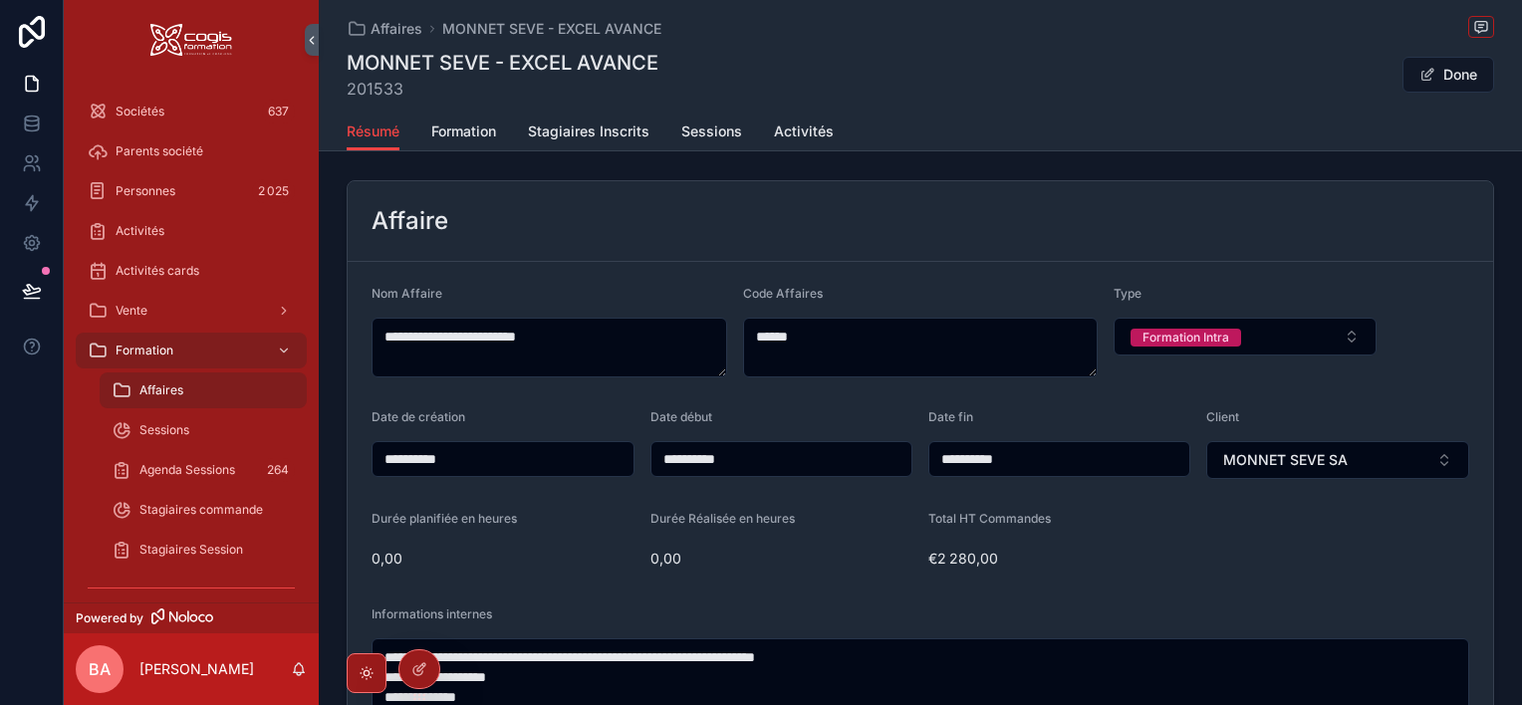
scroll to position [299, 0]
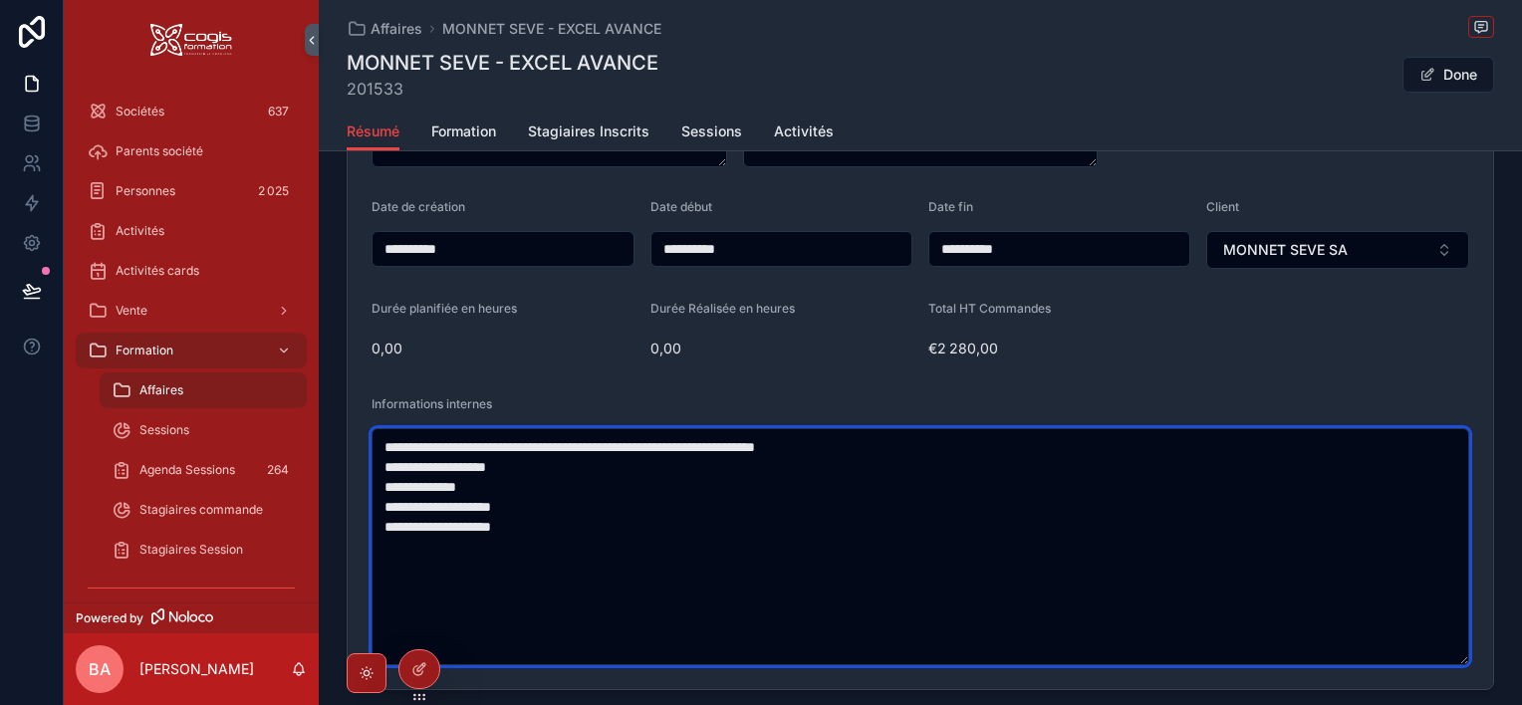
click at [530, 507] on textarea "**********" at bounding box center [920, 546] width 1098 height 237
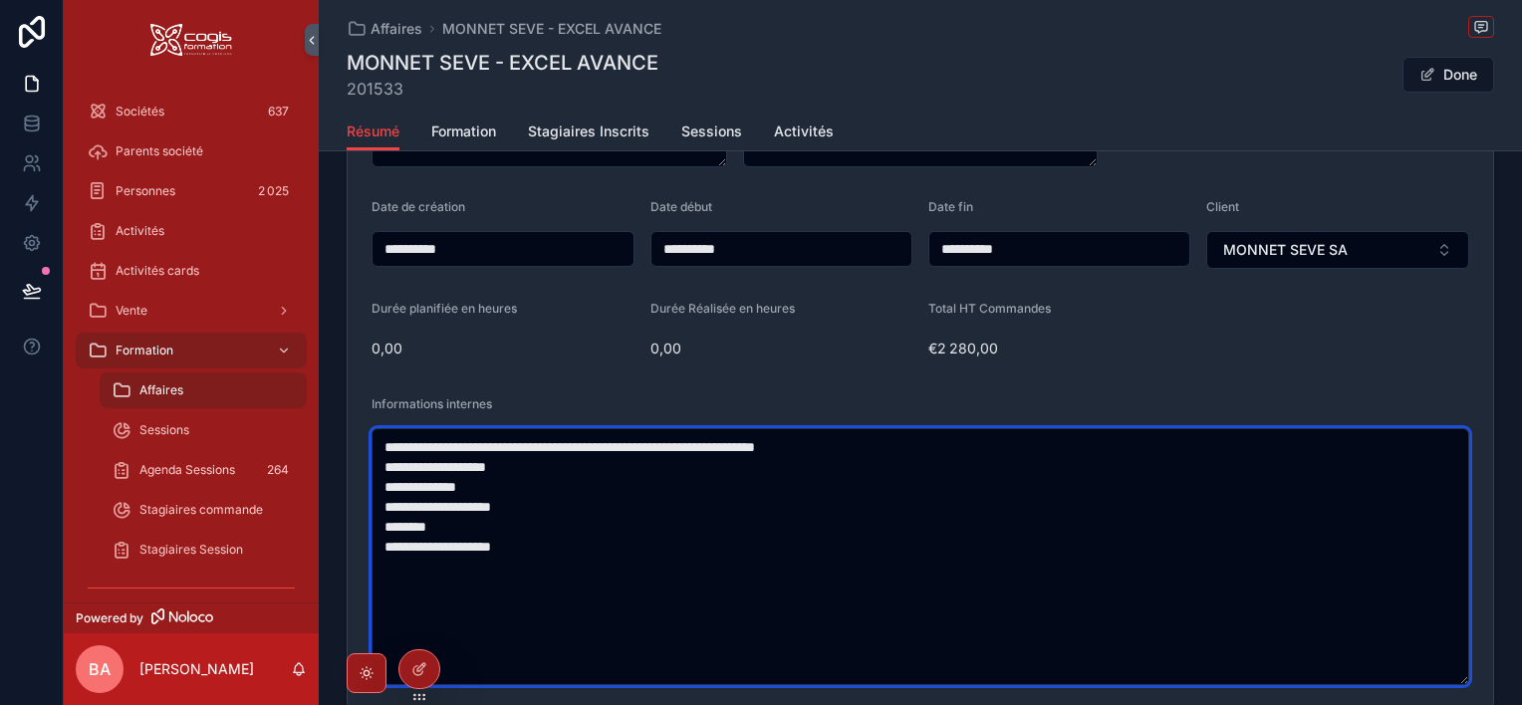
drag, startPoint x: 424, startPoint y: 527, endPoint x: 363, endPoint y: 525, distance: 61.8
click at [363, 525] on form "**********" at bounding box center [920, 380] width 1145 height 657
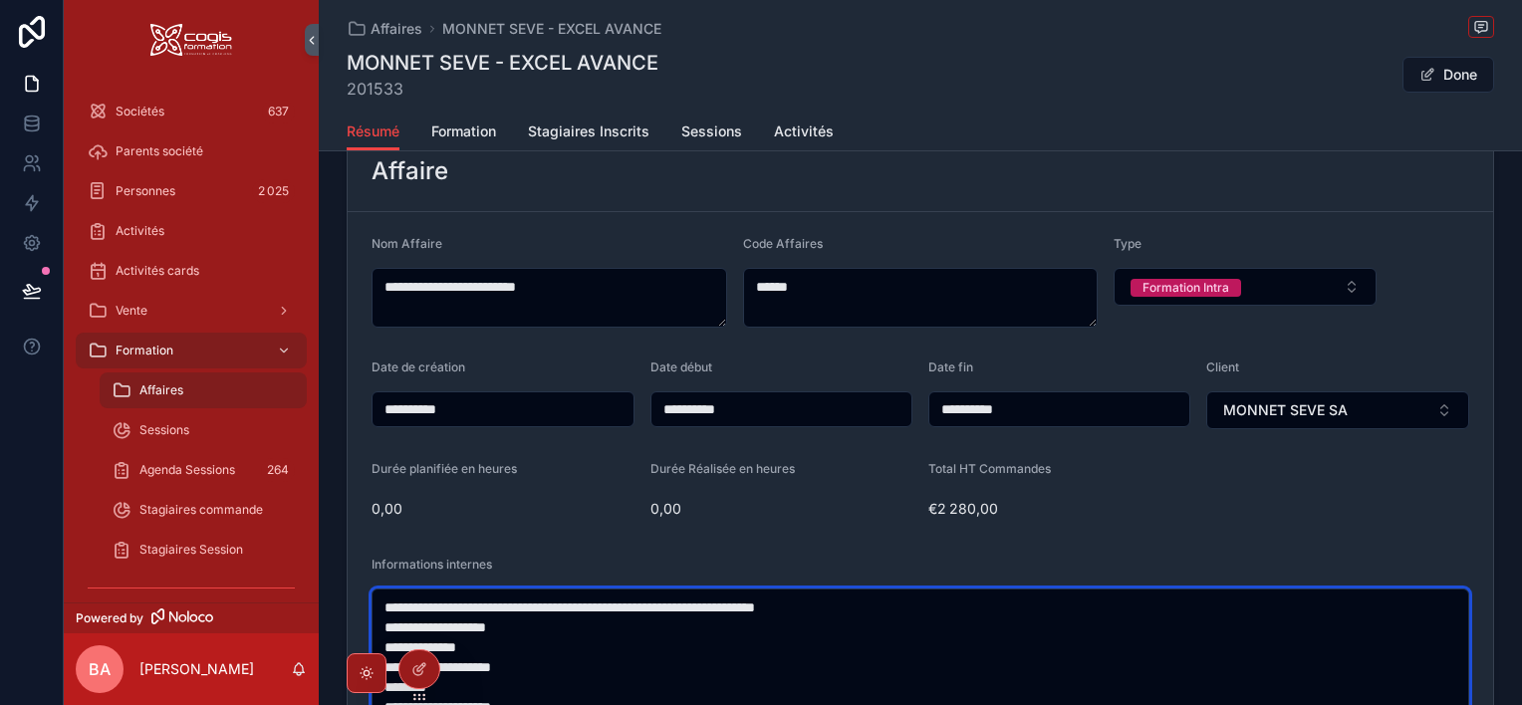
scroll to position [0, 0]
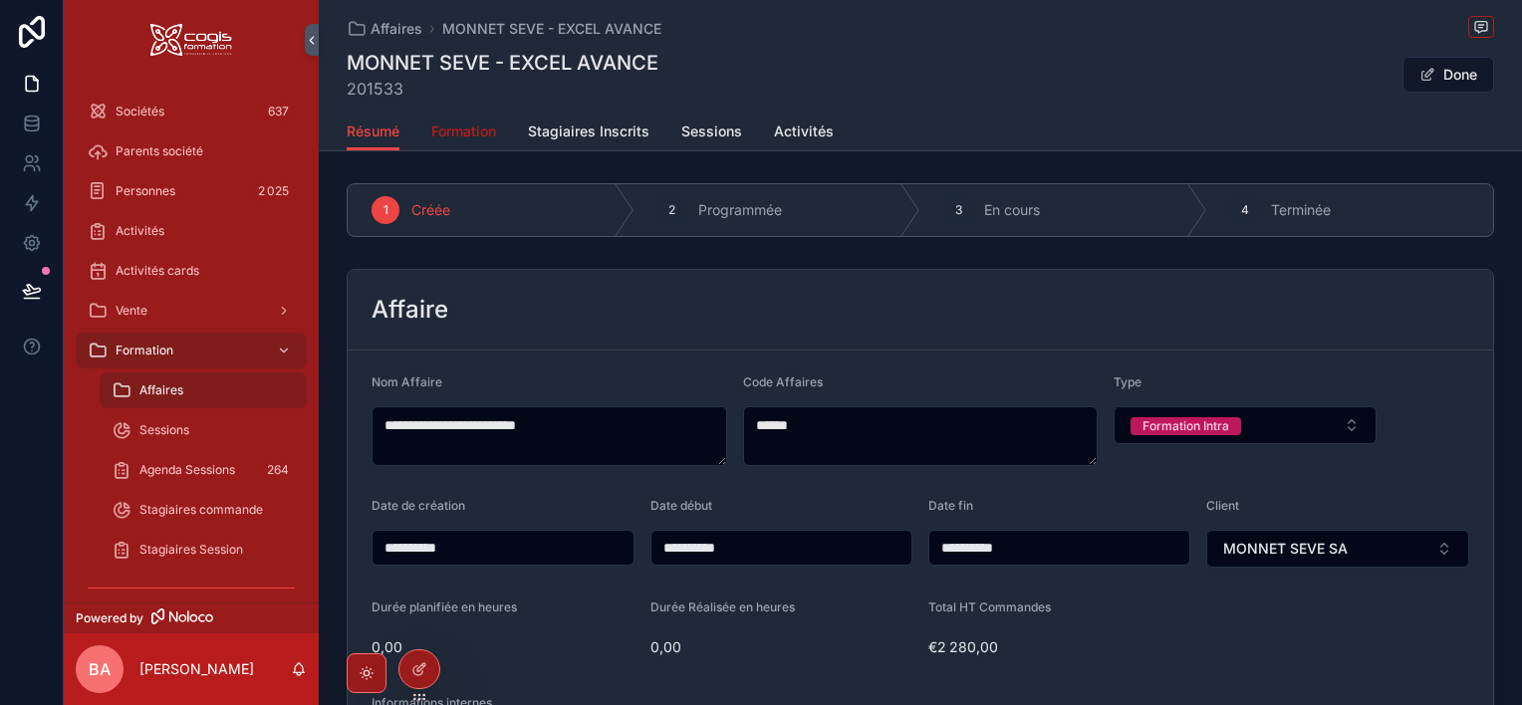
type textarea "**********"
click at [473, 139] on span "Formation" at bounding box center [463, 132] width 65 height 20
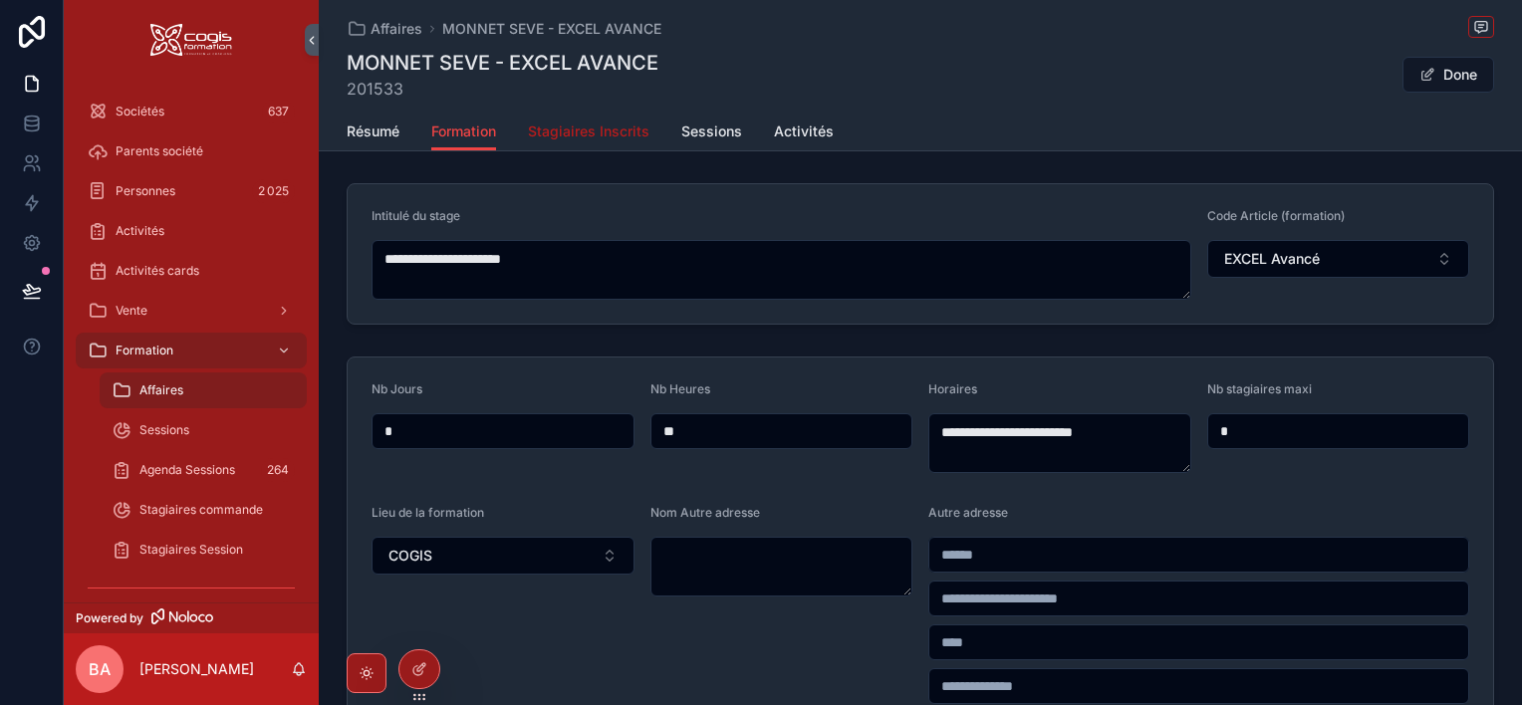
drag, startPoint x: 596, startPoint y: 131, endPoint x: 599, endPoint y: 155, distance: 24.1
click at [596, 130] on span "Stagiaires Inscrits" at bounding box center [589, 132] width 122 height 20
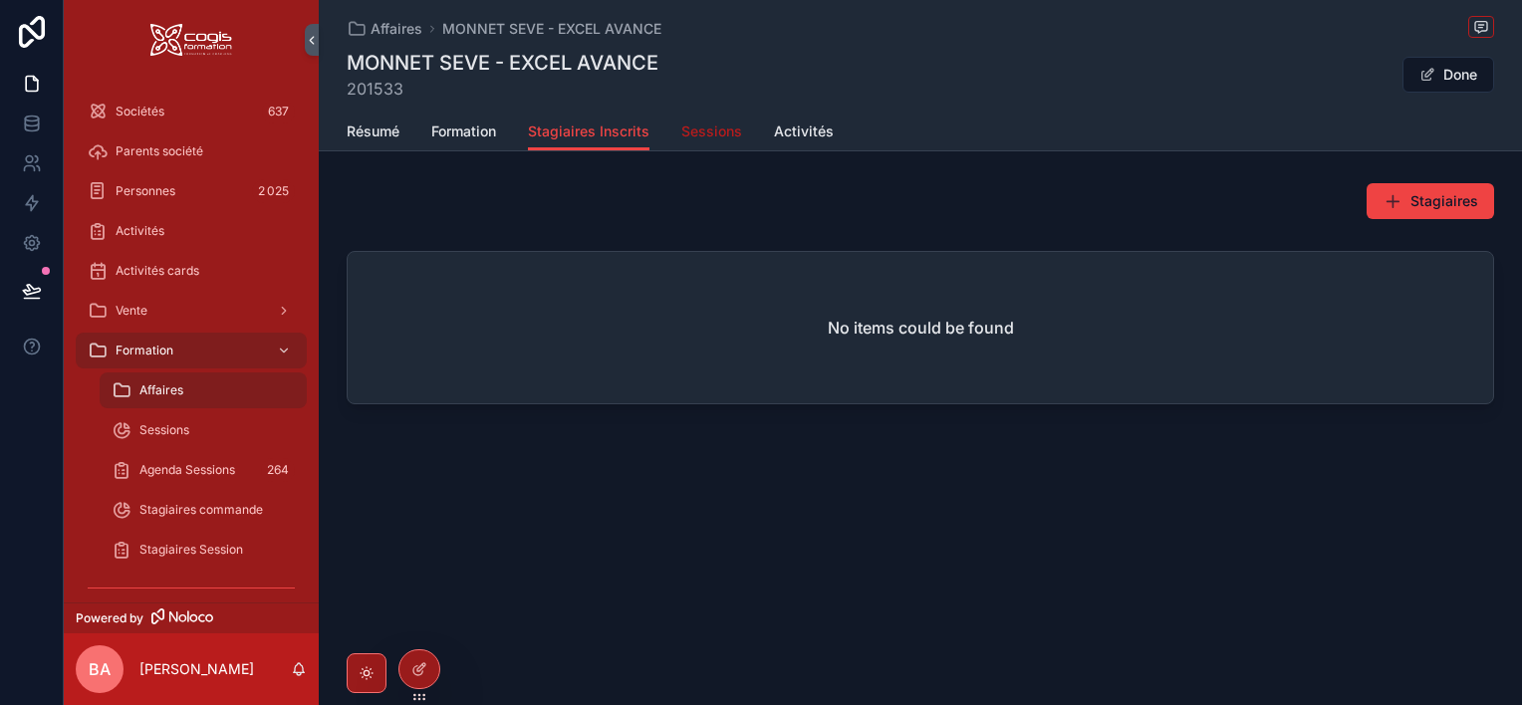
click at [709, 138] on span "Sessions" at bounding box center [711, 132] width 61 height 20
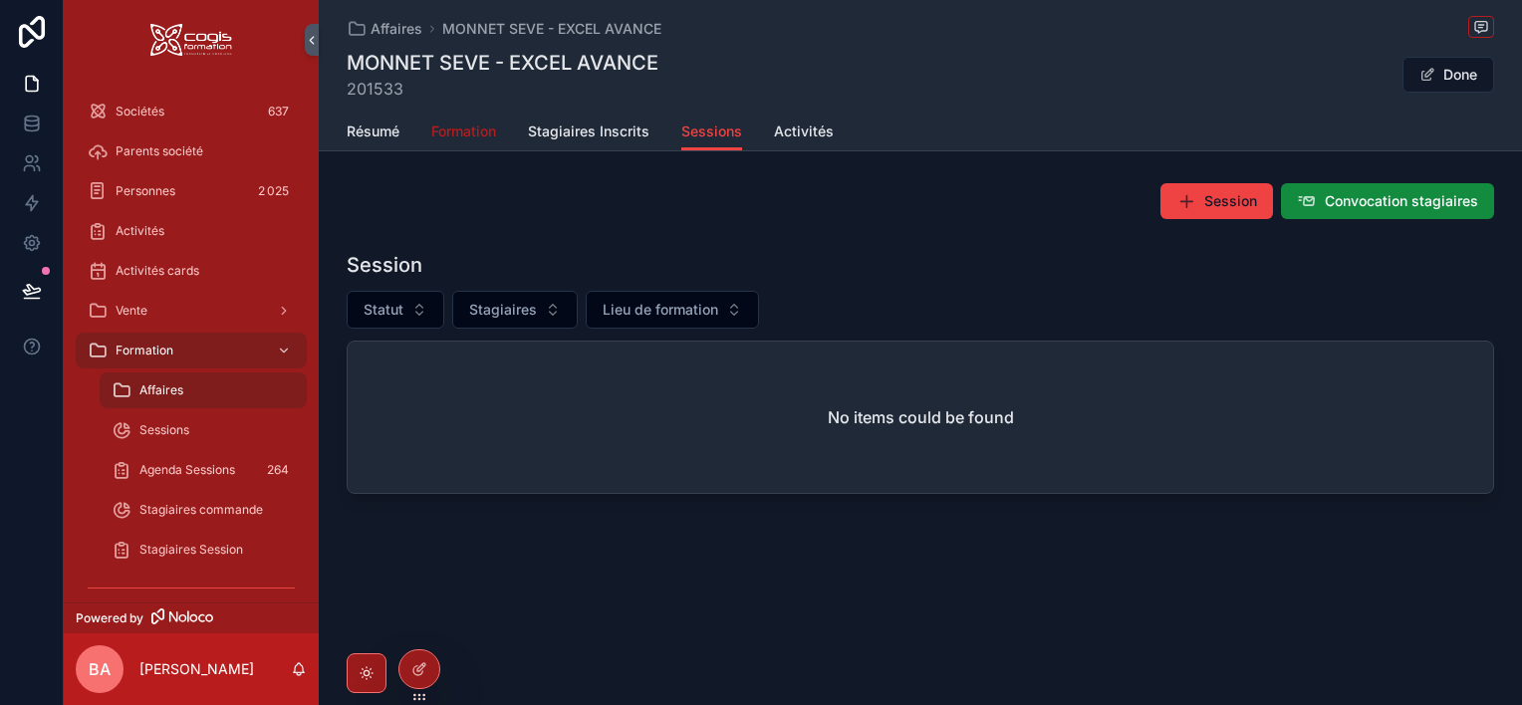
click at [458, 133] on span "Formation" at bounding box center [463, 132] width 65 height 20
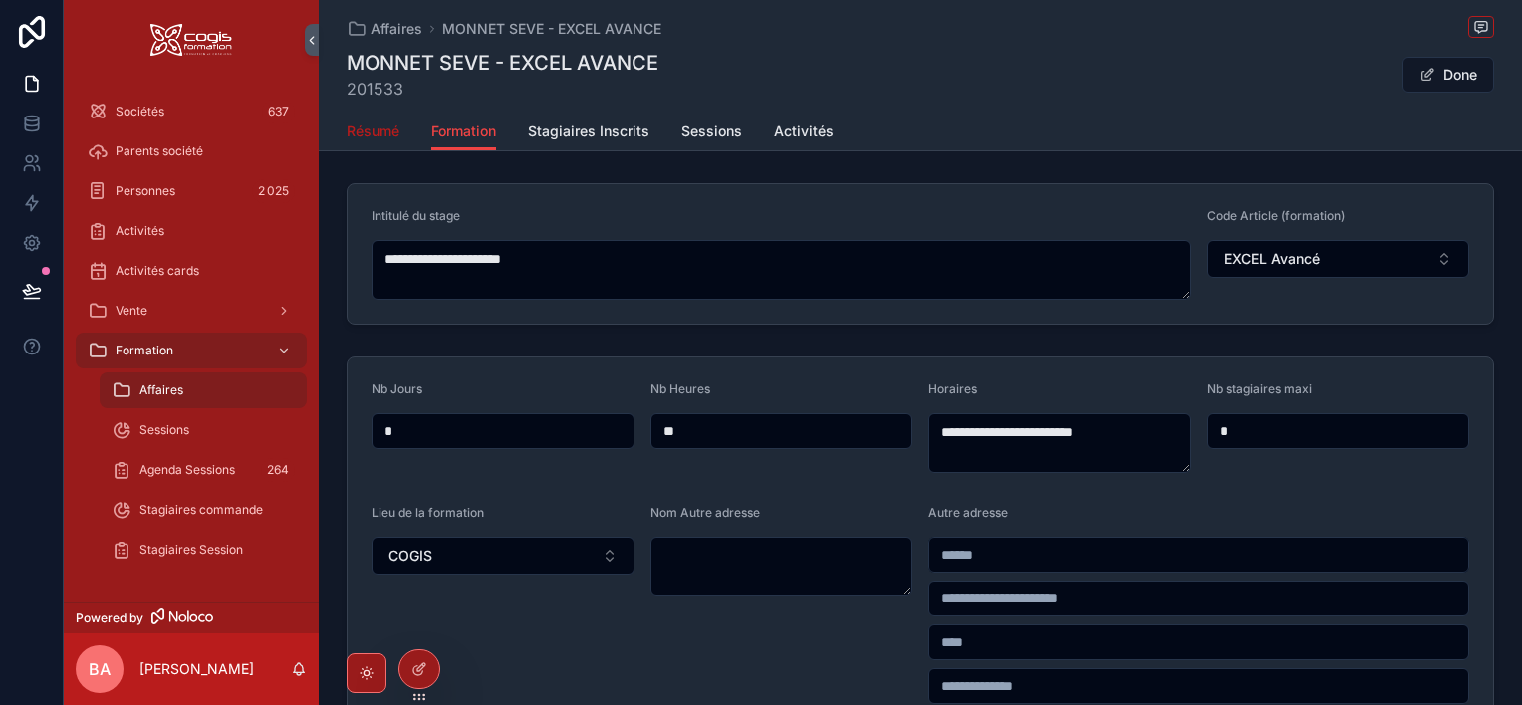
drag, startPoint x: 346, startPoint y: 132, endPoint x: 356, endPoint y: 139, distance: 12.2
click at [347, 134] on span "Résumé" at bounding box center [373, 132] width 53 height 20
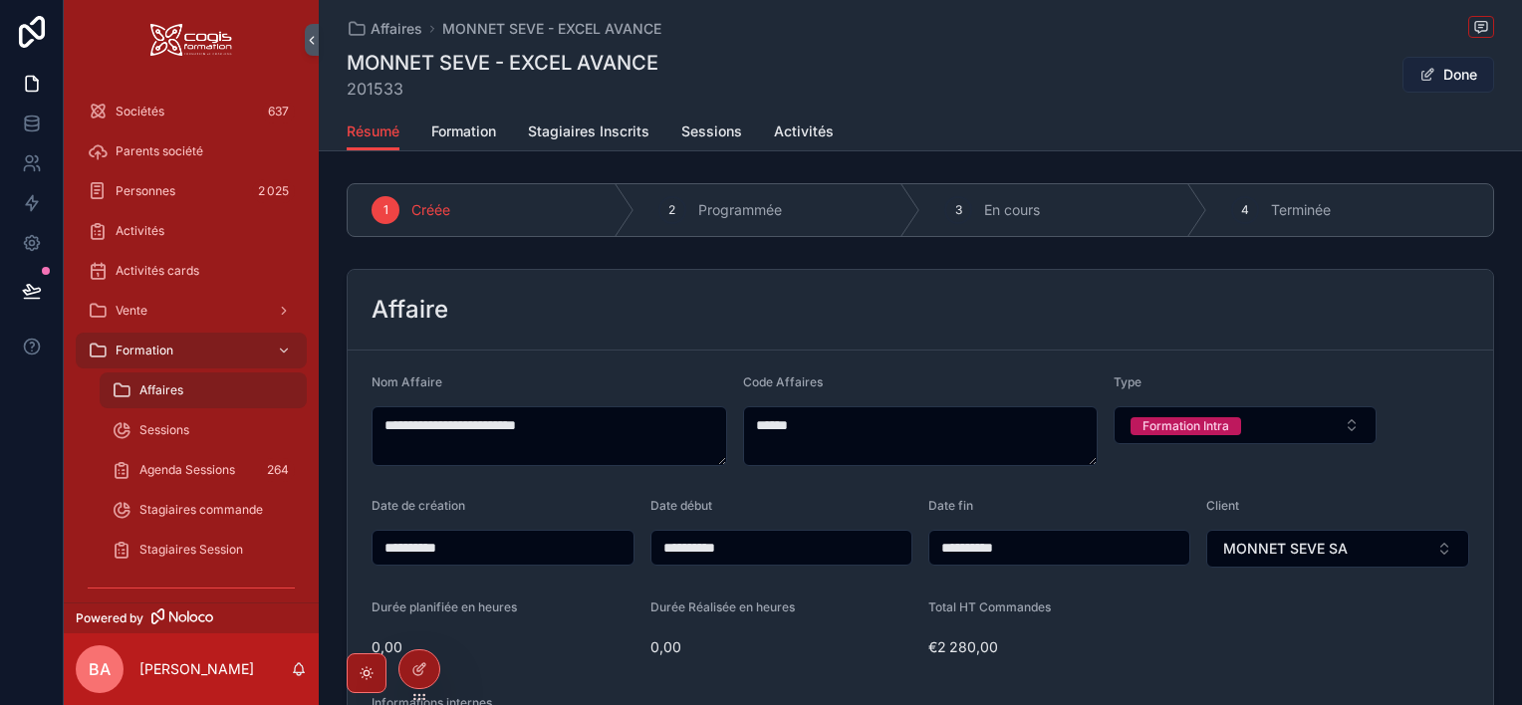
click at [1429, 77] on button "Done" at bounding box center [1448, 75] width 92 height 36
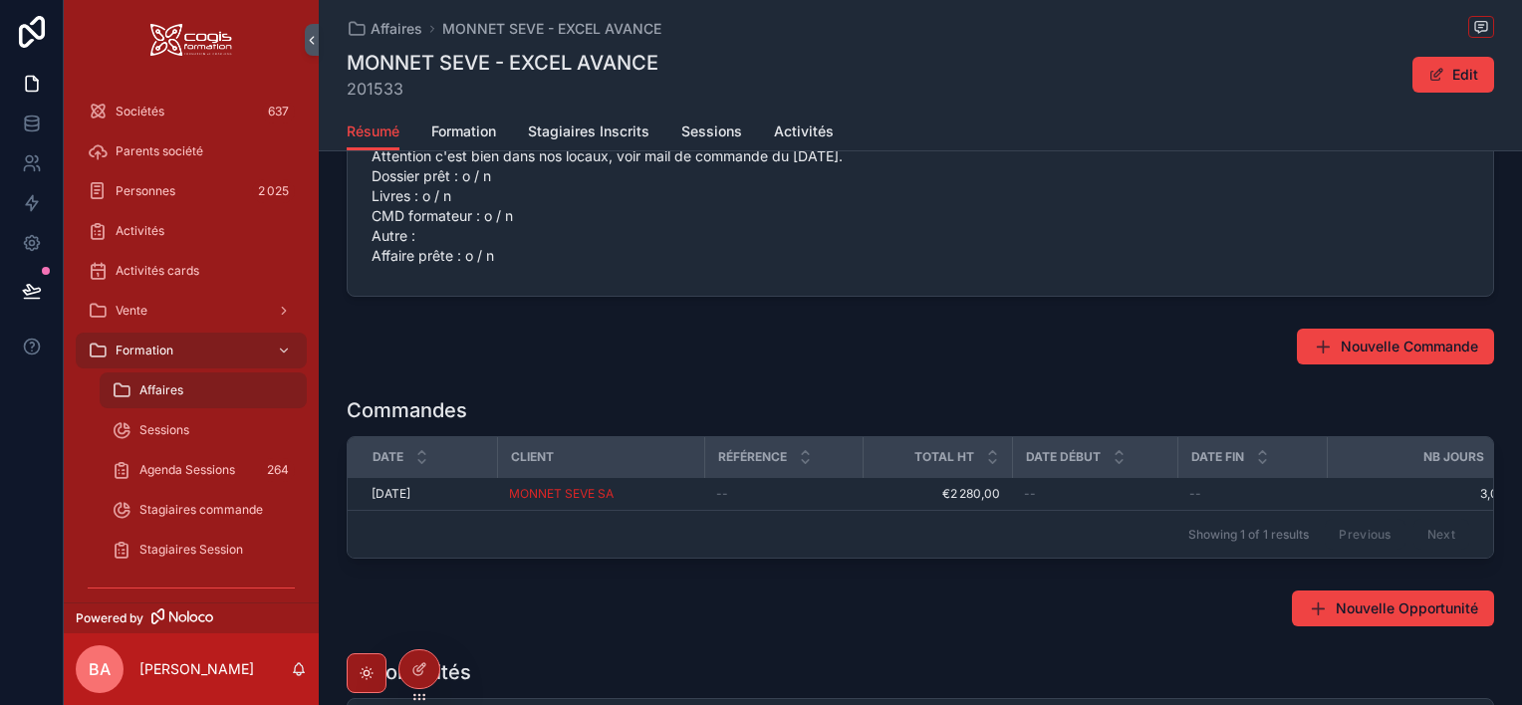
scroll to position [697, 0]
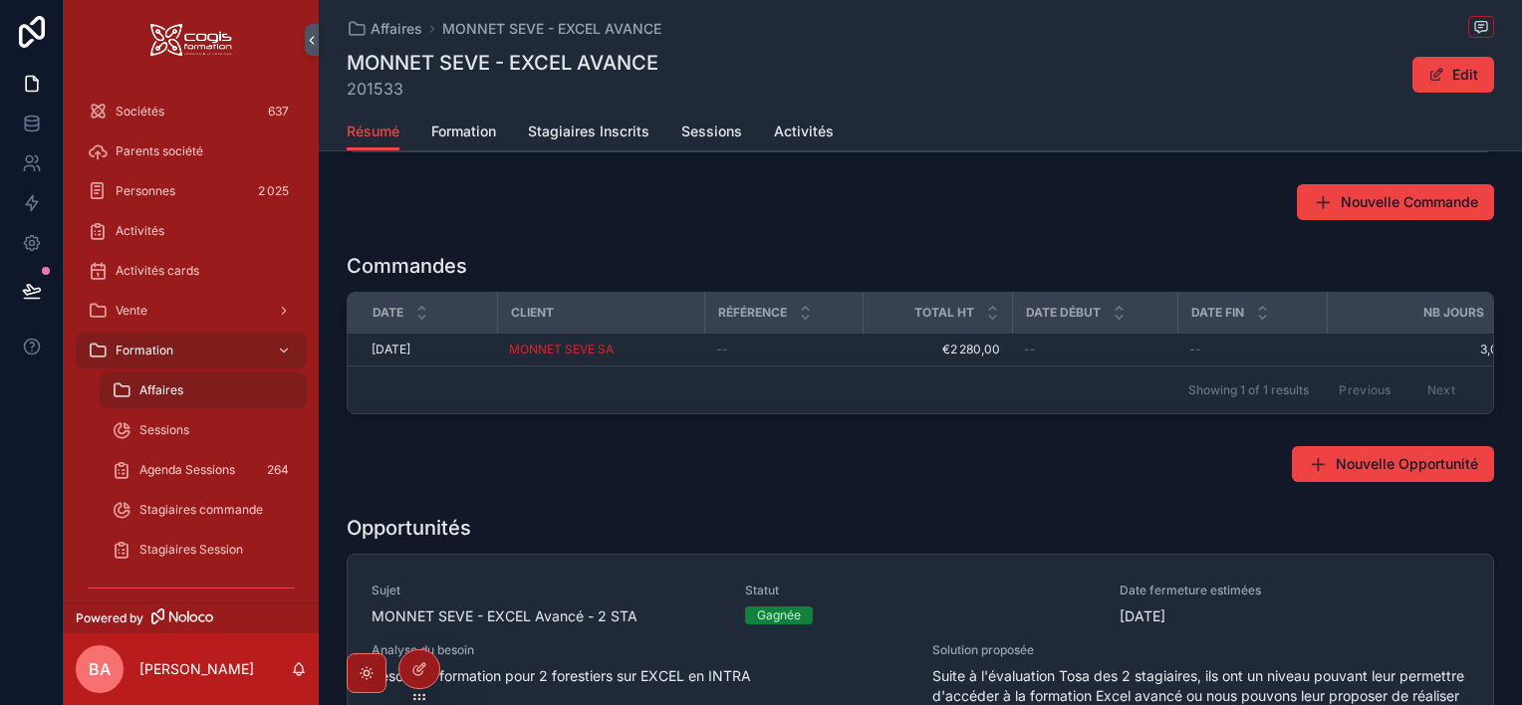
click at [852, 310] on div "Référence" at bounding box center [783, 313] width 155 height 38
drag, startPoint x: 853, startPoint y: 307, endPoint x: 835, endPoint y: 307, distance: 17.9
click at [841, 307] on div "scrollable content" at bounding box center [845, 313] width 8 height 40
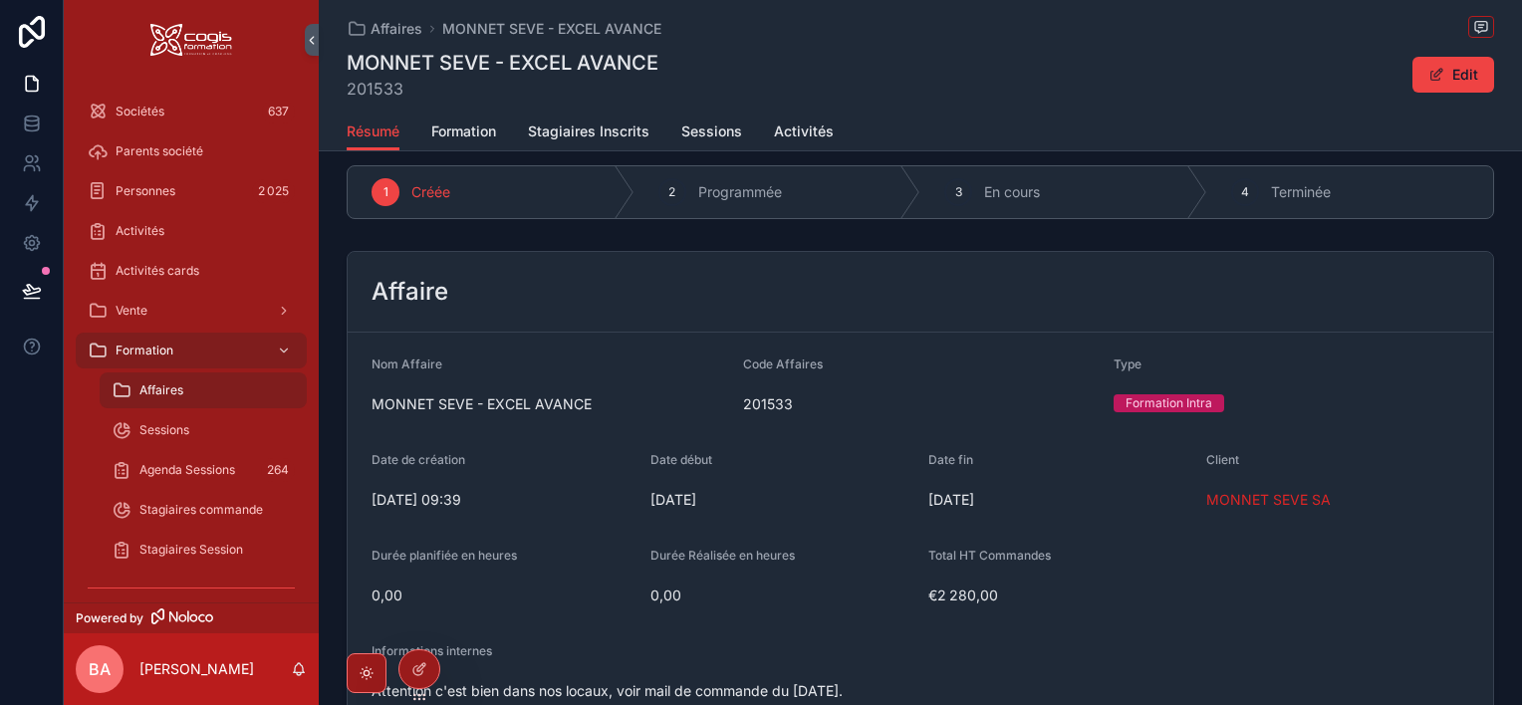
scroll to position [0, 0]
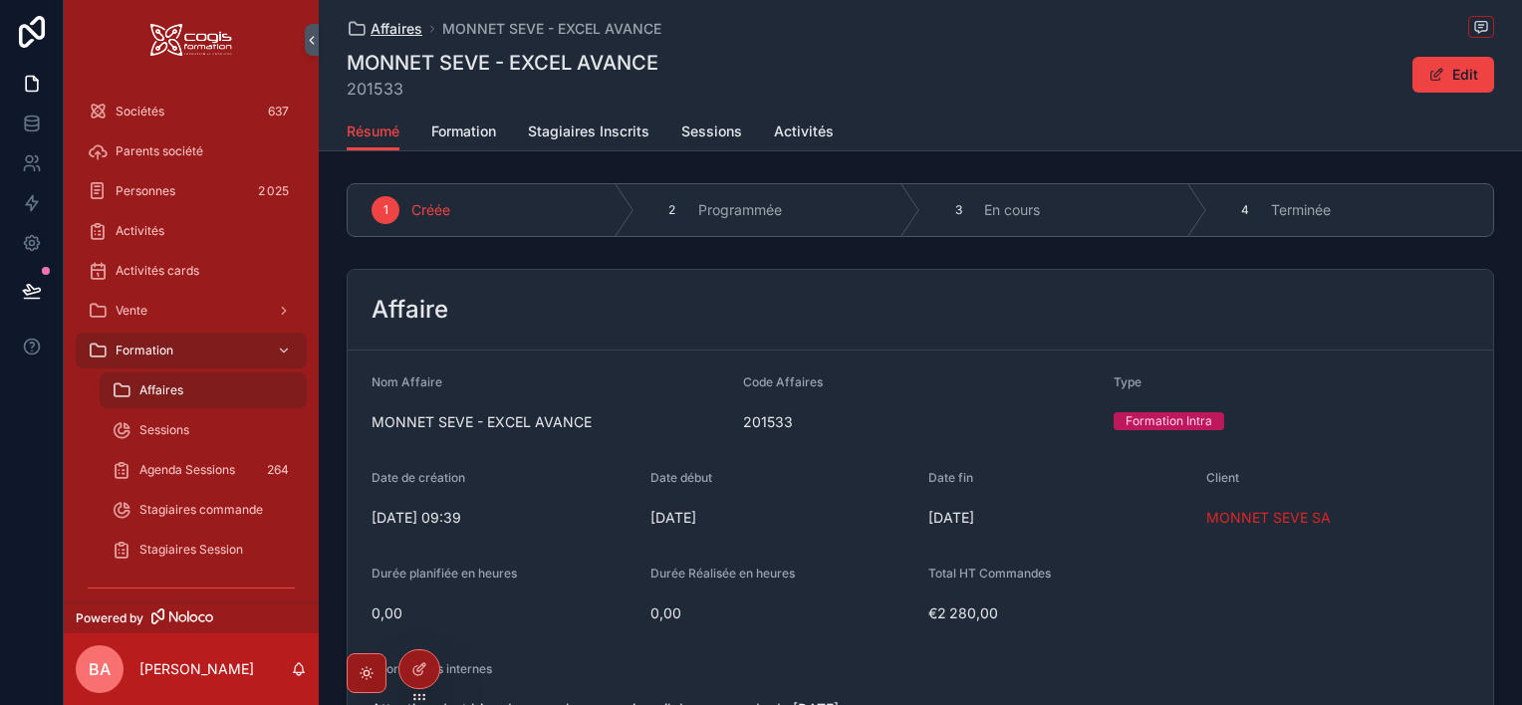
click at [387, 27] on span "Affaires" at bounding box center [396, 29] width 52 height 20
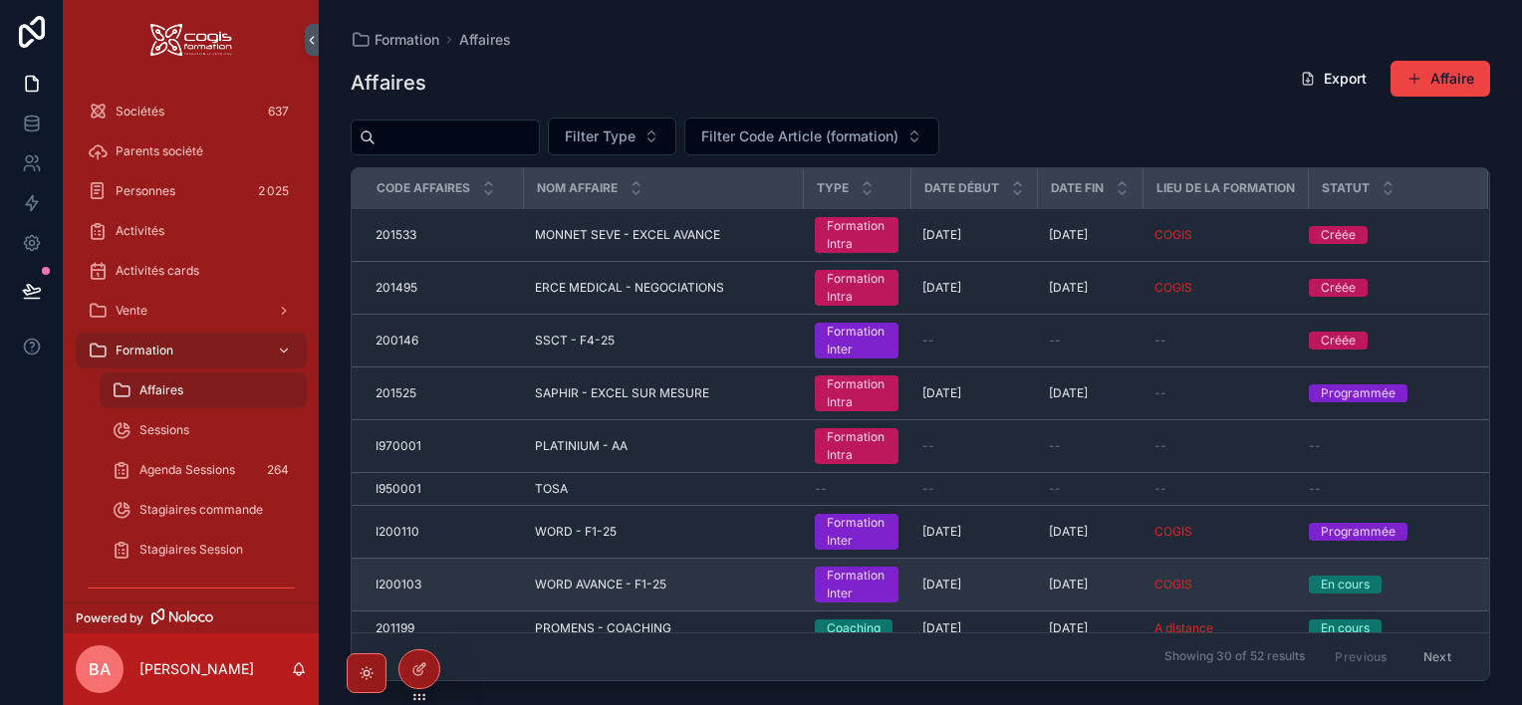
click at [402, 580] on span "I200103" at bounding box center [398, 585] width 46 height 16
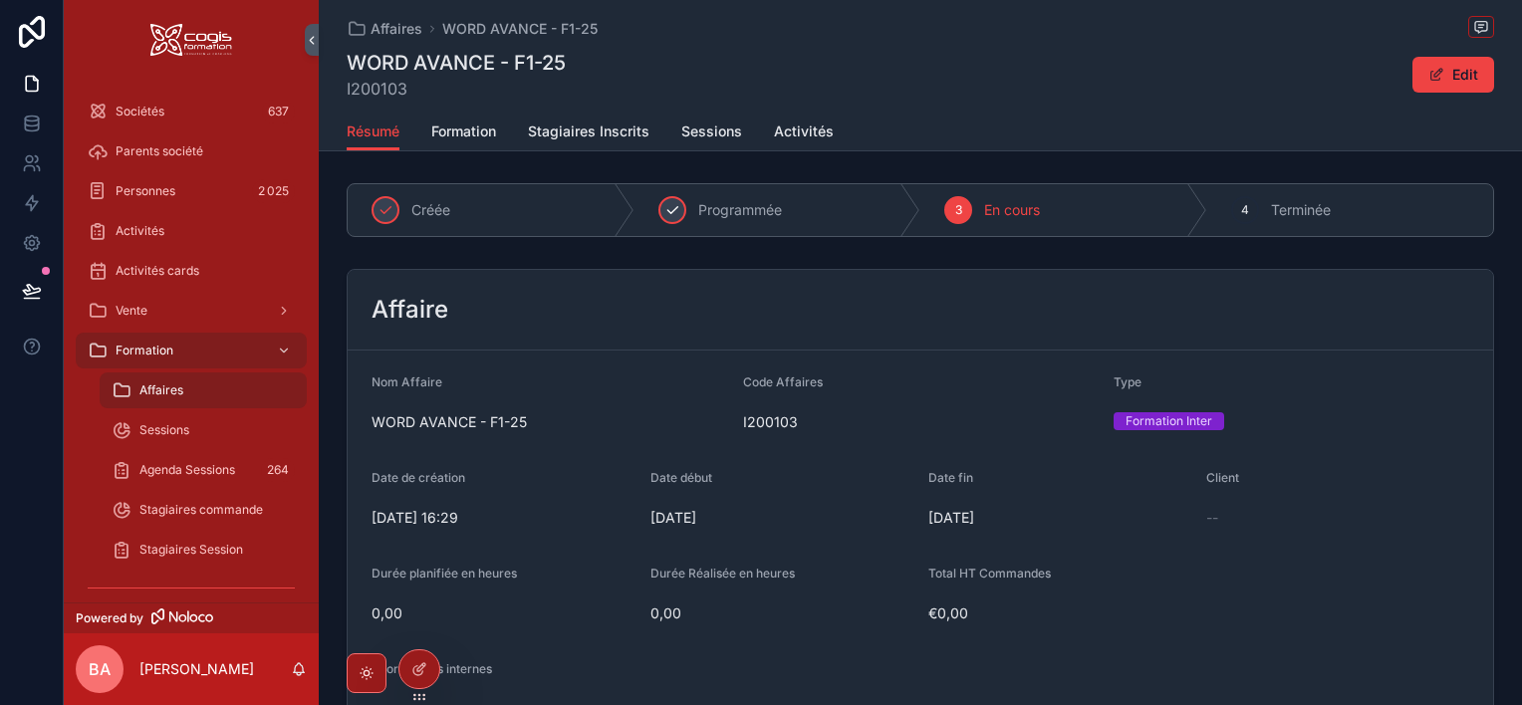
click at [668, 208] on icon "scrollable content" at bounding box center [672, 210] width 16 height 16
drag, startPoint x: 470, startPoint y: 132, endPoint x: 470, endPoint y: 143, distance: 11.0
click at [469, 133] on span "Formation" at bounding box center [463, 132] width 65 height 20
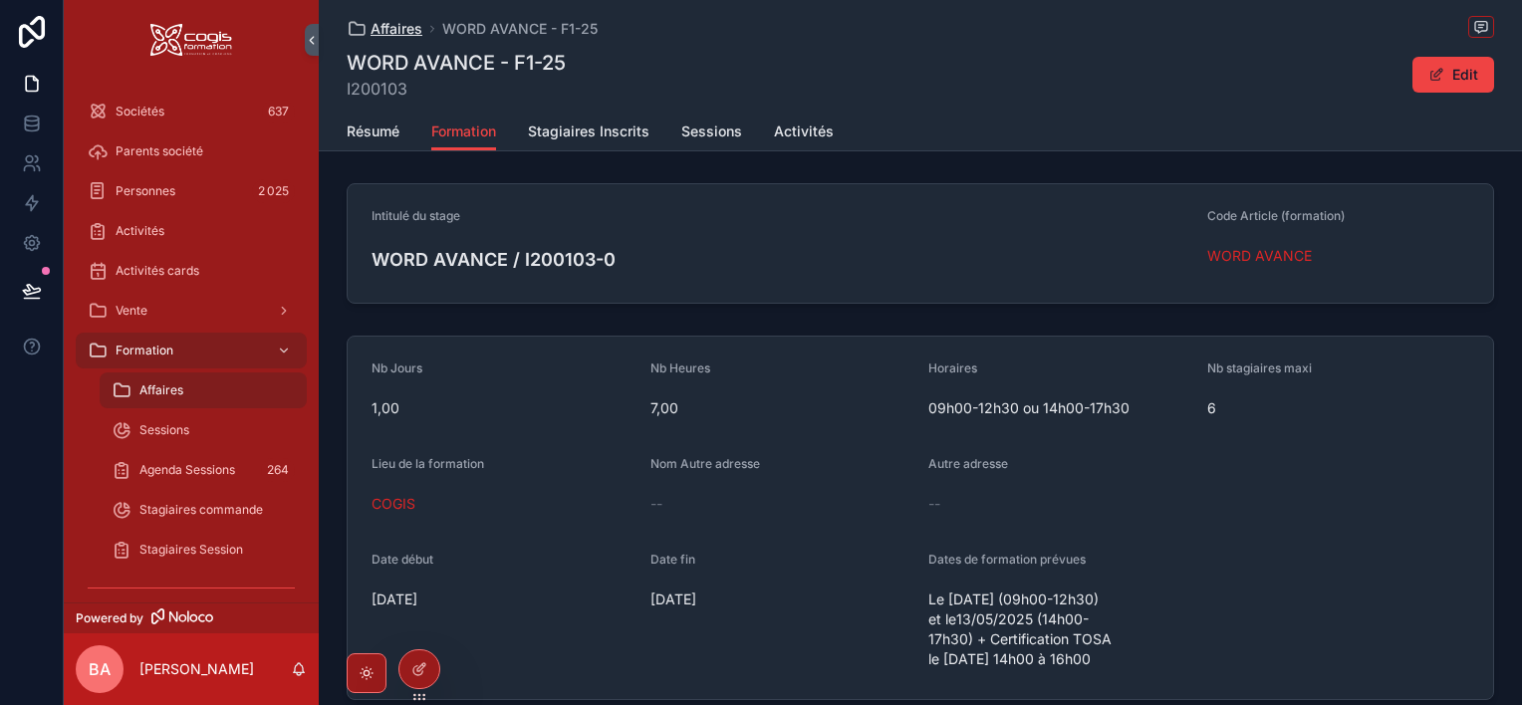
click at [371, 28] on span "Affaires" at bounding box center [396, 29] width 52 height 20
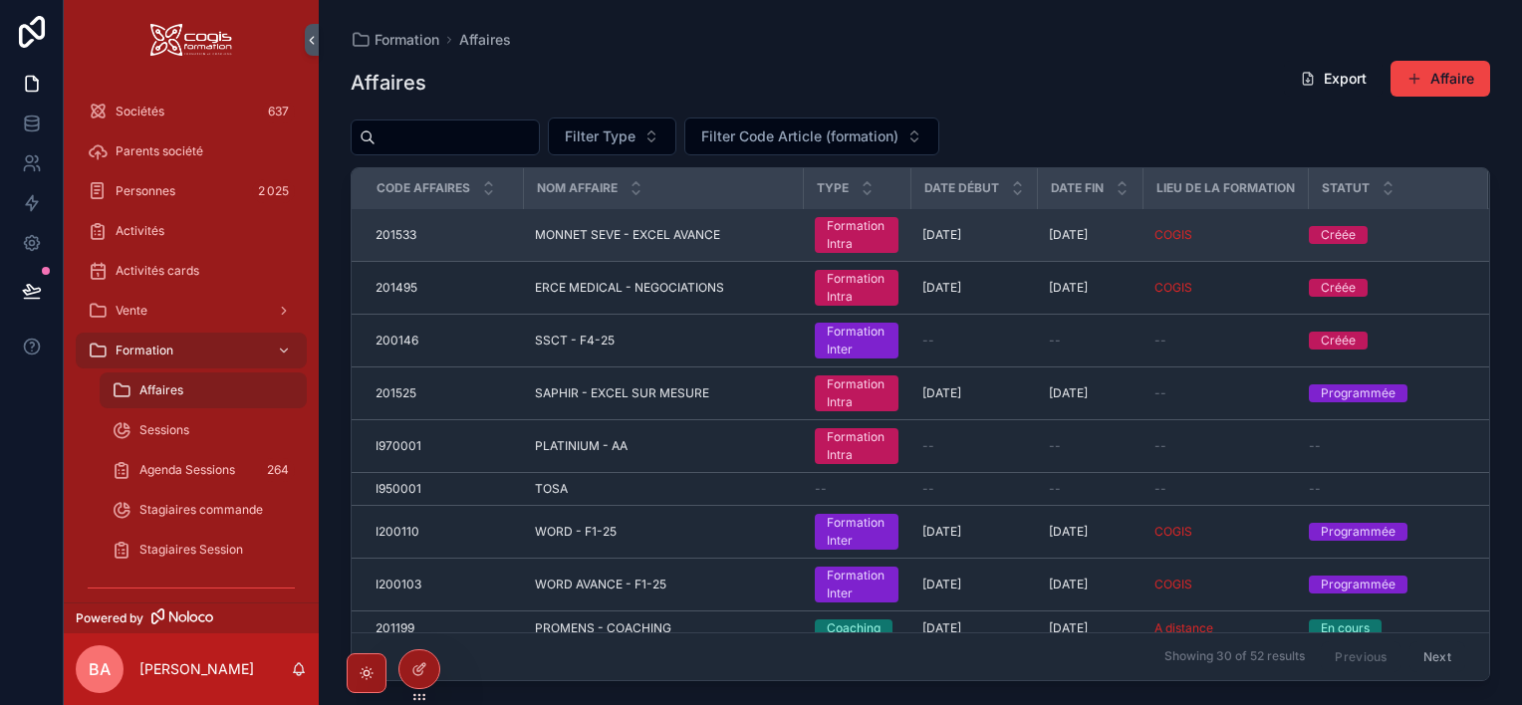
click at [588, 241] on span "MONNET SEVE - EXCEL AVANCE" at bounding box center [627, 235] width 185 height 16
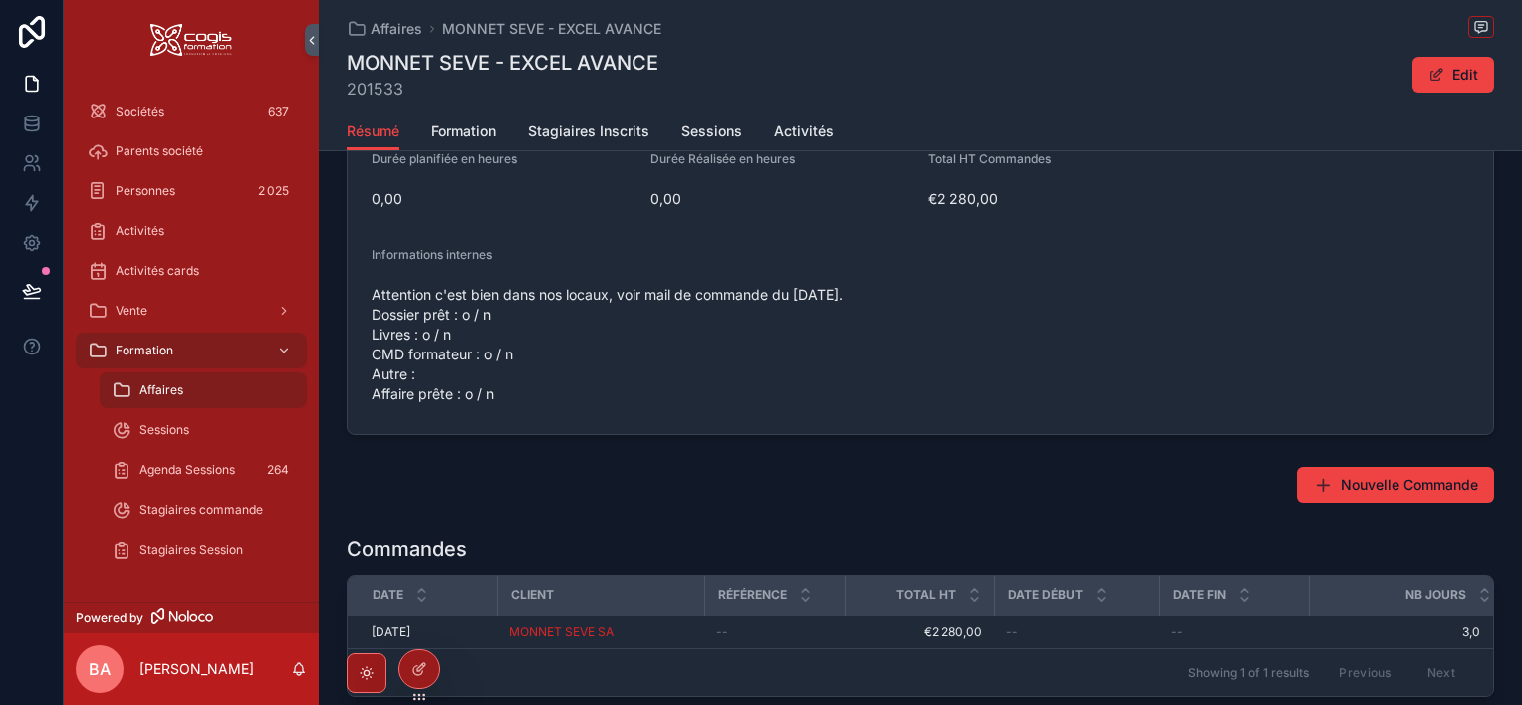
scroll to position [498, 0]
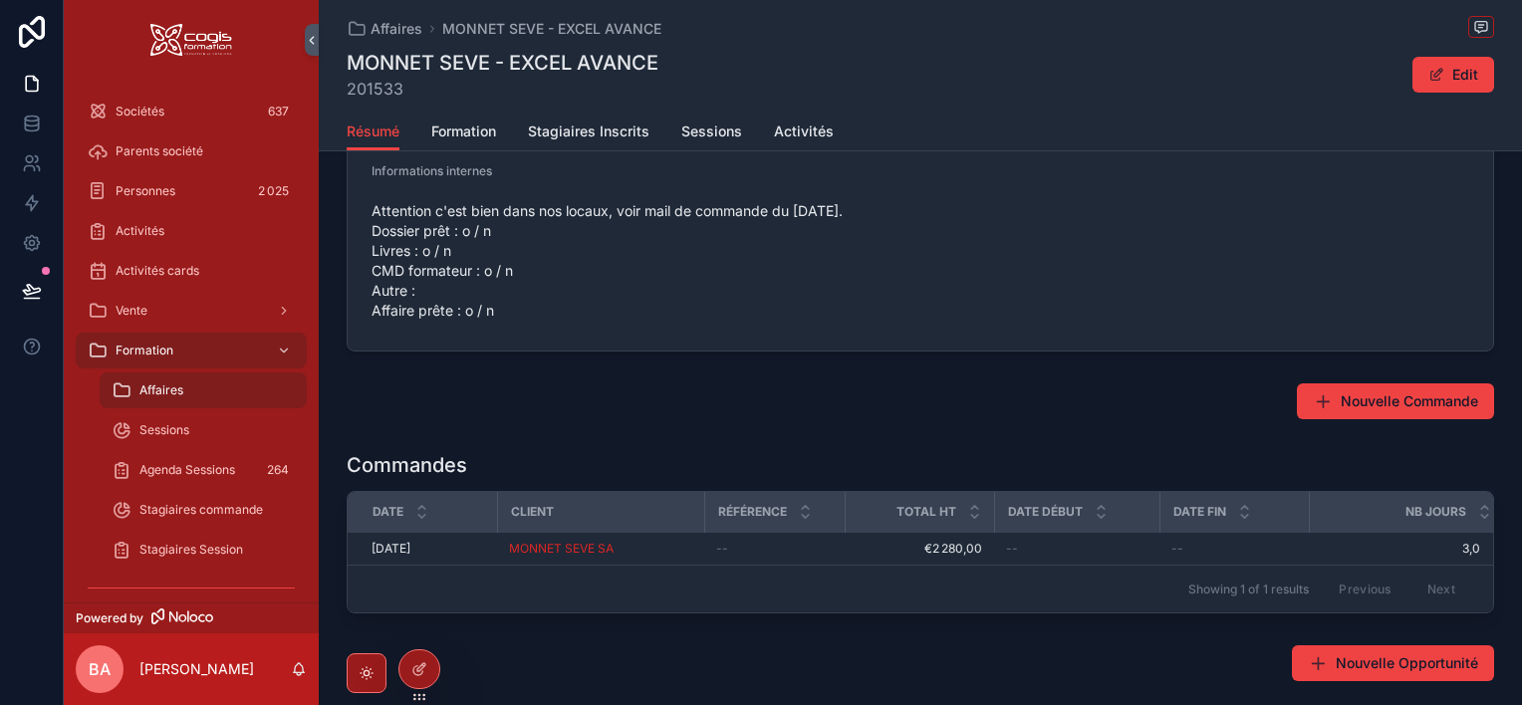
click at [417, 295] on span "Attention c'est bien dans nos locaux, voir mail de commande du [DATE]. Dossier …" at bounding box center [920, 261] width 1098 height 120
click at [482, 263] on span "Attention c'est bien dans nos locaux, voir mail de commande du [DATE]. Dossier …" at bounding box center [920, 261] width 1098 height 120
click at [507, 271] on span "Attention c'est bien dans nos locaux, voir mail de commande du [DATE]. Dossier …" at bounding box center [920, 261] width 1098 height 120
click at [506, 267] on span "Attention c'est bien dans nos locaux, voir mail de commande du [DATE]. Dossier …" at bounding box center [920, 261] width 1098 height 120
click at [1465, 79] on button "Edit" at bounding box center [1453, 75] width 82 height 36
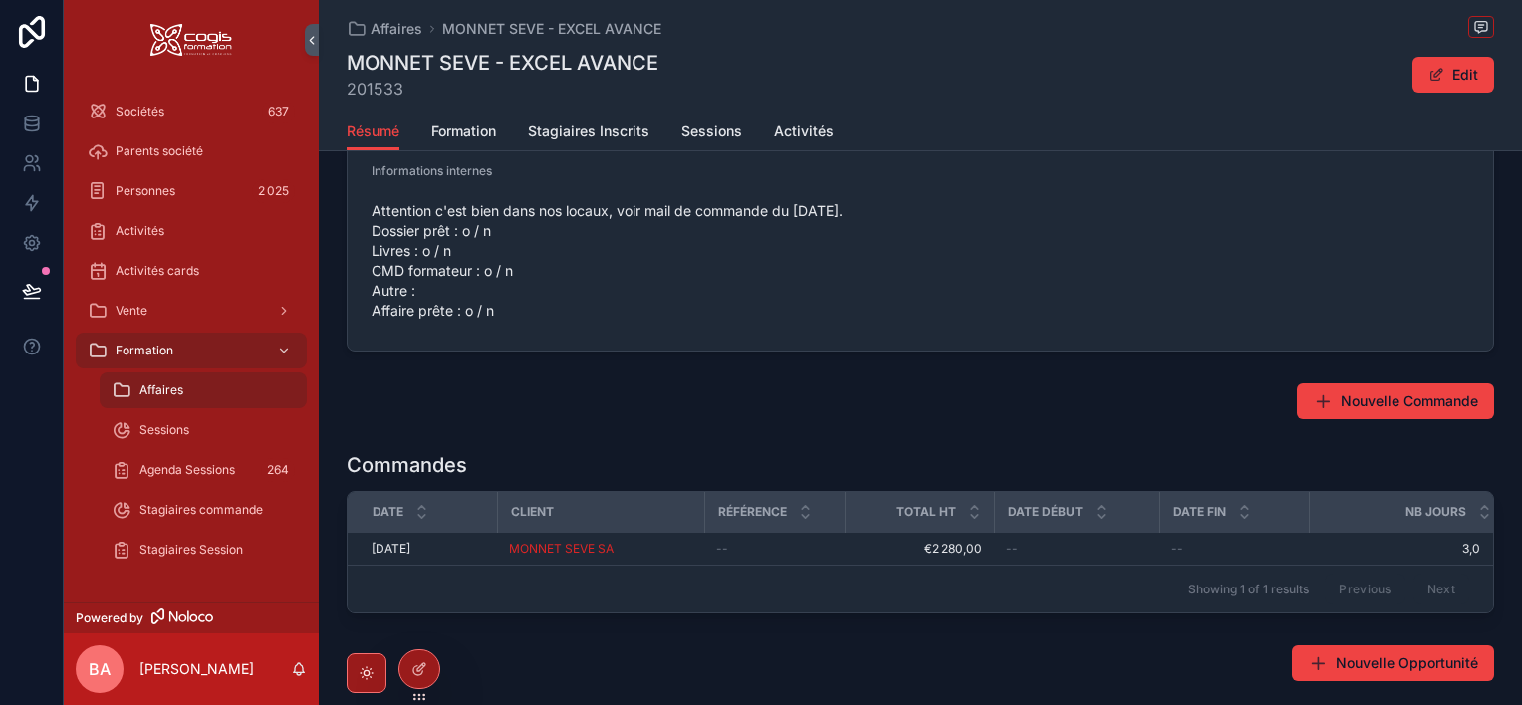
scroll to position [526, 0]
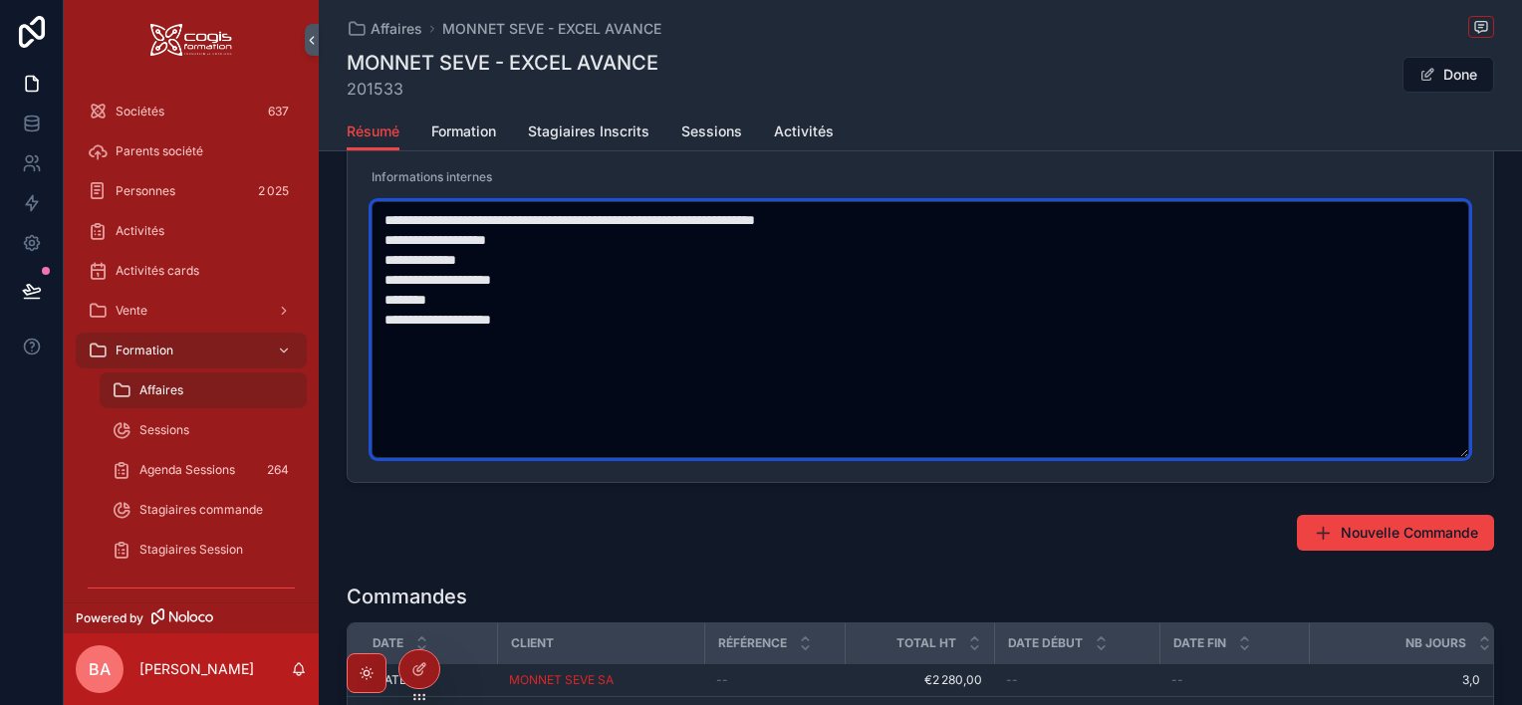
click at [528, 283] on textarea "**********" at bounding box center [920, 329] width 1098 height 257
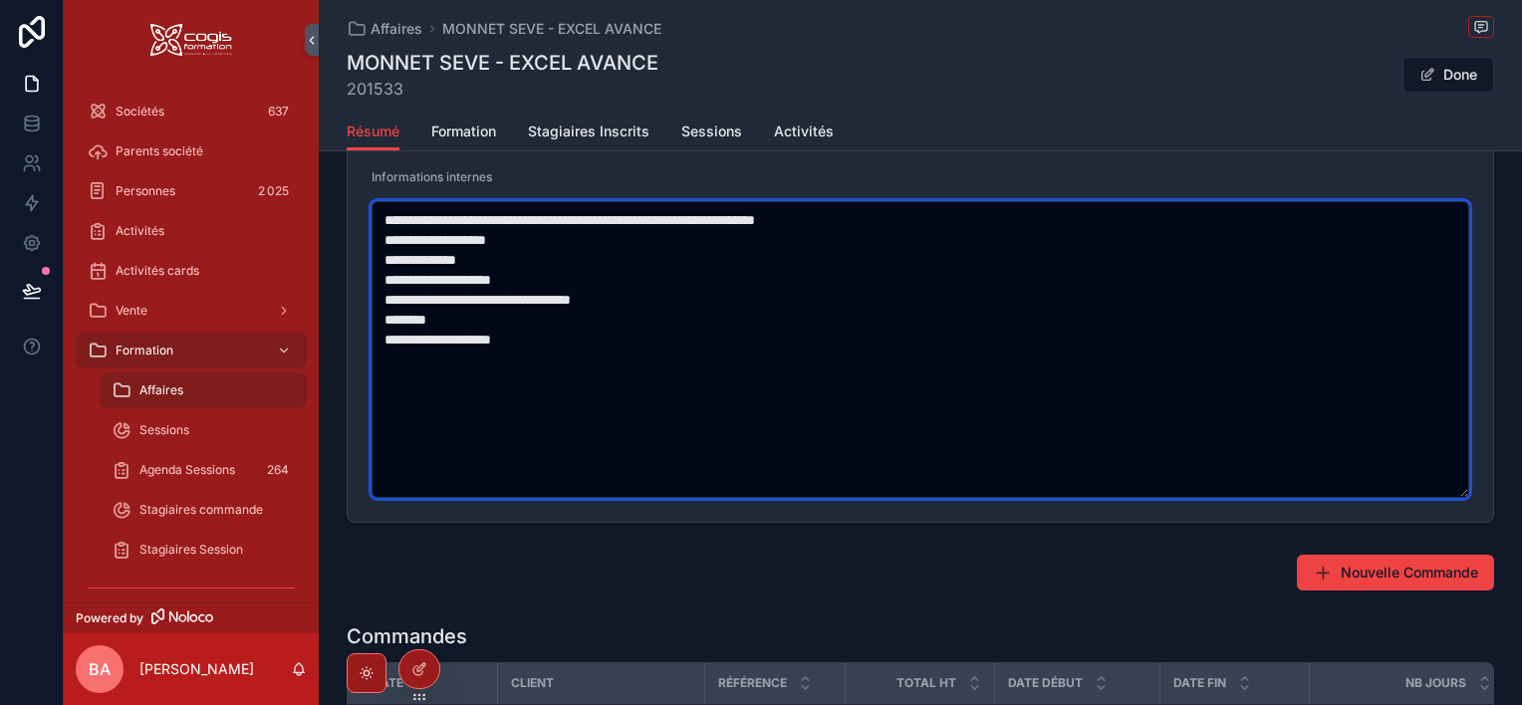
click at [446, 322] on textarea "**********" at bounding box center [920, 349] width 1098 height 297
drag, startPoint x: 654, startPoint y: 295, endPoint x: 569, endPoint y: 318, distance: 88.7
click at [563, 311] on textarea "**********" at bounding box center [920, 349] width 1098 height 297
click at [611, 300] on textarea "**********" at bounding box center [920, 349] width 1098 height 297
drag, startPoint x: 628, startPoint y: 294, endPoint x: 564, endPoint y: 297, distance: 64.8
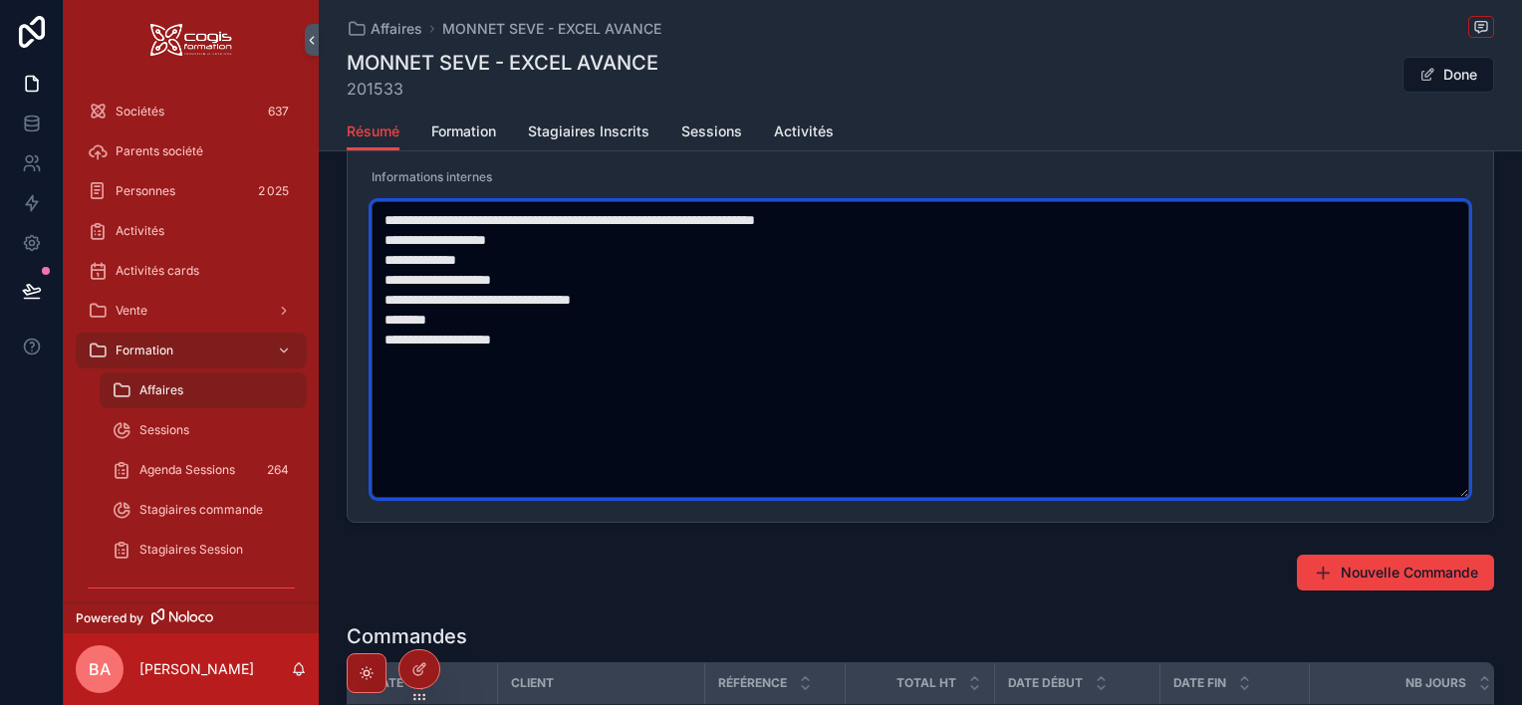
click at [564, 297] on textarea "**********" at bounding box center [920, 349] width 1098 height 297
click at [478, 311] on textarea "**********" at bounding box center [920, 349] width 1098 height 297
click at [584, 298] on textarea "**********" at bounding box center [920, 349] width 1098 height 297
click at [571, 364] on textarea "**********" at bounding box center [920, 349] width 1098 height 297
type textarea "**********"
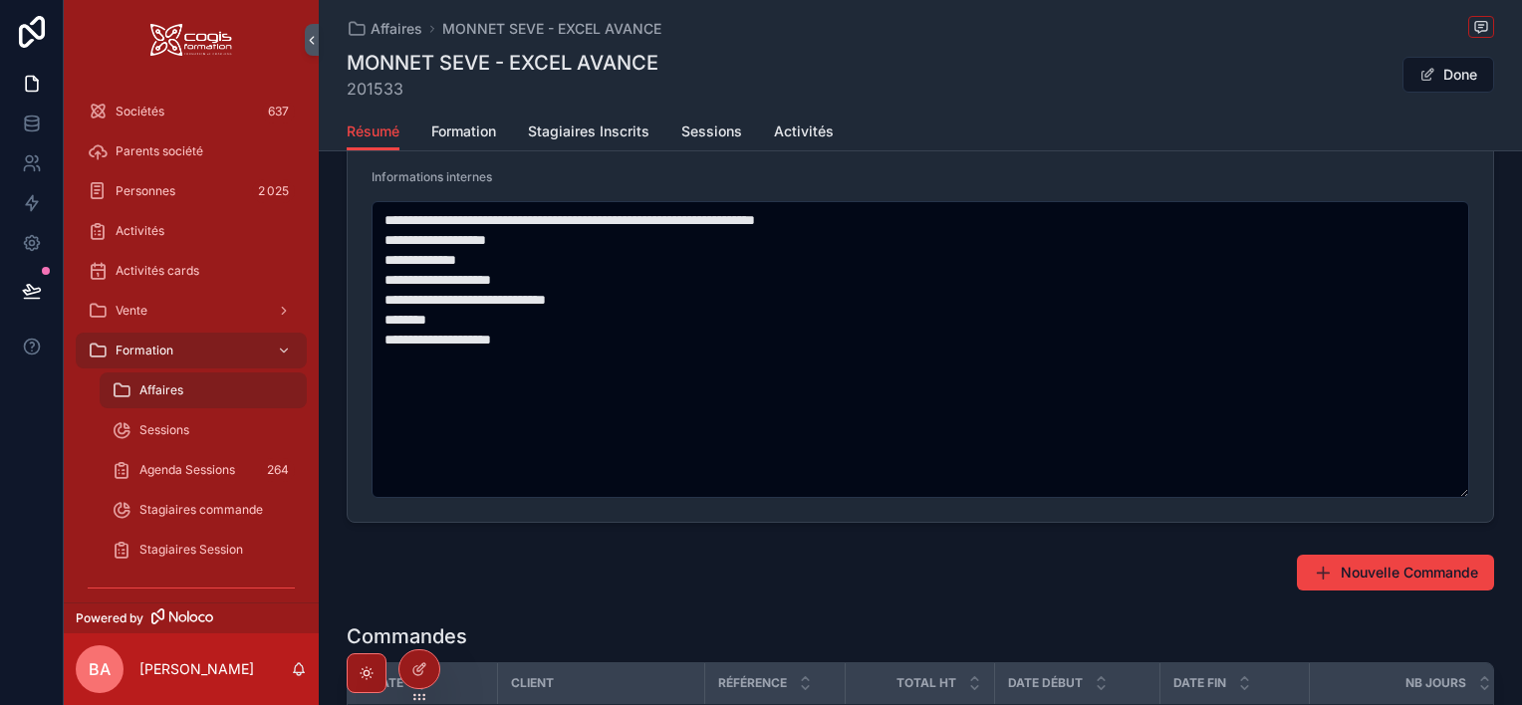
click at [868, 93] on div "MONNET SEVE - EXCEL AVANCE 201533 Done" at bounding box center [920, 75] width 1147 height 52
click at [1451, 76] on button "Done" at bounding box center [1448, 75] width 92 height 36
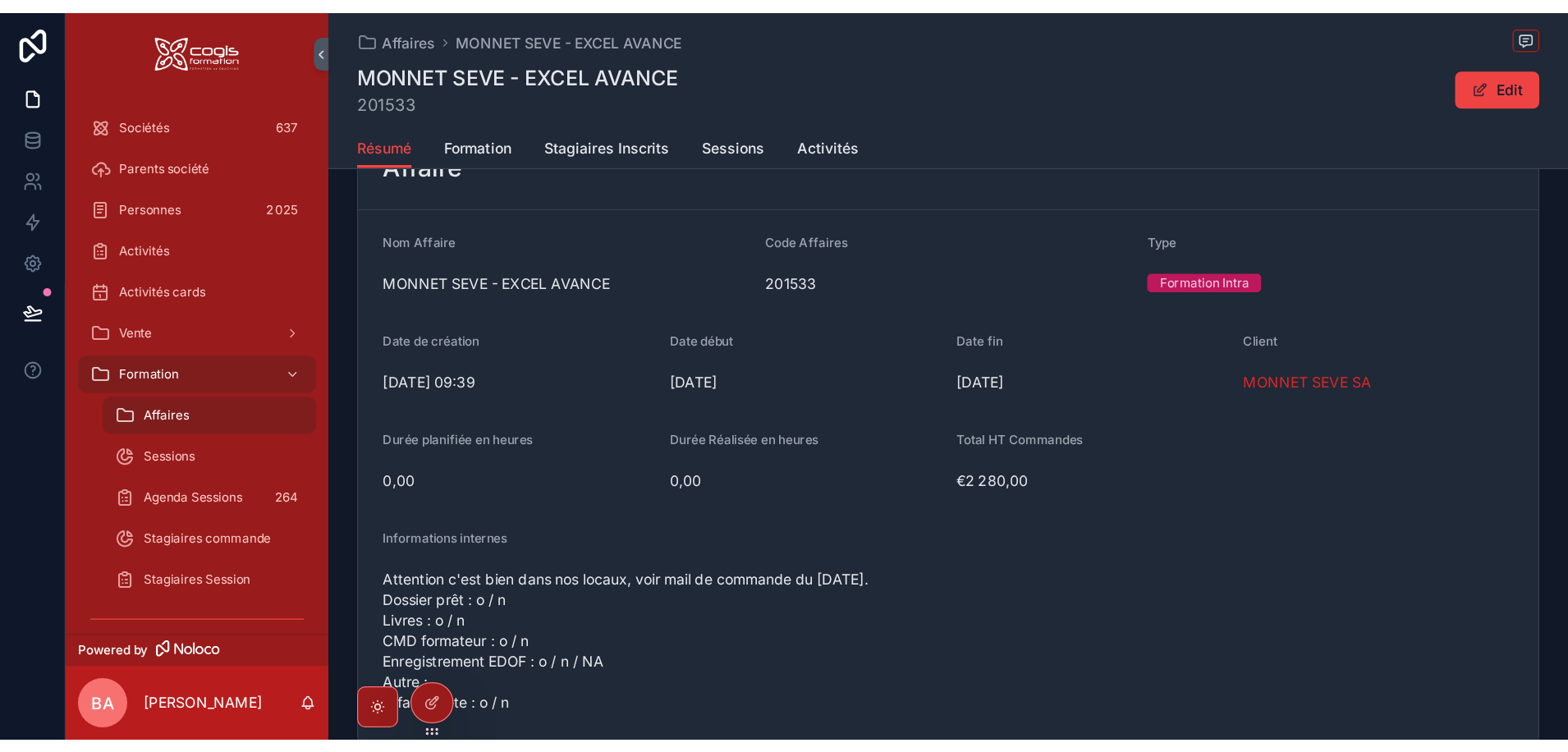
scroll to position [0, 0]
